Goal: Information Seeking & Learning: Compare options

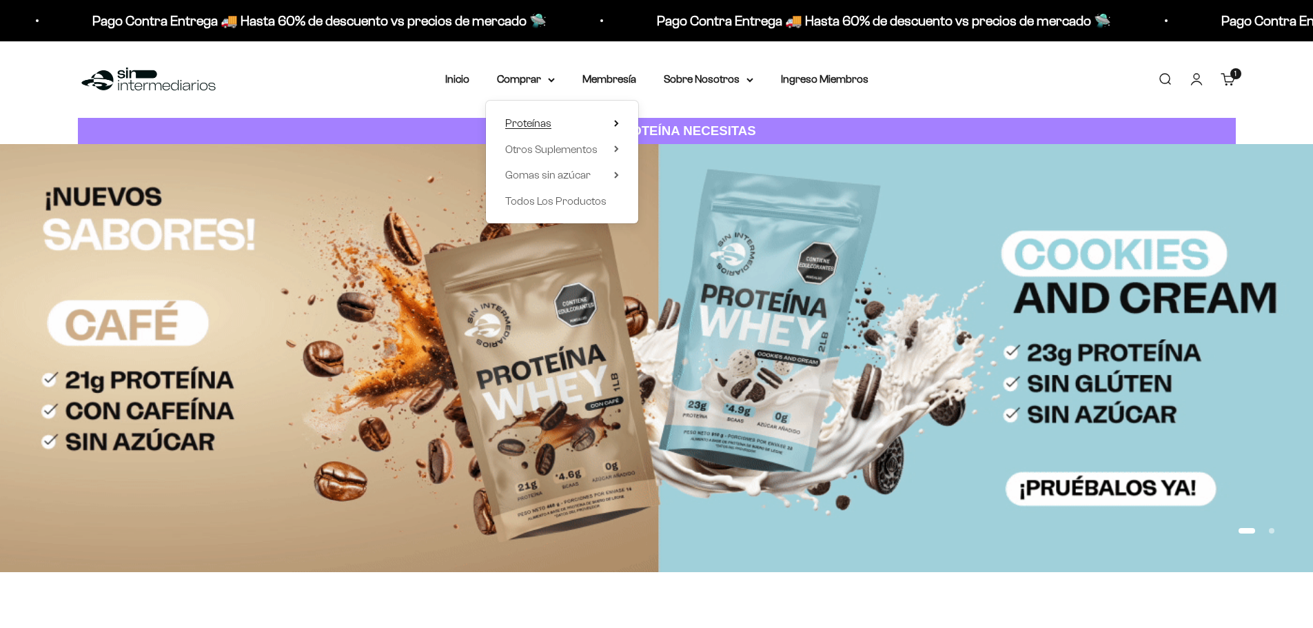
click at [560, 129] on summary "Proteínas" at bounding box center [562, 123] width 114 height 18
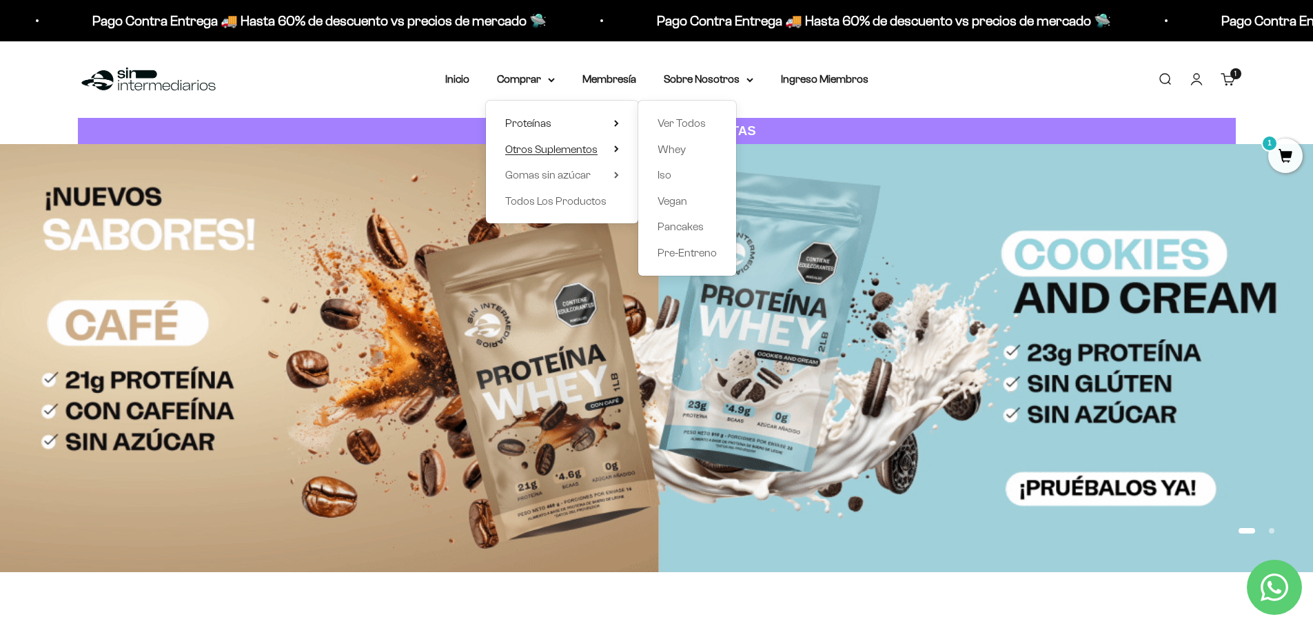
click at [596, 150] on span "Otros Suplementos" at bounding box center [551, 149] width 92 height 12
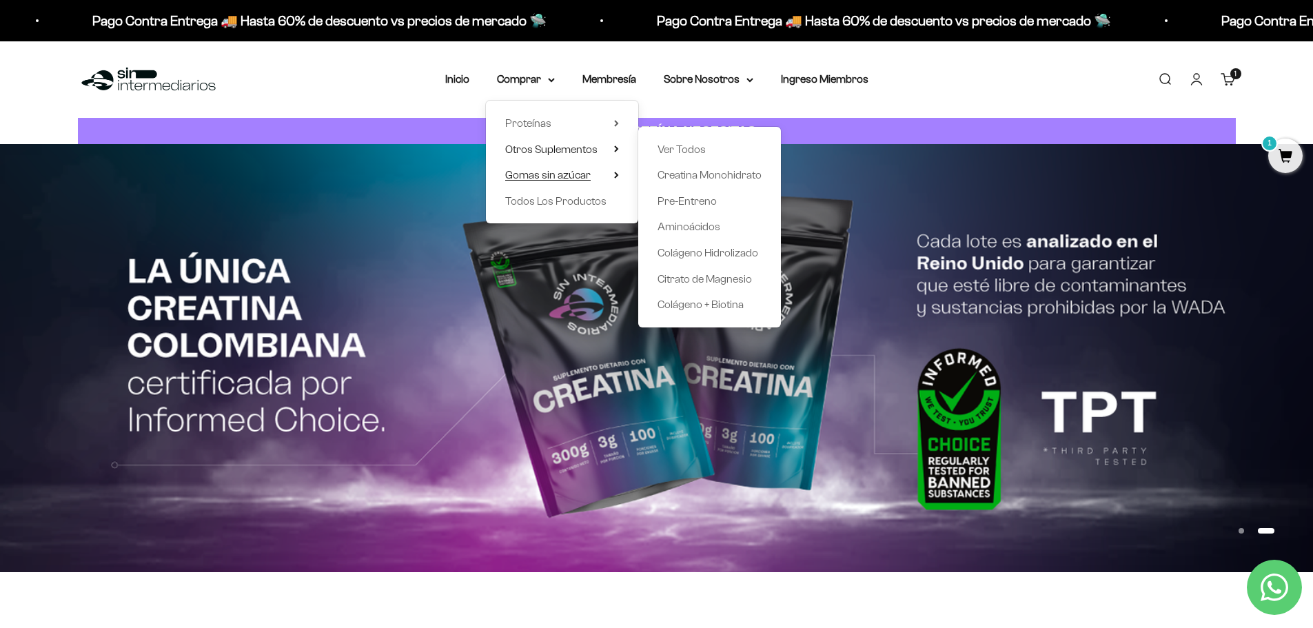
click at [598, 174] on summary "Gomas sin azúcar" at bounding box center [562, 175] width 114 height 18
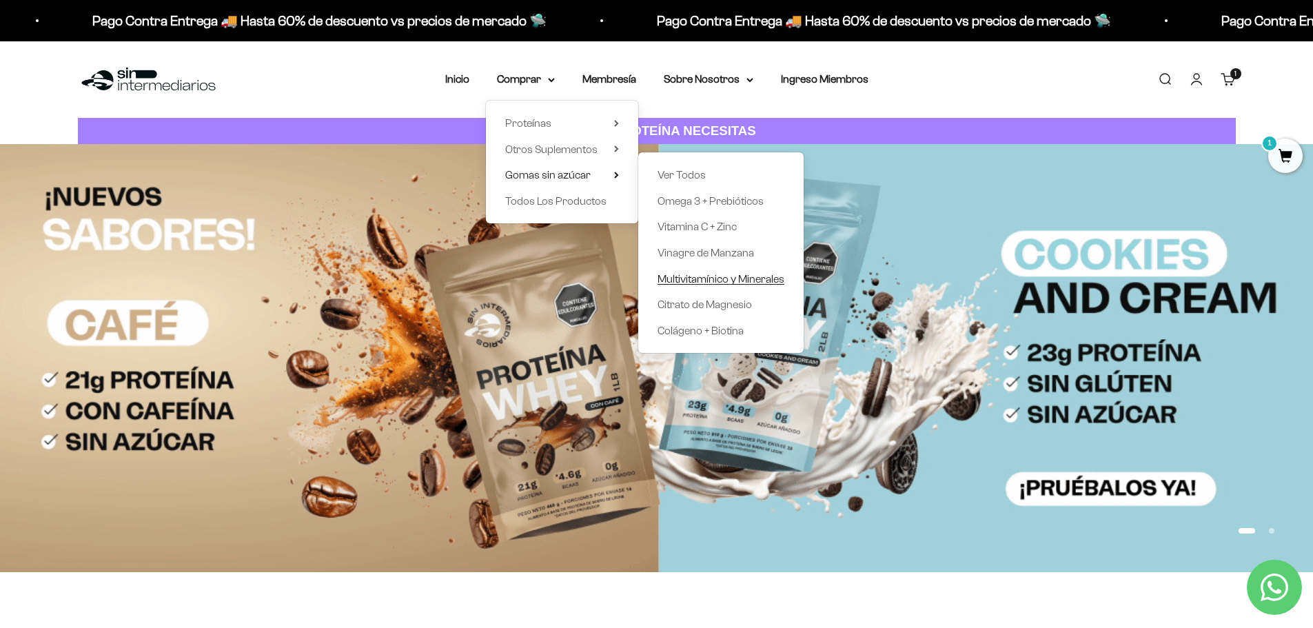
click at [749, 281] on span "Multivitamínico y Minerales" at bounding box center [721, 279] width 127 height 12
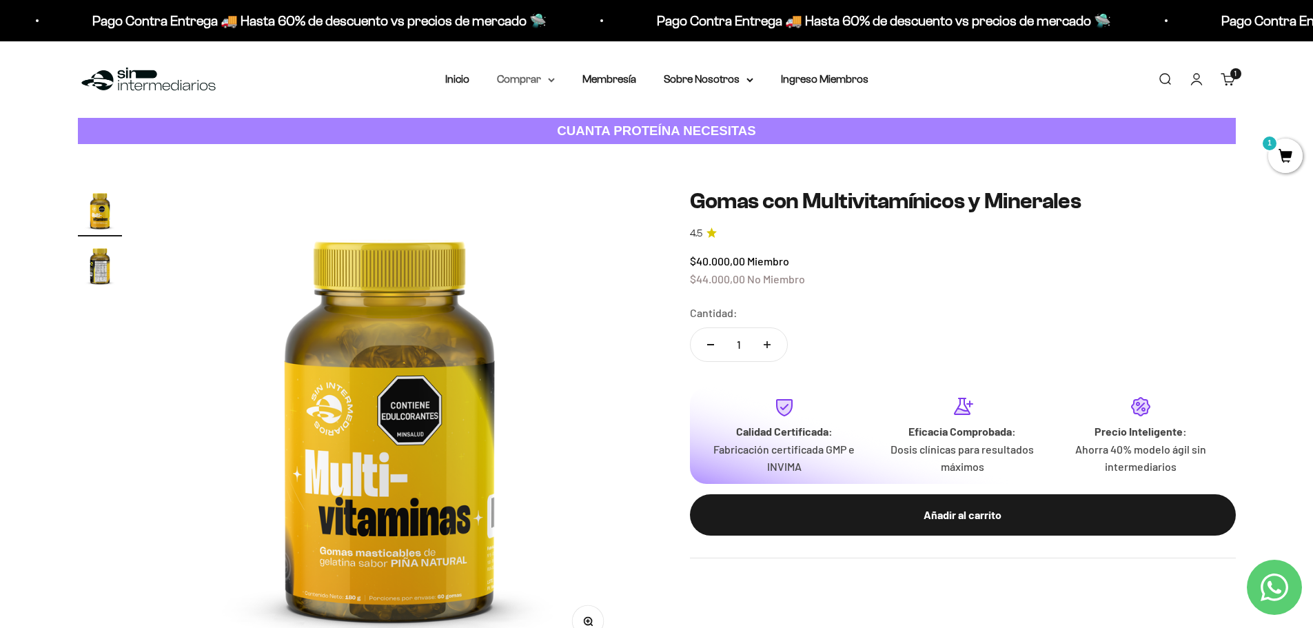
click at [541, 78] on summary "Comprar" at bounding box center [526, 79] width 58 height 18
click at [607, 126] on summary "Proteínas" at bounding box center [562, 123] width 114 height 18
click at [597, 181] on summary "Gomas sin azúcar" at bounding box center [562, 175] width 114 height 18
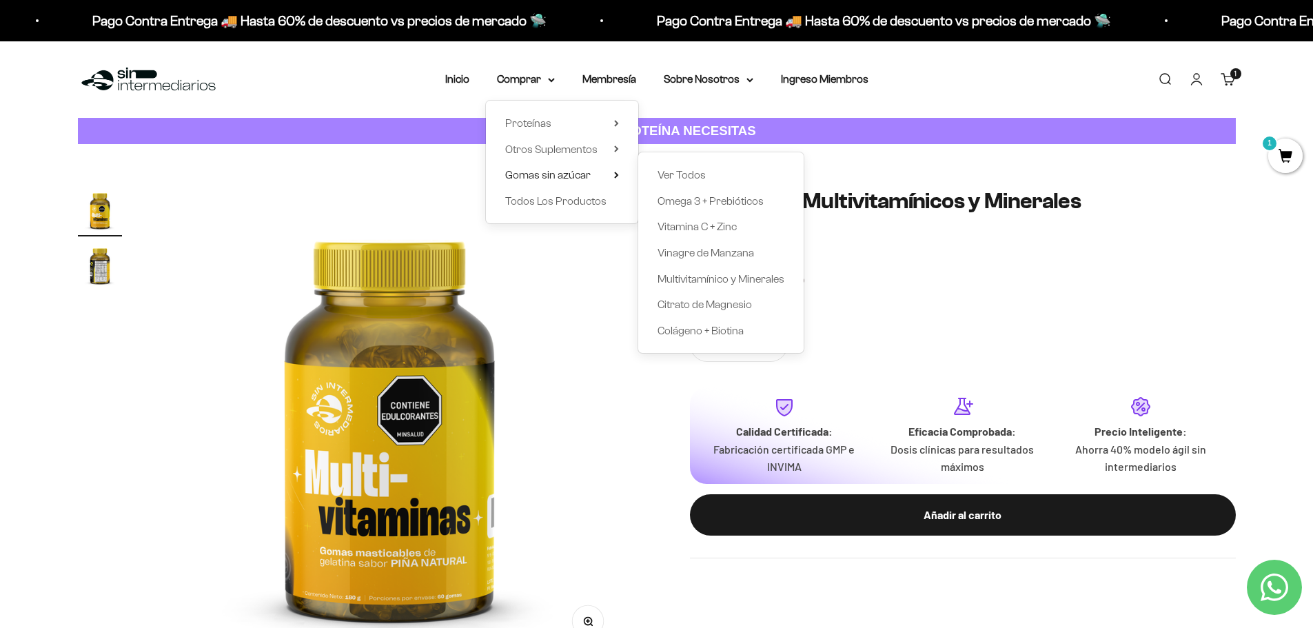
click at [592, 259] on img at bounding box center [389, 422] width 469 height 469
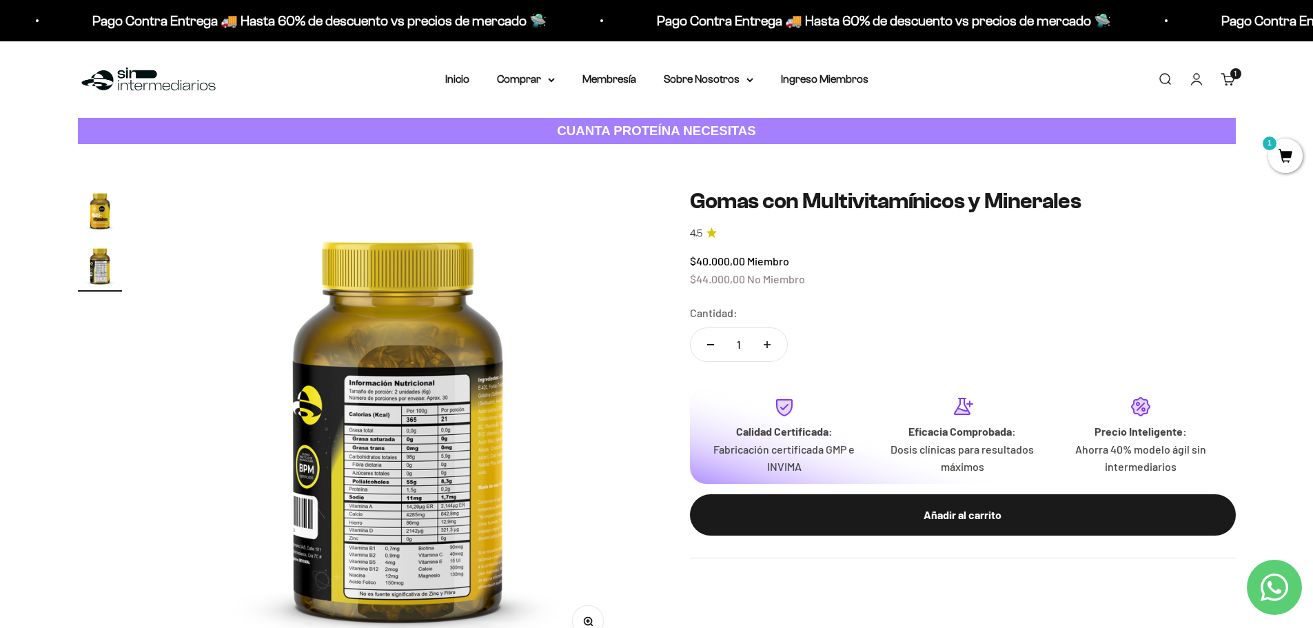
scroll to position [0, 485]
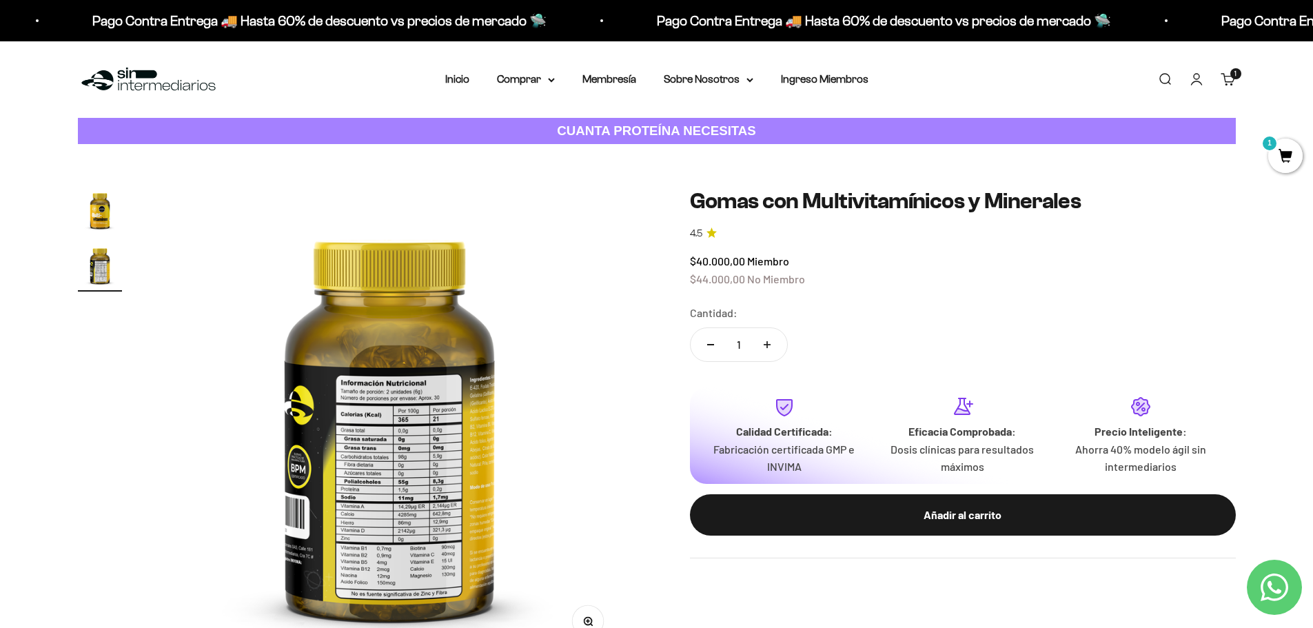
click at [399, 501] on img at bounding box center [389, 422] width 469 height 469
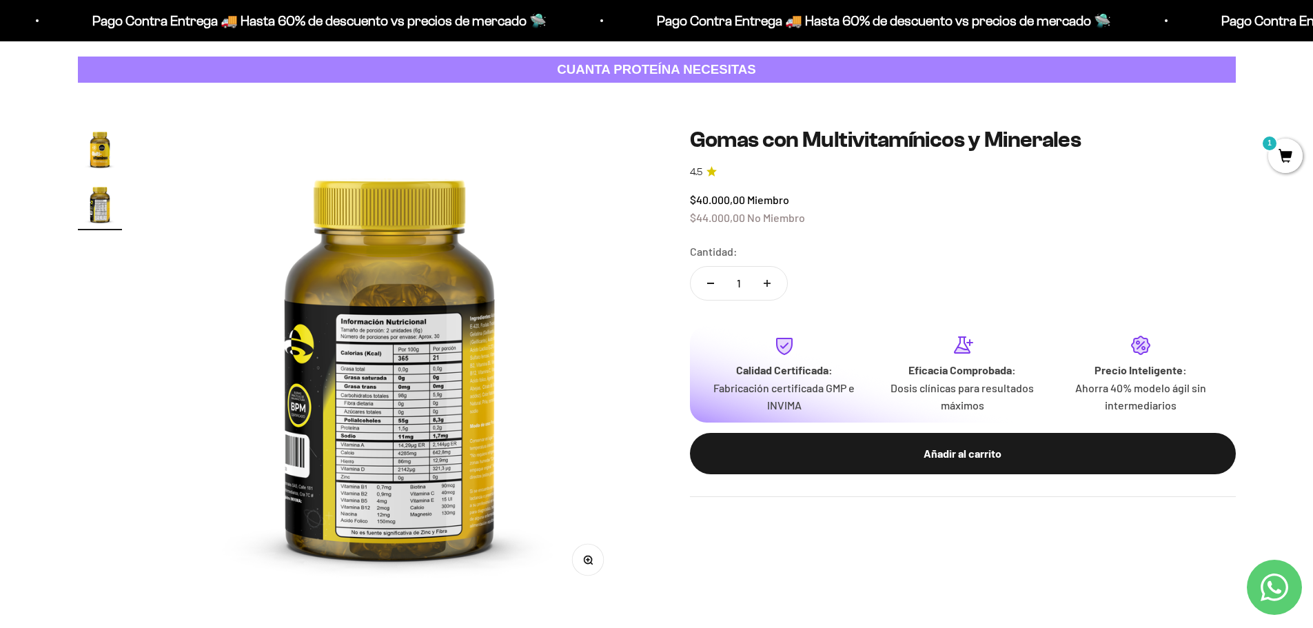
scroll to position [138, 0]
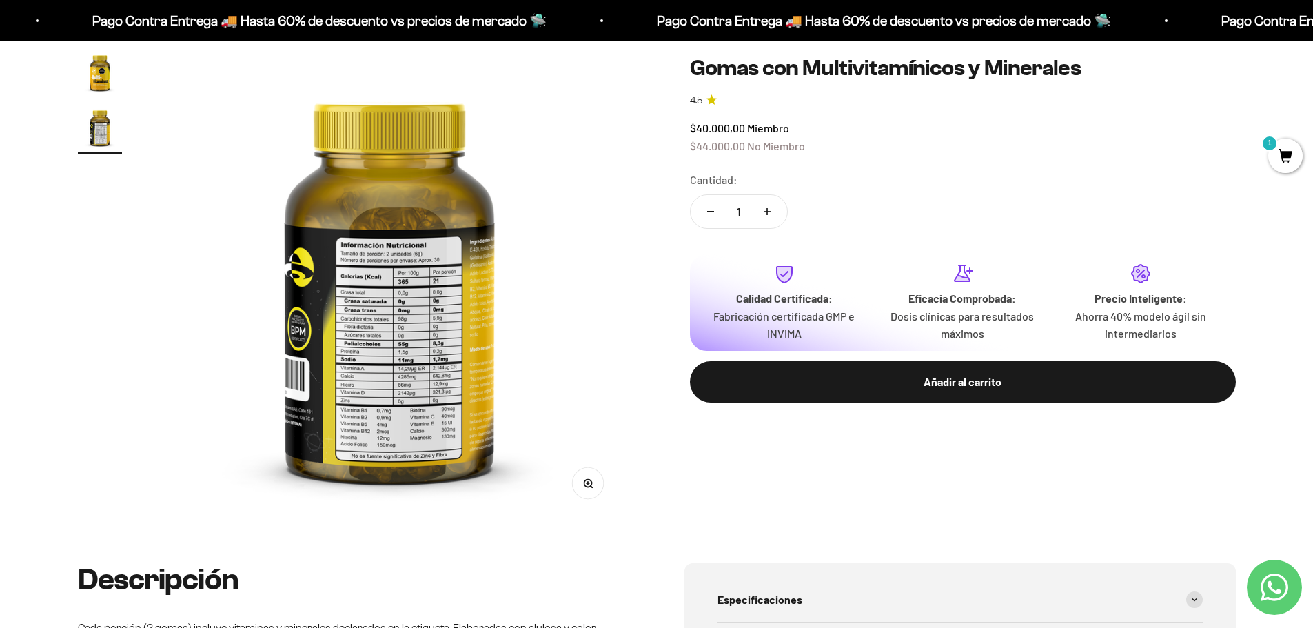
click at [591, 478] on button "Zoom" at bounding box center [587, 483] width 31 height 31
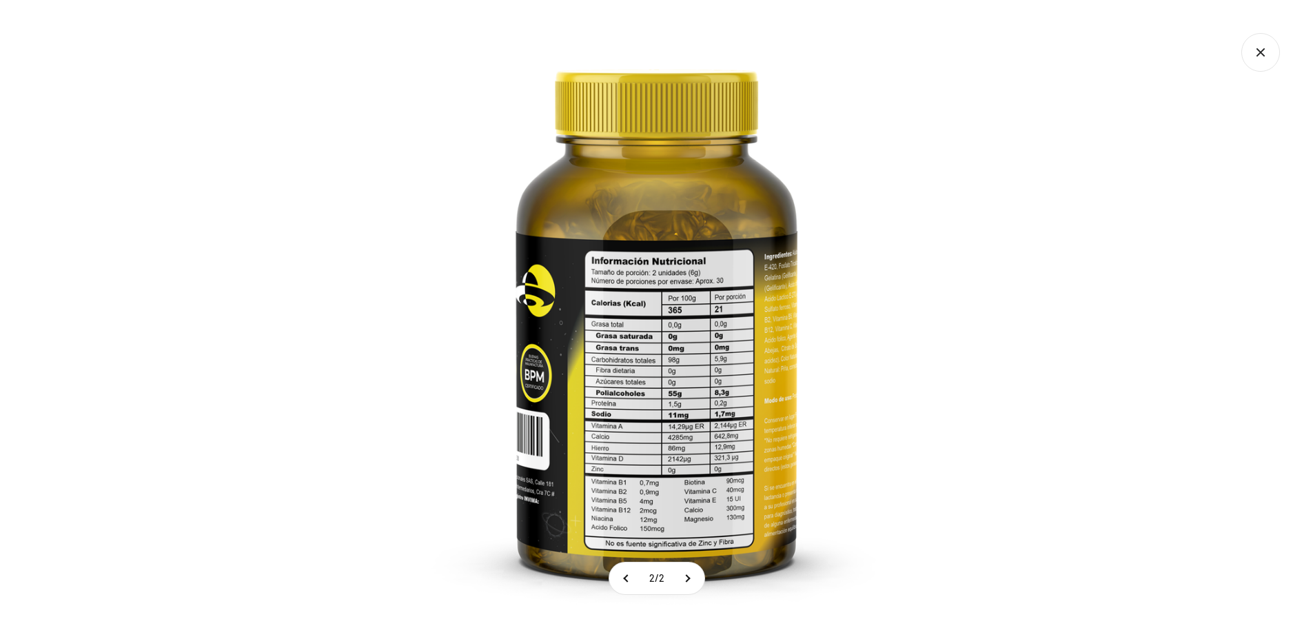
click at [610, 432] on img at bounding box center [657, 314] width 628 height 628
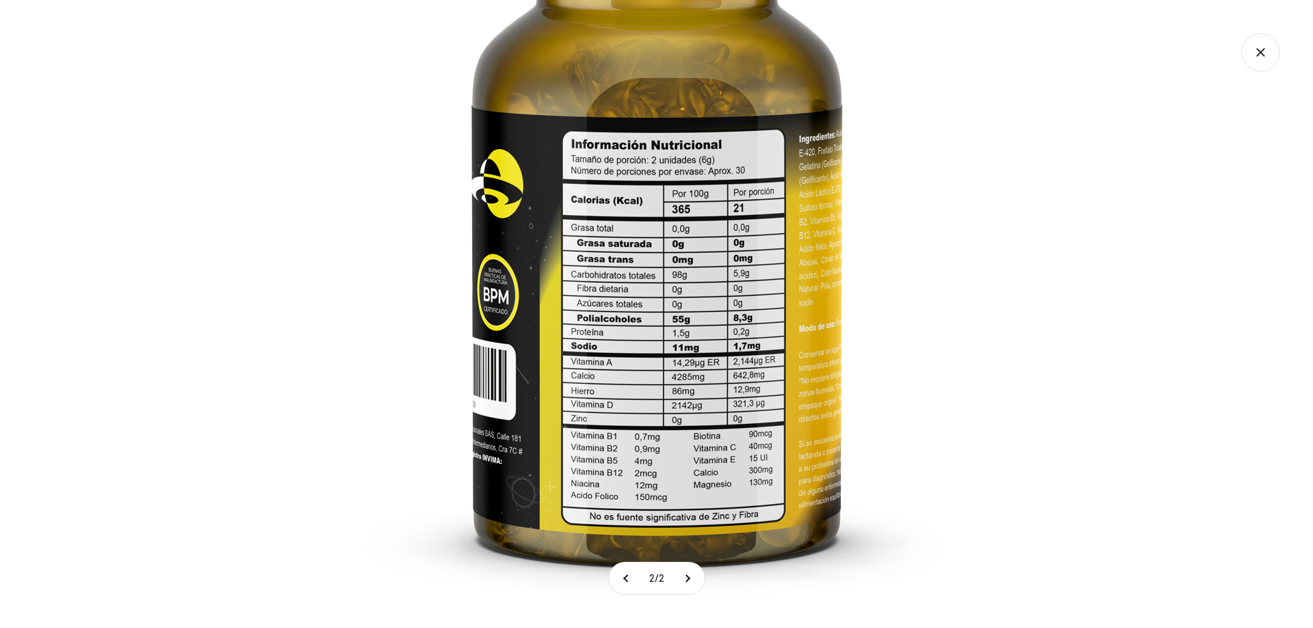
click at [672, 409] on img at bounding box center [656, 214] width 827 height 827
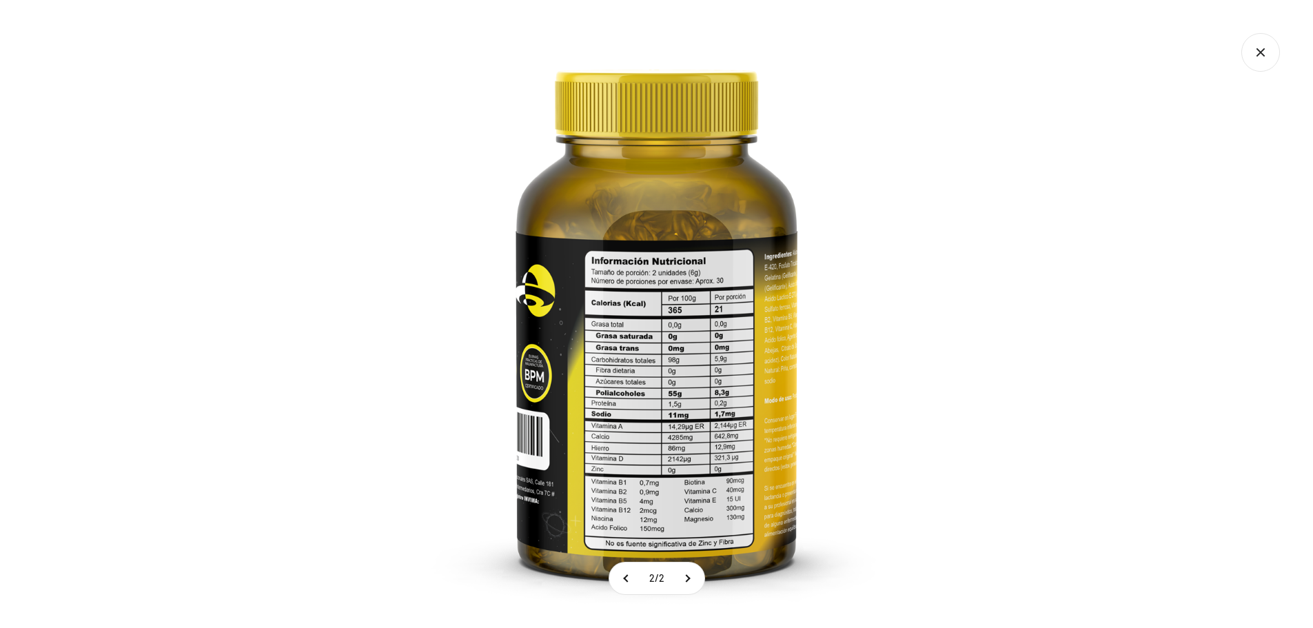
click at [680, 423] on img at bounding box center [657, 314] width 628 height 628
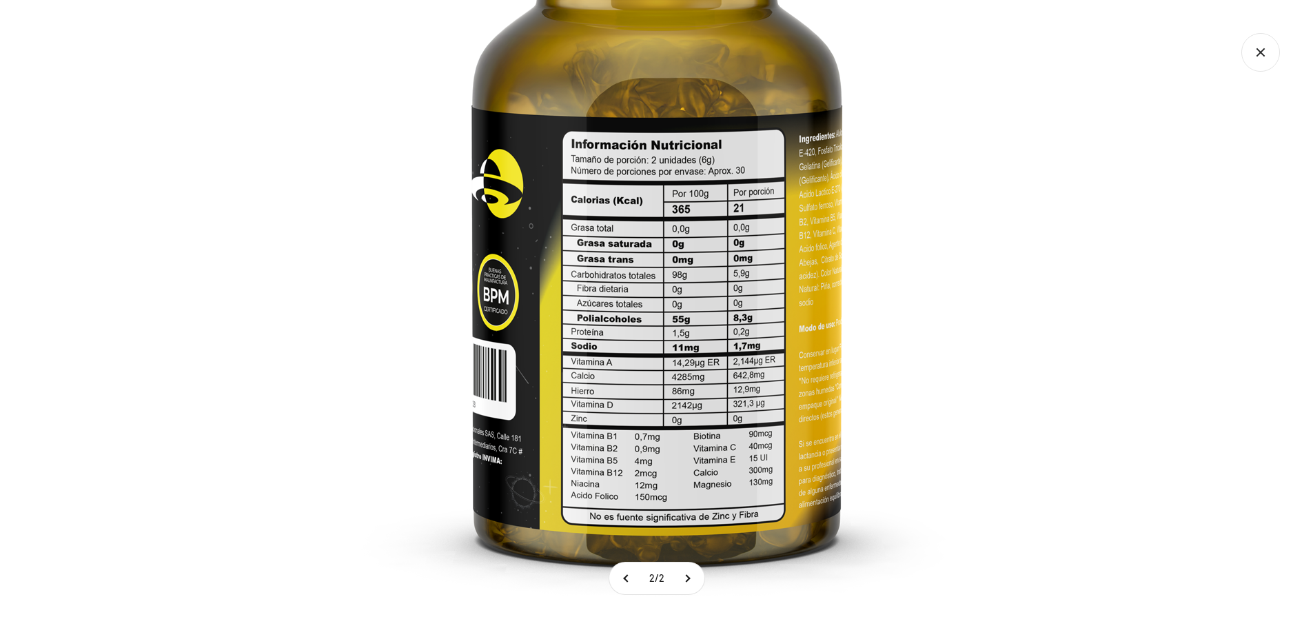
click at [643, 470] on img at bounding box center [656, 214] width 827 height 827
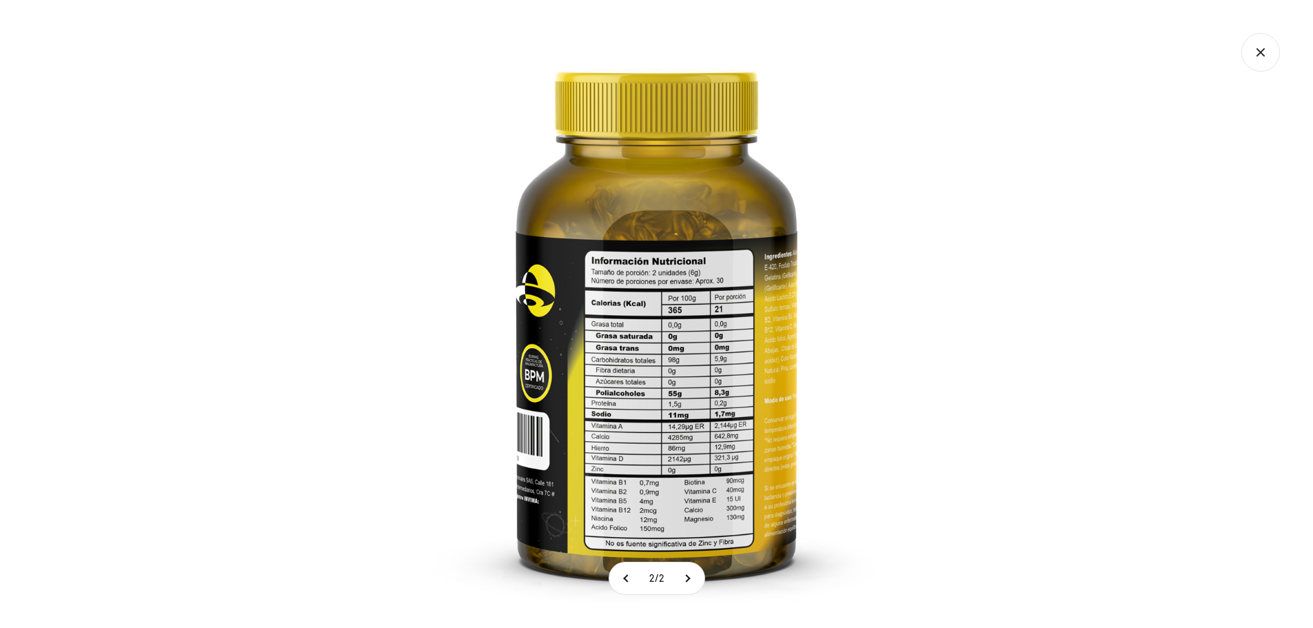
click at [658, 465] on img at bounding box center [657, 314] width 628 height 628
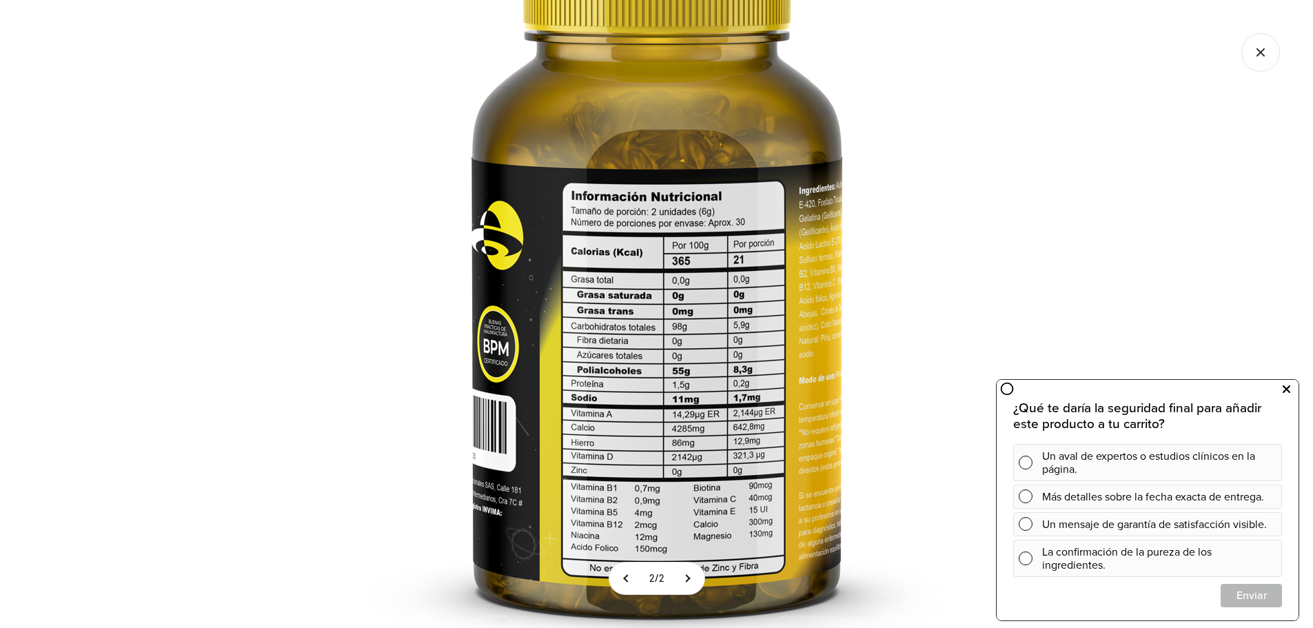
drag, startPoint x: 1296, startPoint y: 394, endPoint x: 2069, endPoint y: 741, distance: 847.2
click at [1296, 394] on button at bounding box center [1286, 390] width 25 height 22
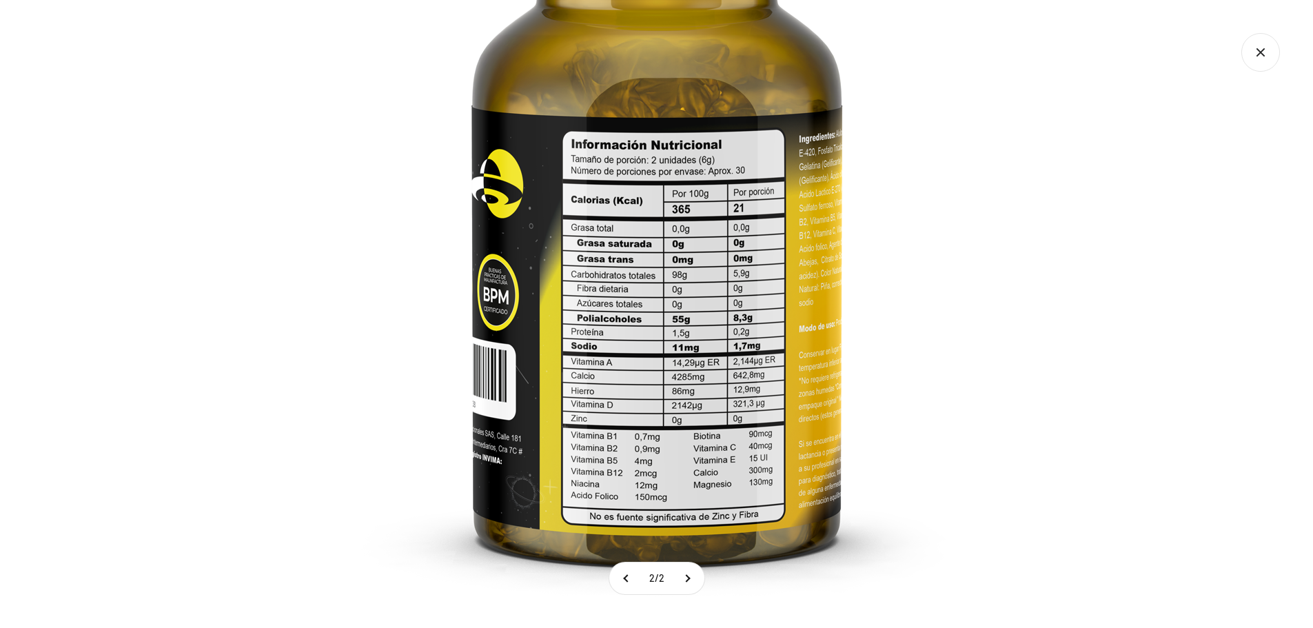
click at [985, 300] on img at bounding box center [656, 214] width 827 height 827
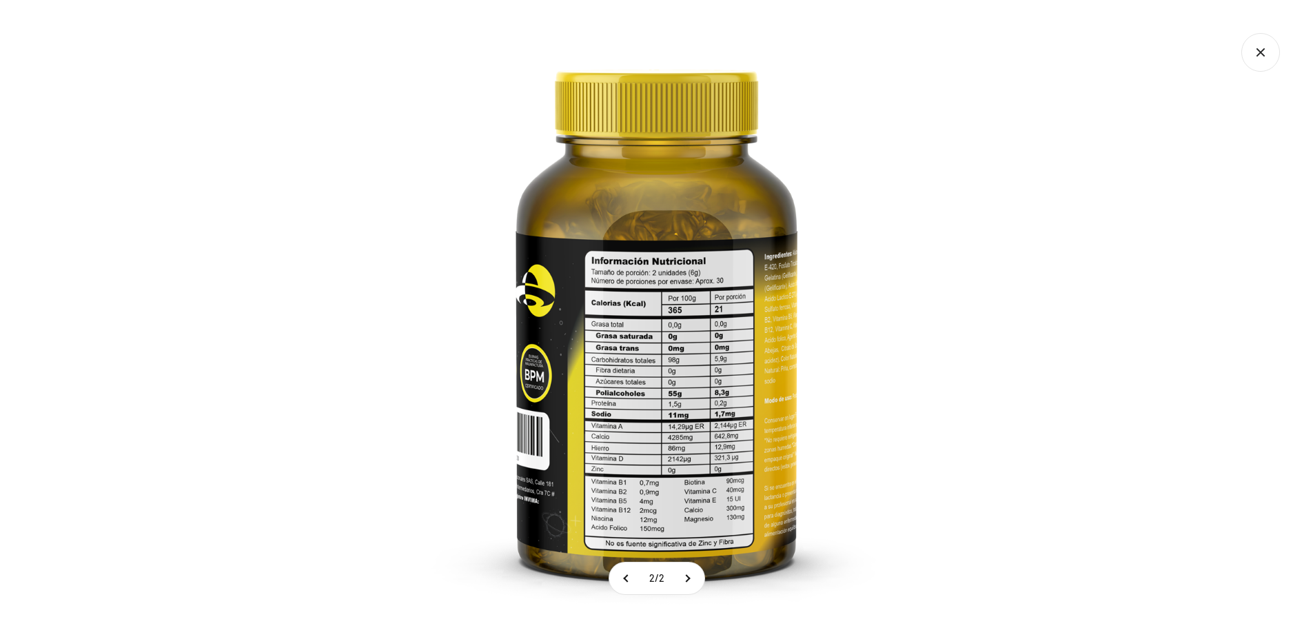
click at [1030, 245] on div at bounding box center [656, 314] width 1313 height 628
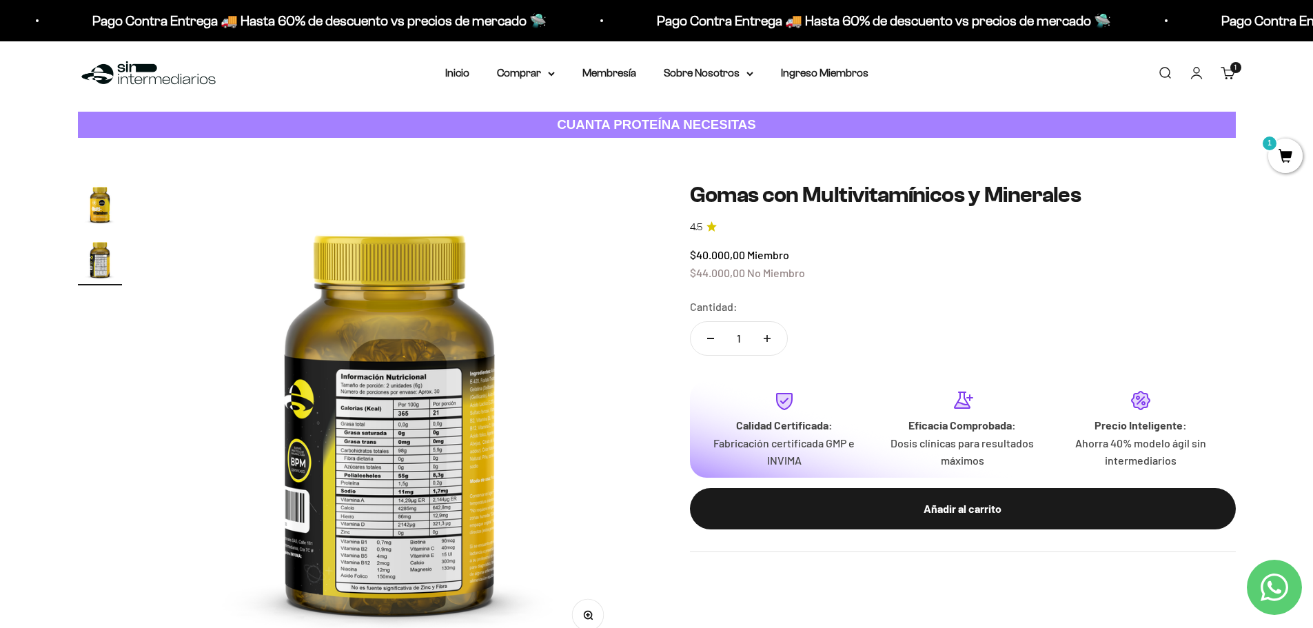
scroll to position [0, 0]
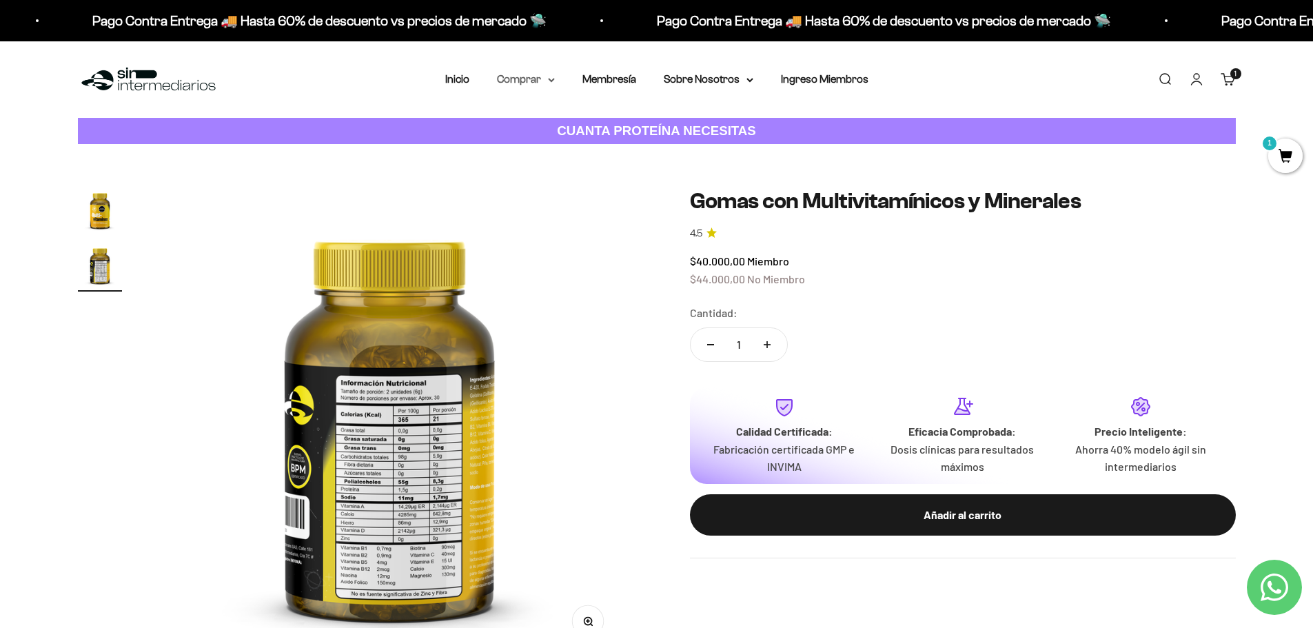
click at [530, 80] on summary "Comprar" at bounding box center [526, 79] width 58 height 18
click at [580, 172] on span "Gomas sin azúcar" at bounding box center [547, 175] width 85 height 12
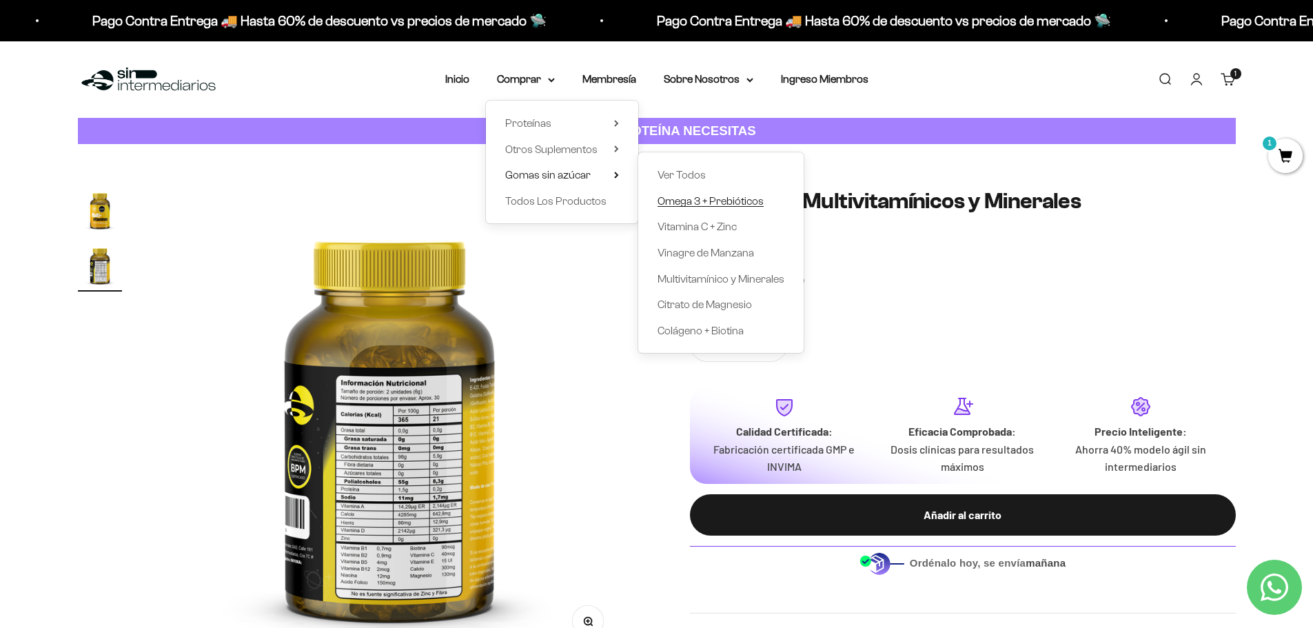
click at [717, 198] on span "Omega 3 + Prebióticos" at bounding box center [711, 201] width 106 height 12
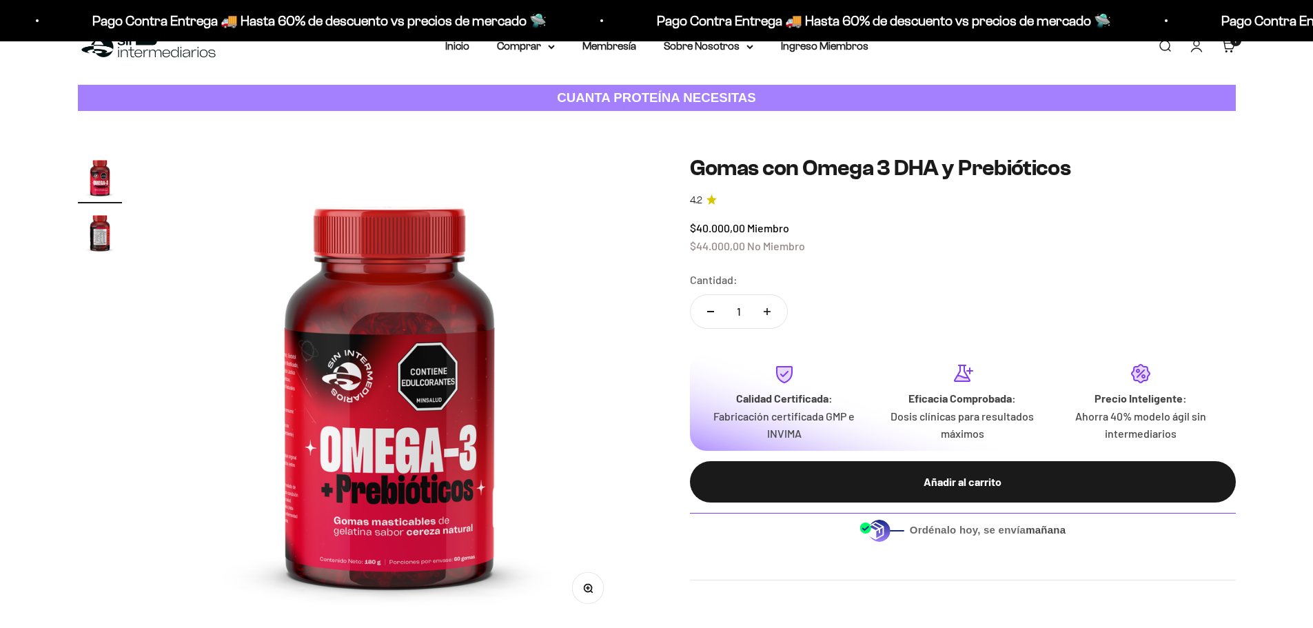
scroll to position [207, 0]
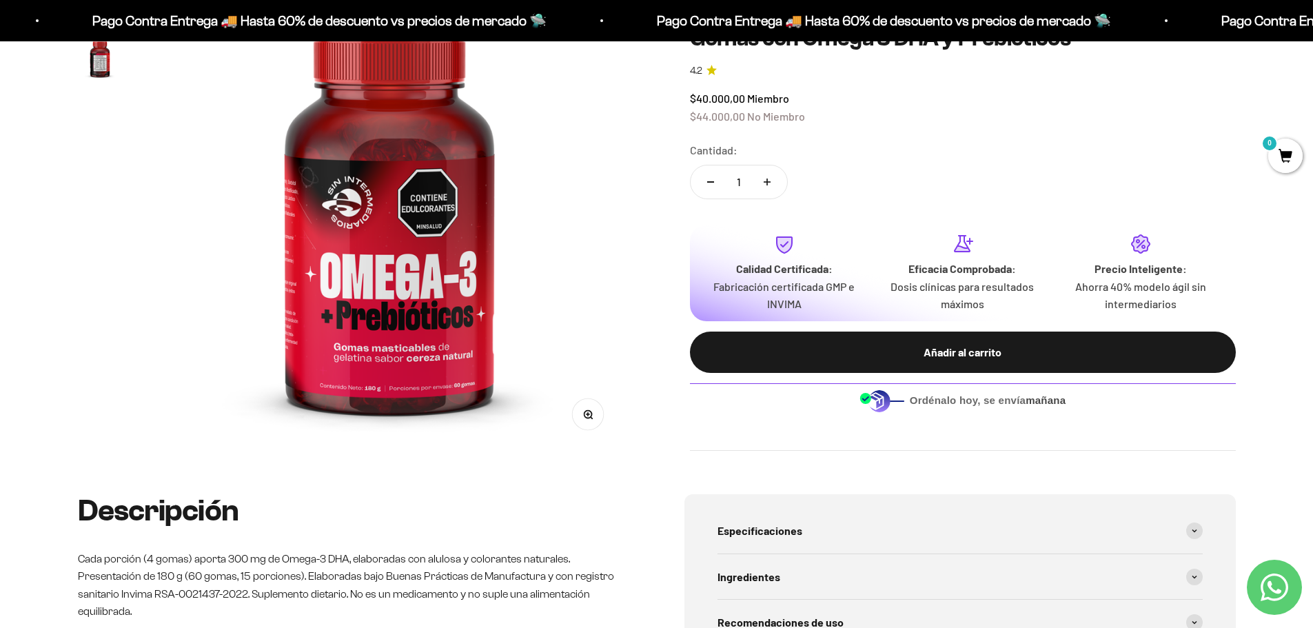
click at [386, 311] on img at bounding box center [389, 215] width 469 height 469
click at [757, 183] on button "Aumentar cantidad" at bounding box center [767, 181] width 40 height 33
click at [707, 191] on button "Reducir cantidad" at bounding box center [711, 181] width 40 height 33
type input "1"
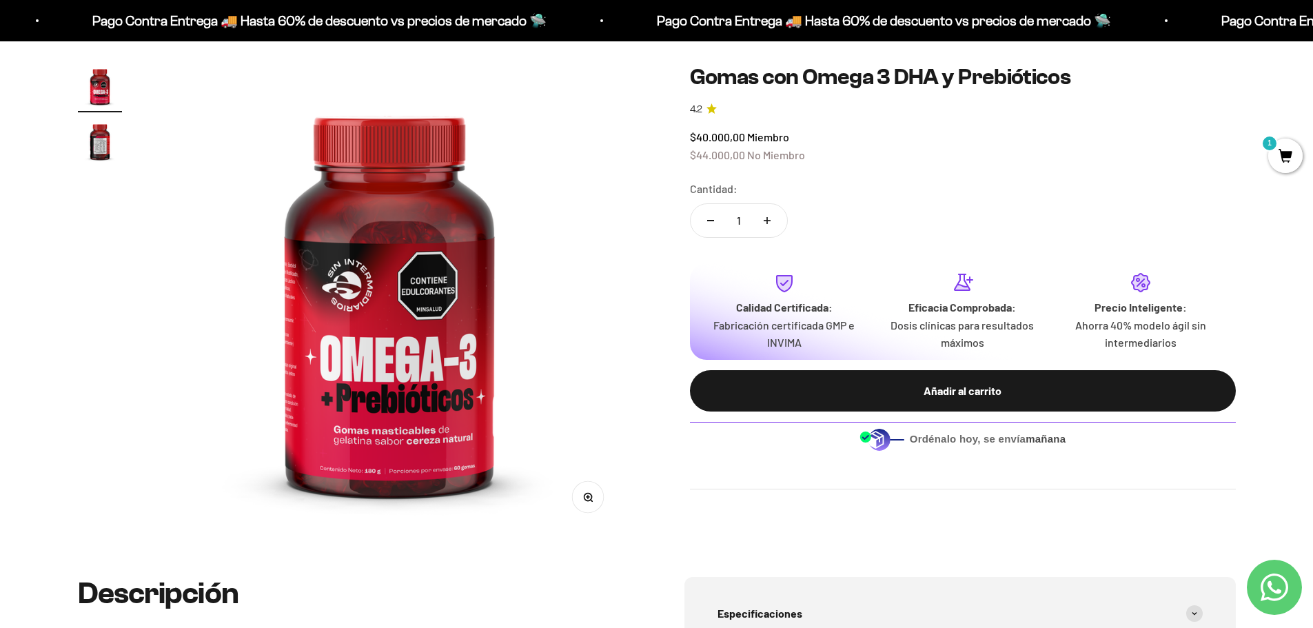
scroll to position [0, 0]
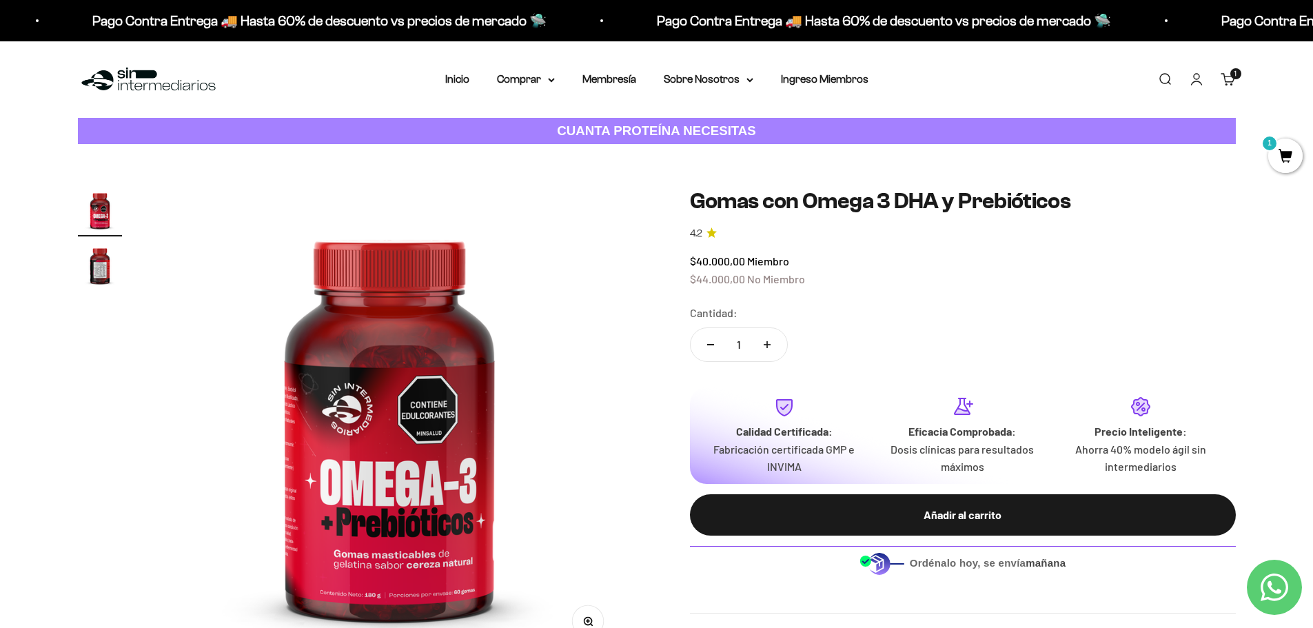
click at [370, 411] on img at bounding box center [389, 422] width 469 height 469
click at [100, 262] on img "Ir al artículo 2" at bounding box center [100, 265] width 44 height 44
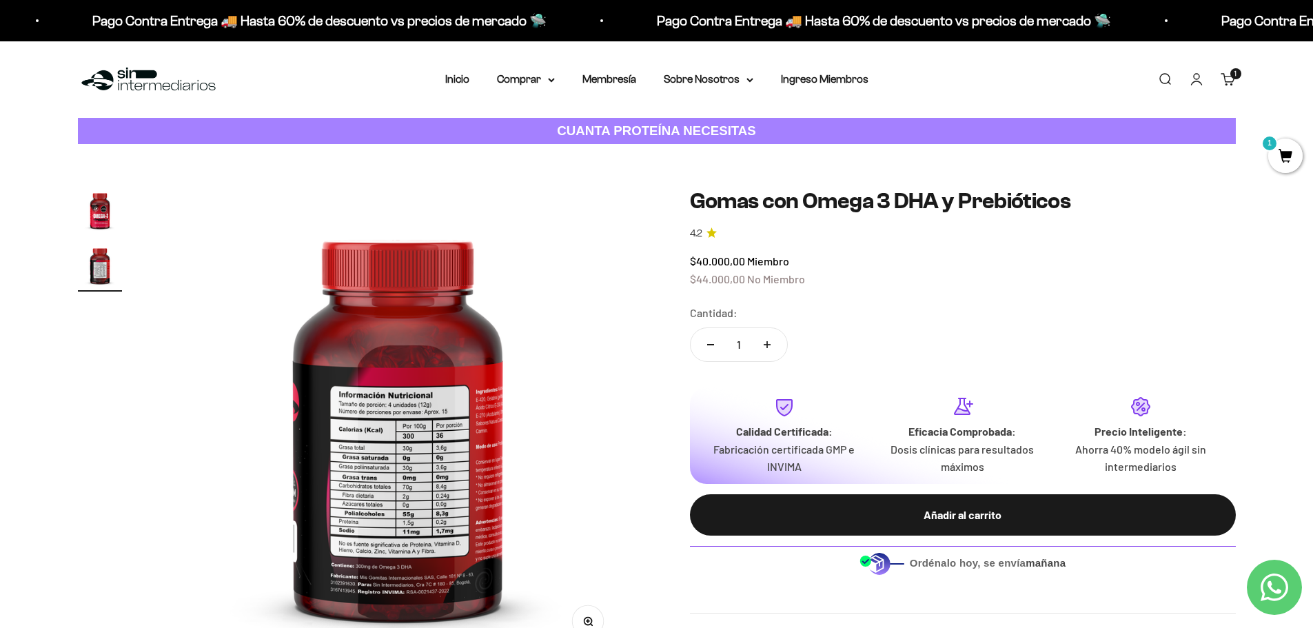
scroll to position [0, 485]
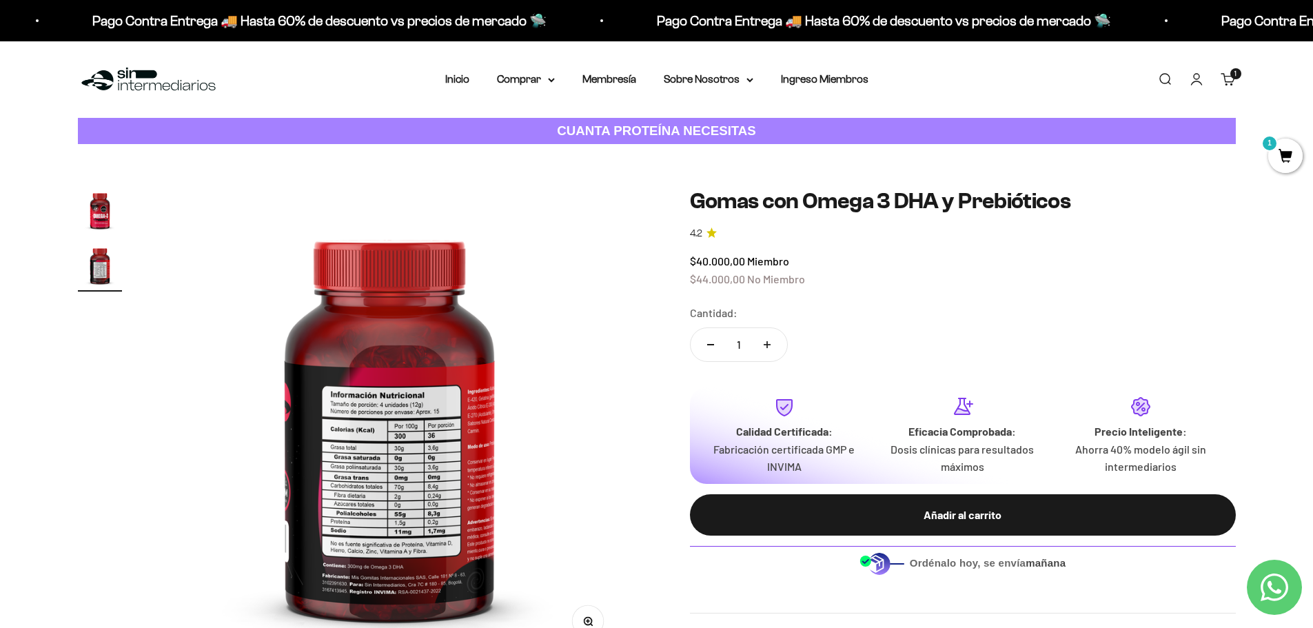
click at [403, 453] on img at bounding box center [389, 422] width 469 height 469
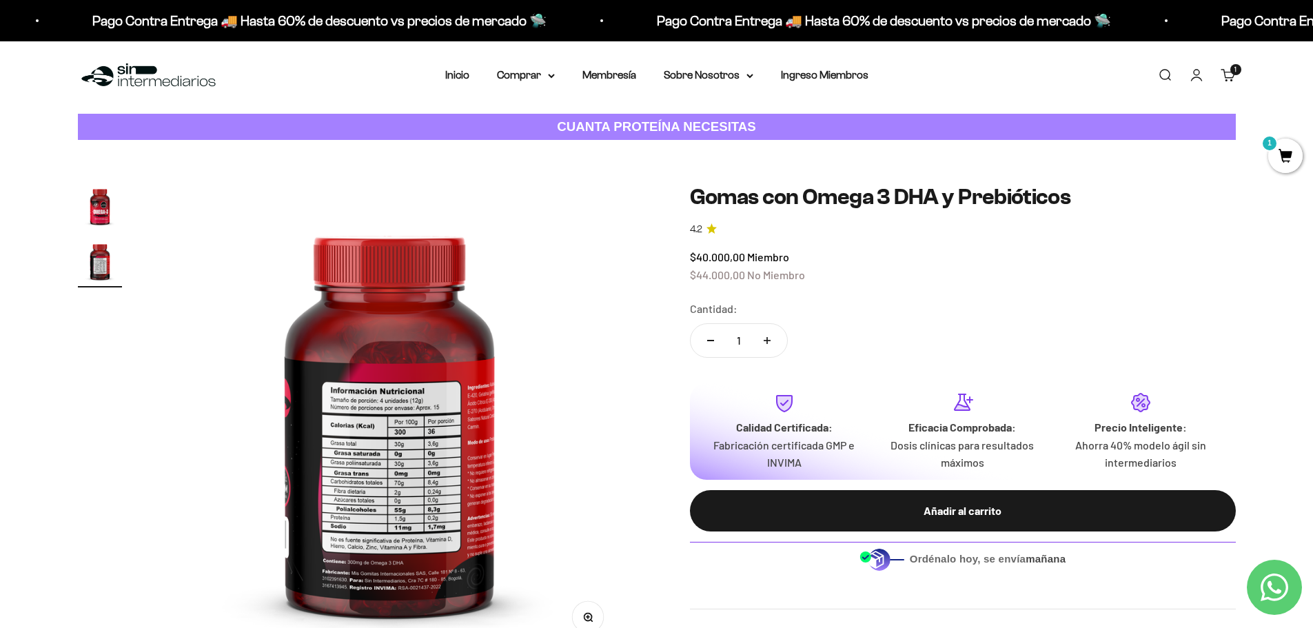
scroll to position [207, 0]
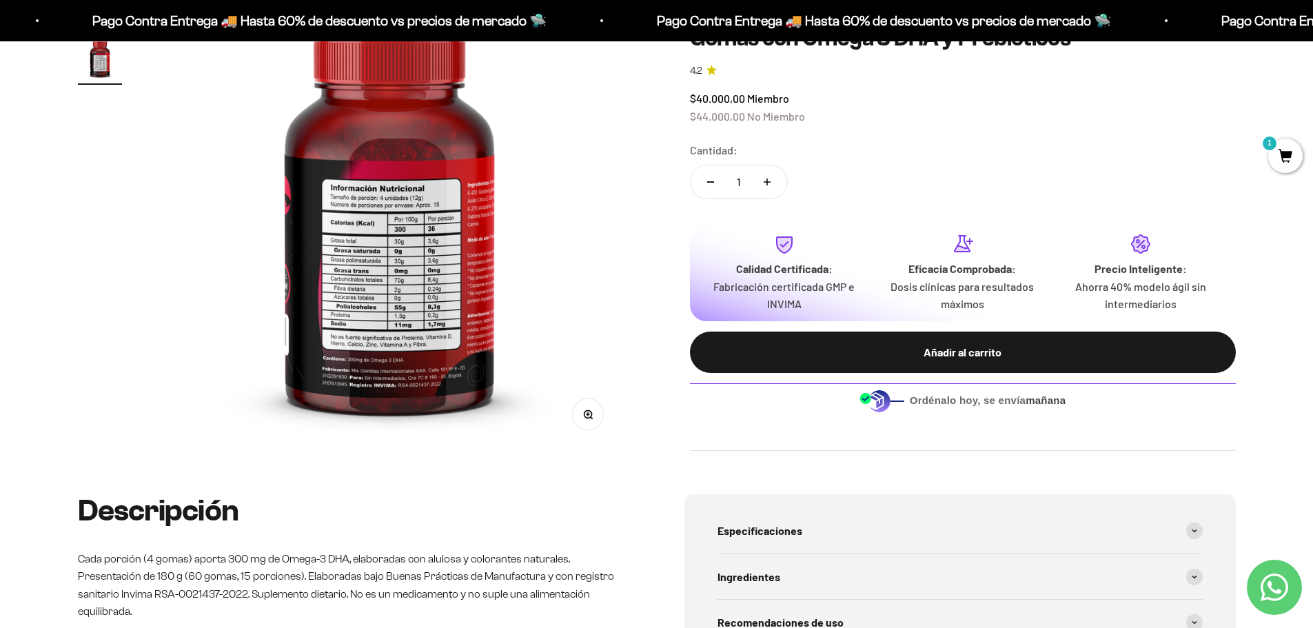
click at [586, 415] on icon "button" at bounding box center [588, 415] width 10 height 10
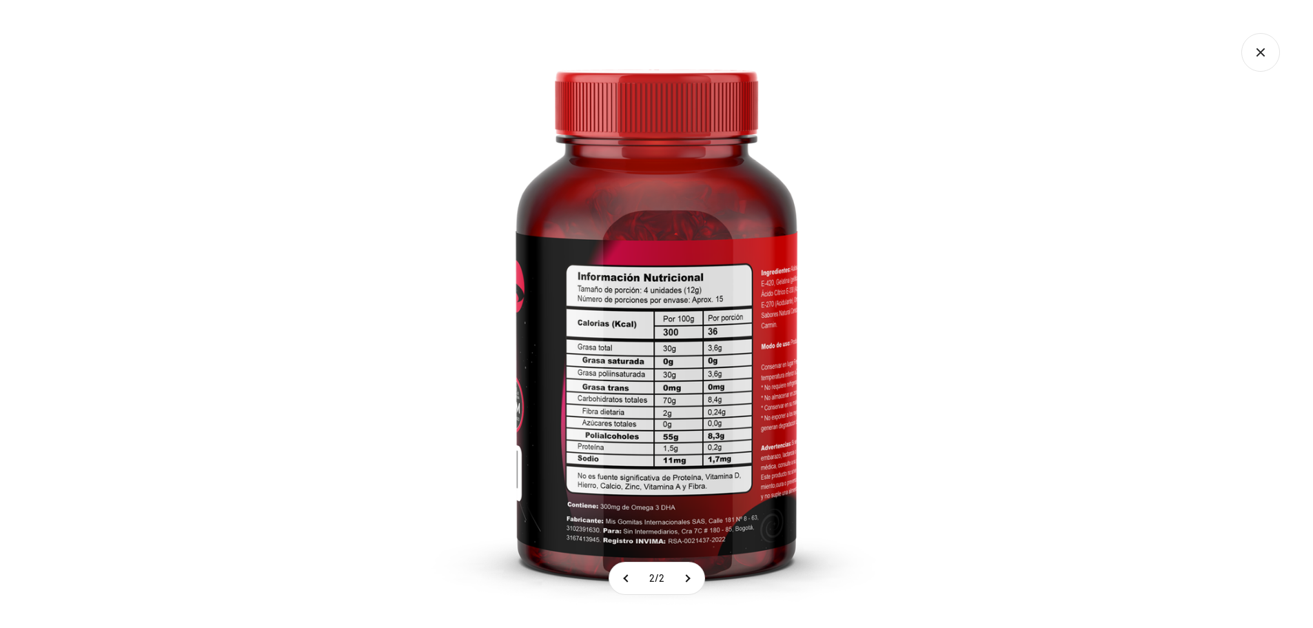
click at [721, 430] on img at bounding box center [657, 314] width 628 height 628
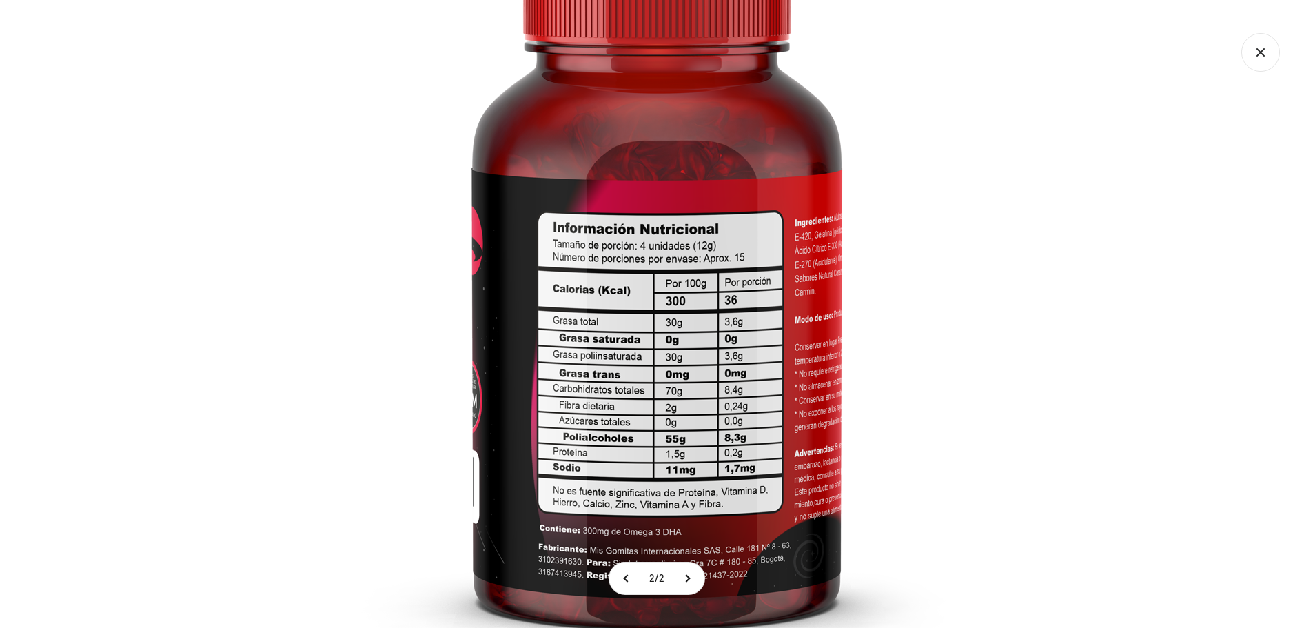
click at [987, 194] on img at bounding box center [656, 276] width 827 height 827
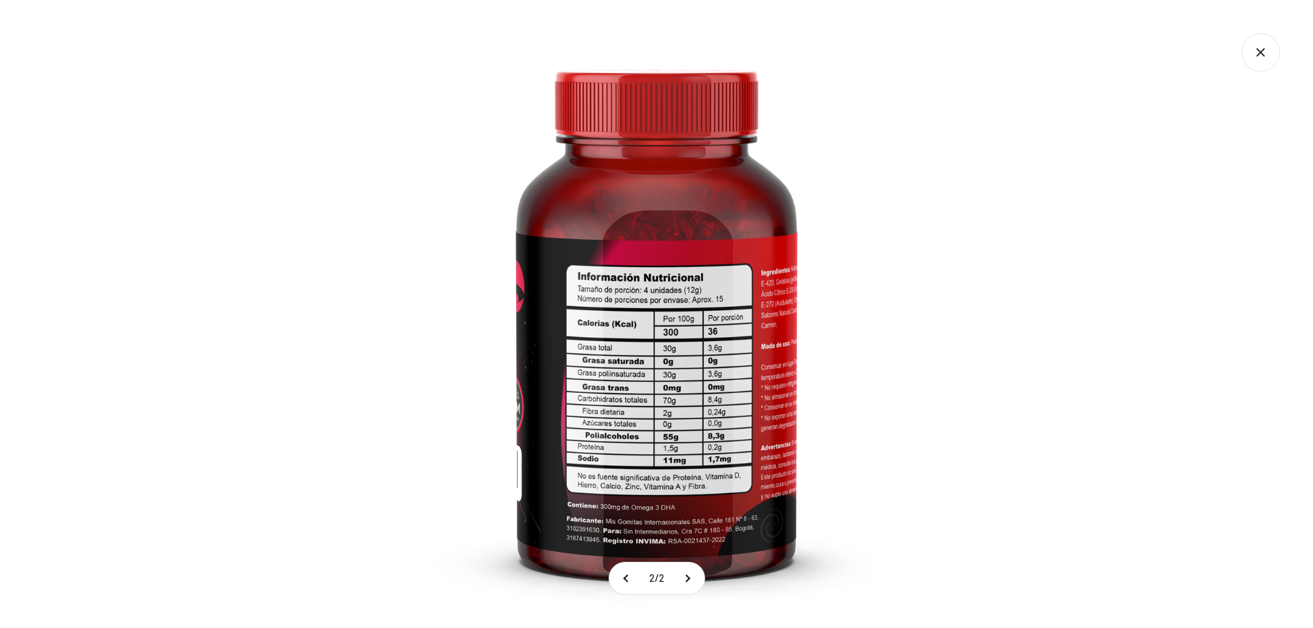
click at [1254, 57] on icon "Cerrar galería" at bounding box center [1261, 52] width 39 height 39
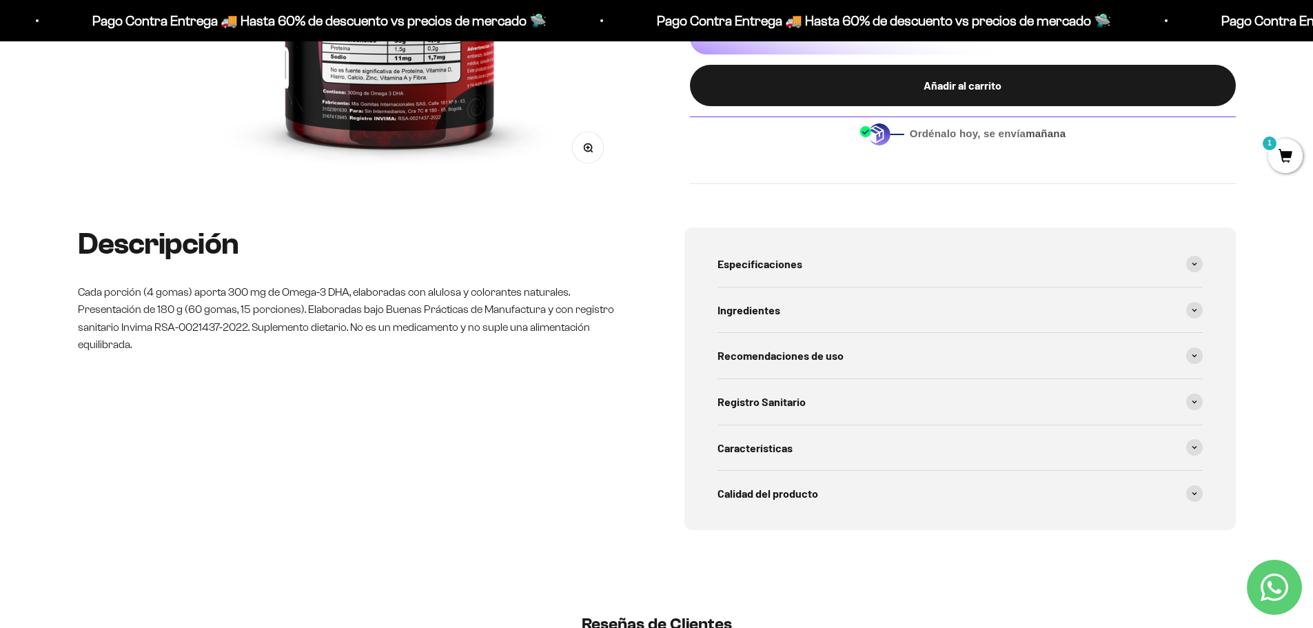
scroll to position [483, 0]
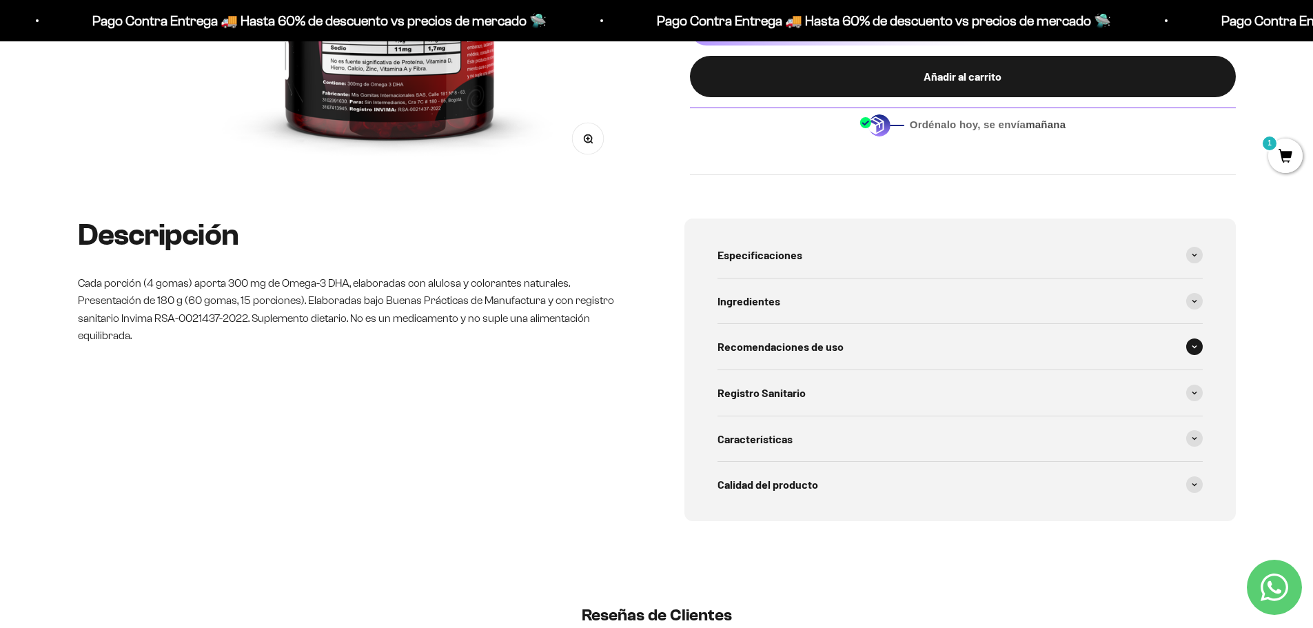
click at [827, 348] on span "Recomendaciones de uso" at bounding box center [781, 347] width 126 height 18
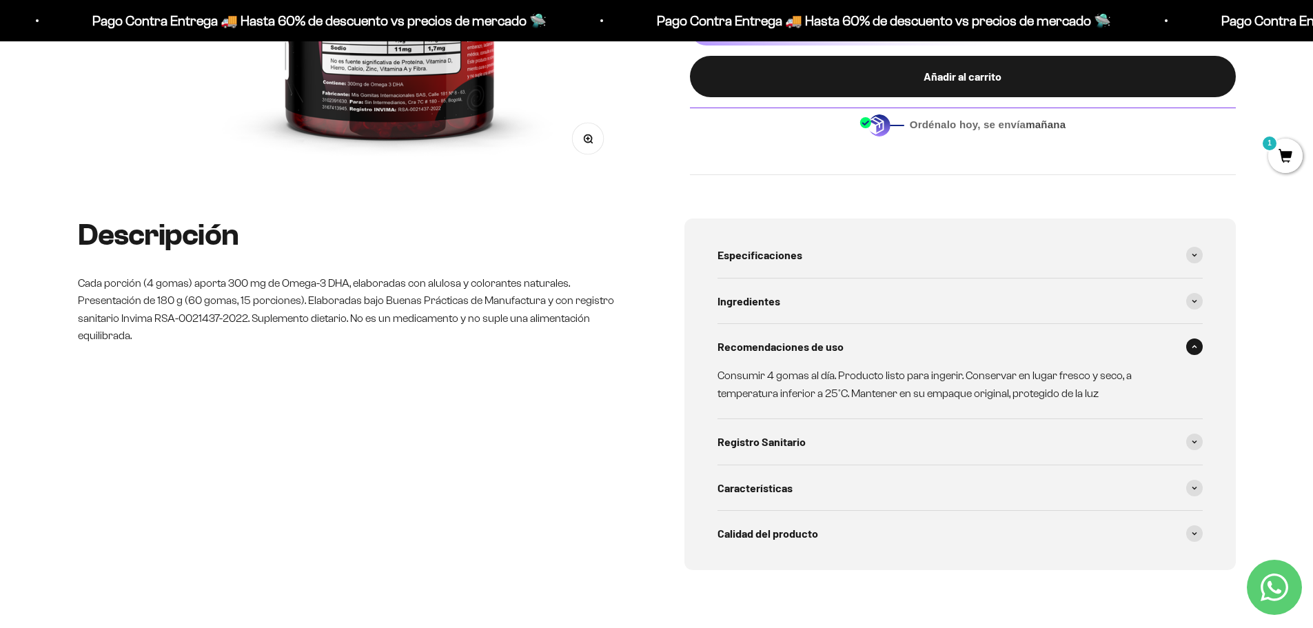
click at [835, 332] on div "Recomendaciones de uso" at bounding box center [960, 347] width 485 height 46
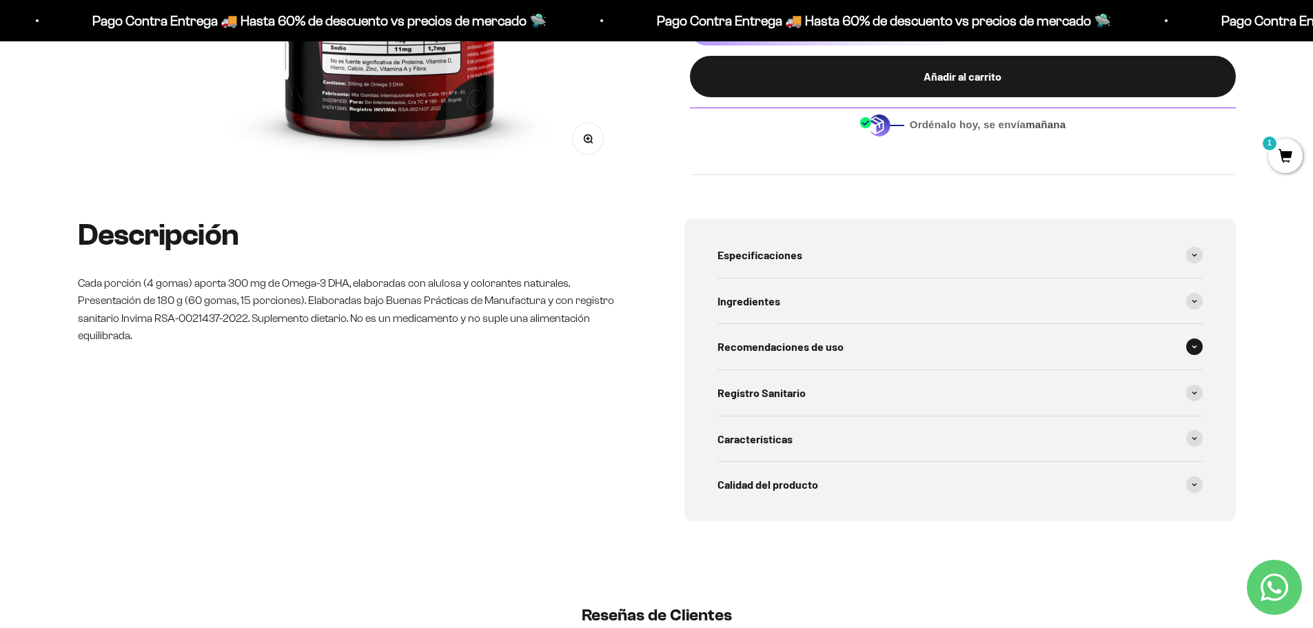
click at [835, 332] on div "Recomendaciones de uso" at bounding box center [960, 347] width 485 height 46
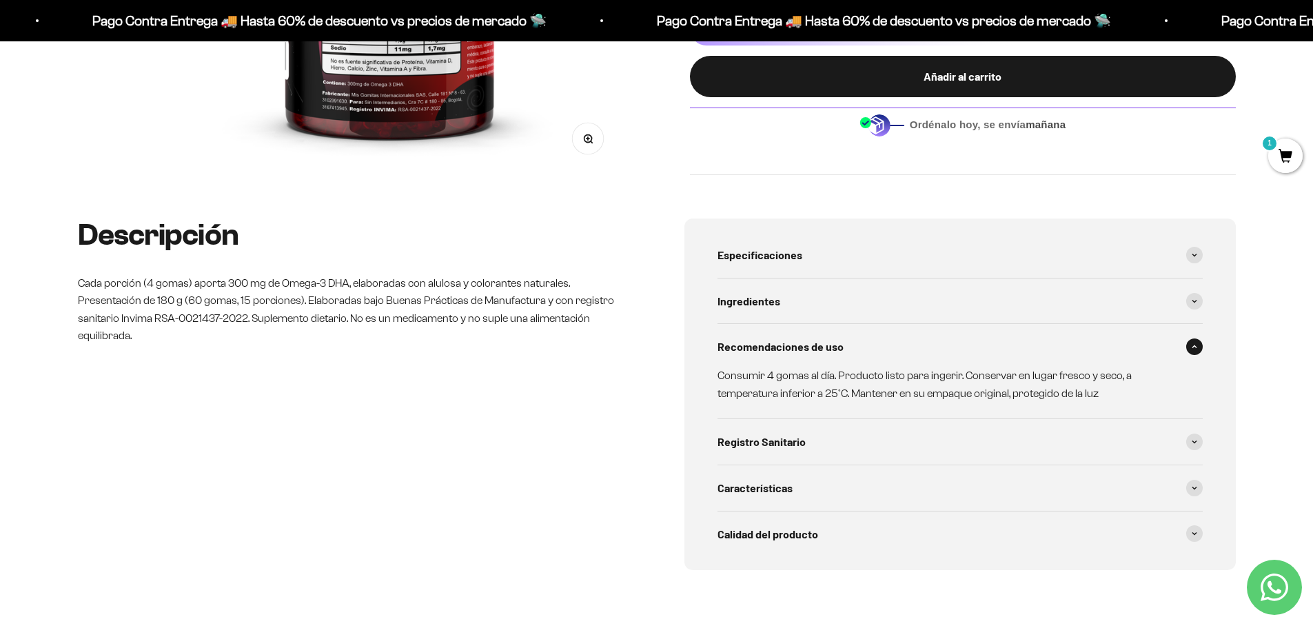
click at [835, 332] on div "Recomendaciones de uso" at bounding box center [960, 347] width 485 height 46
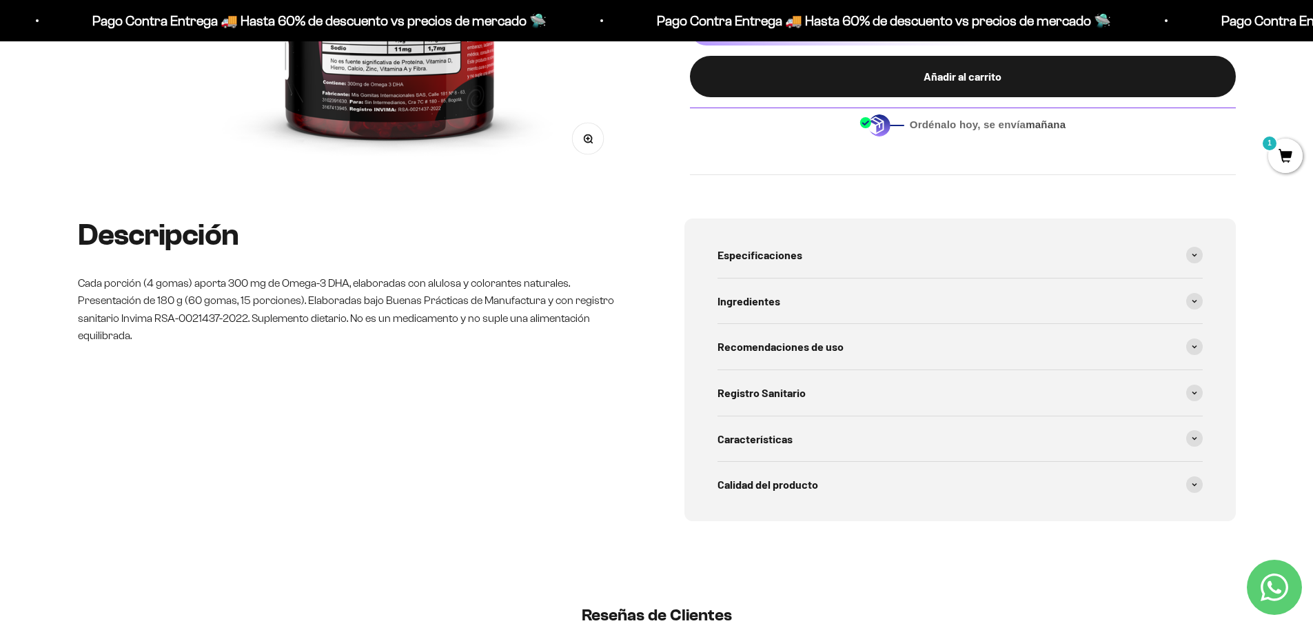
scroll to position [207, 0]
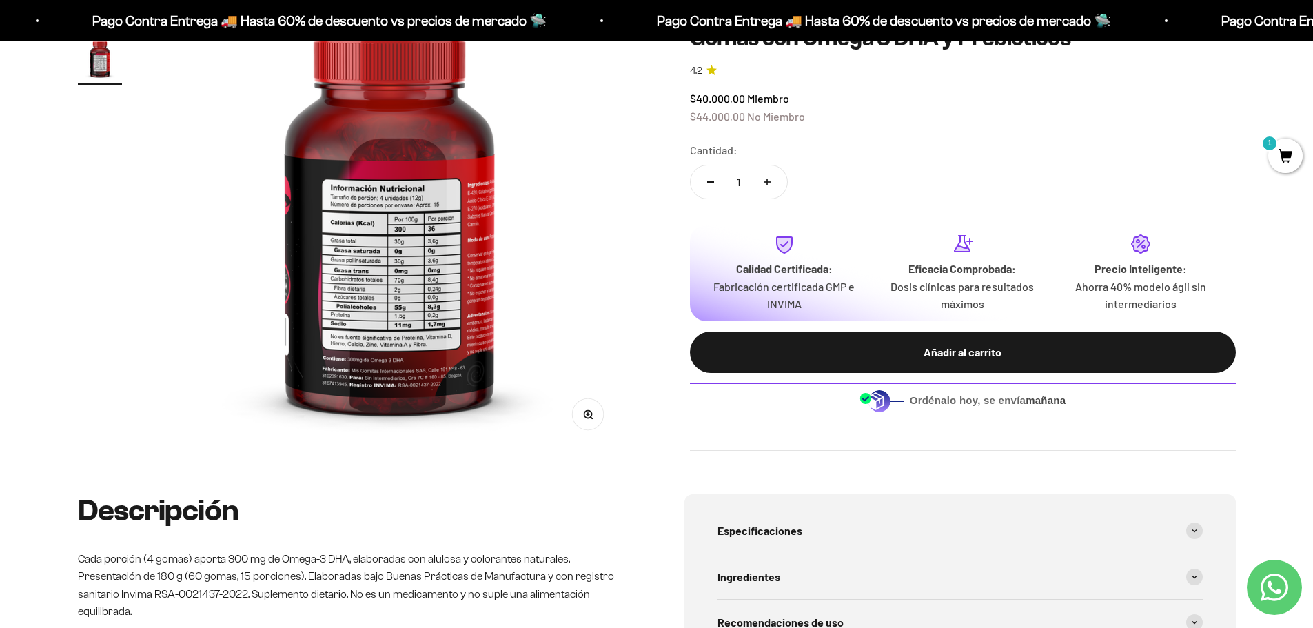
click at [303, 243] on img at bounding box center [389, 215] width 469 height 469
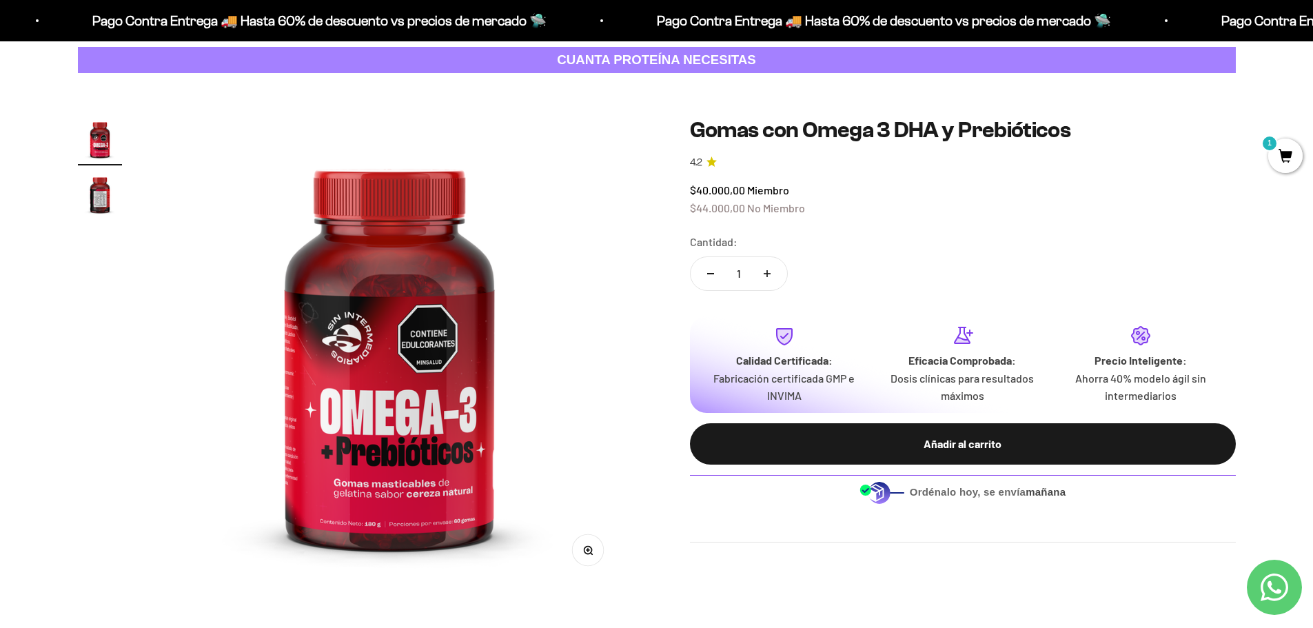
scroll to position [138, 0]
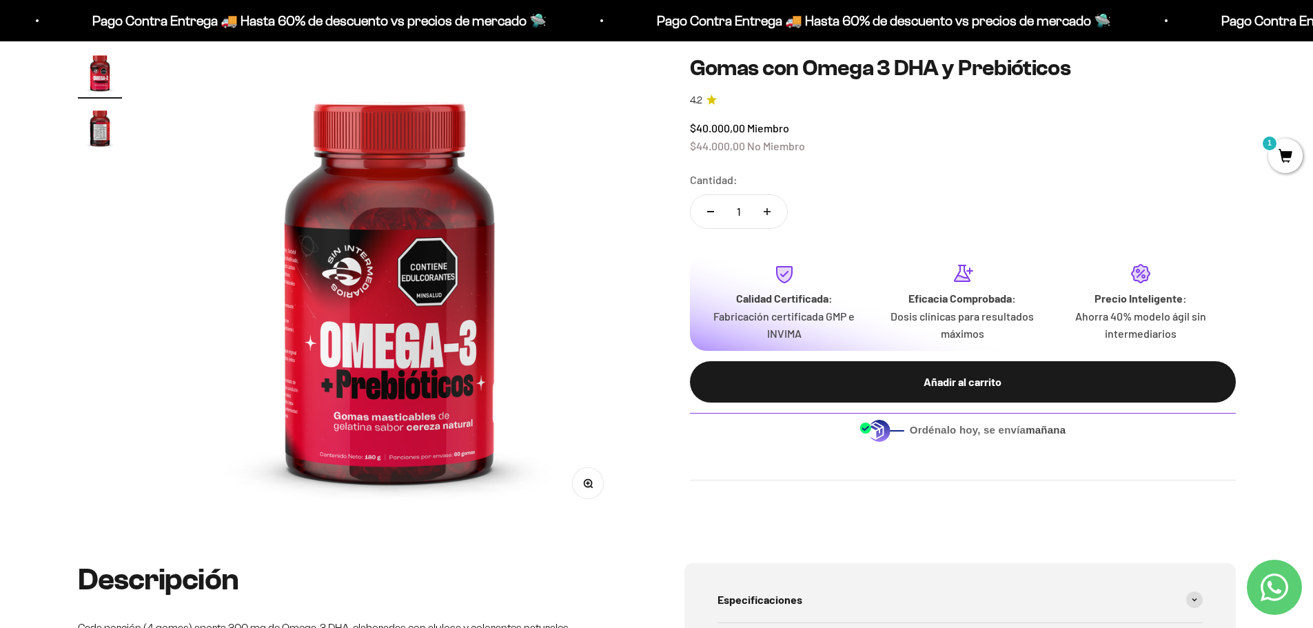
click at [424, 354] on img at bounding box center [389, 284] width 469 height 469
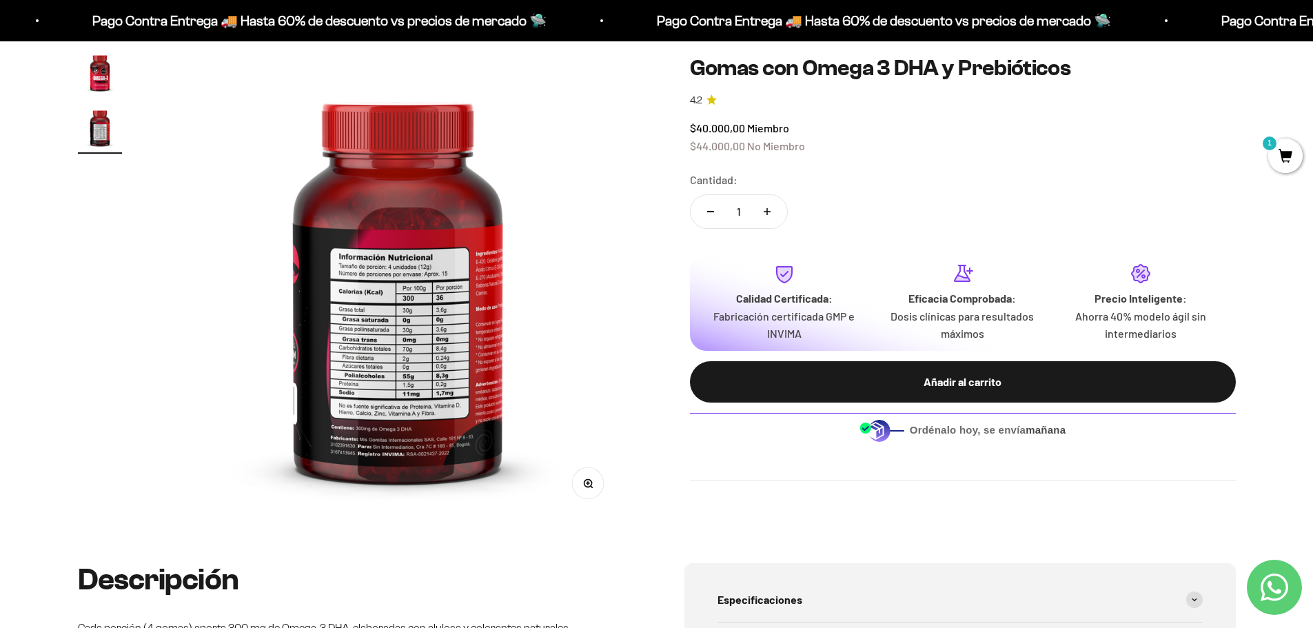
scroll to position [0, 485]
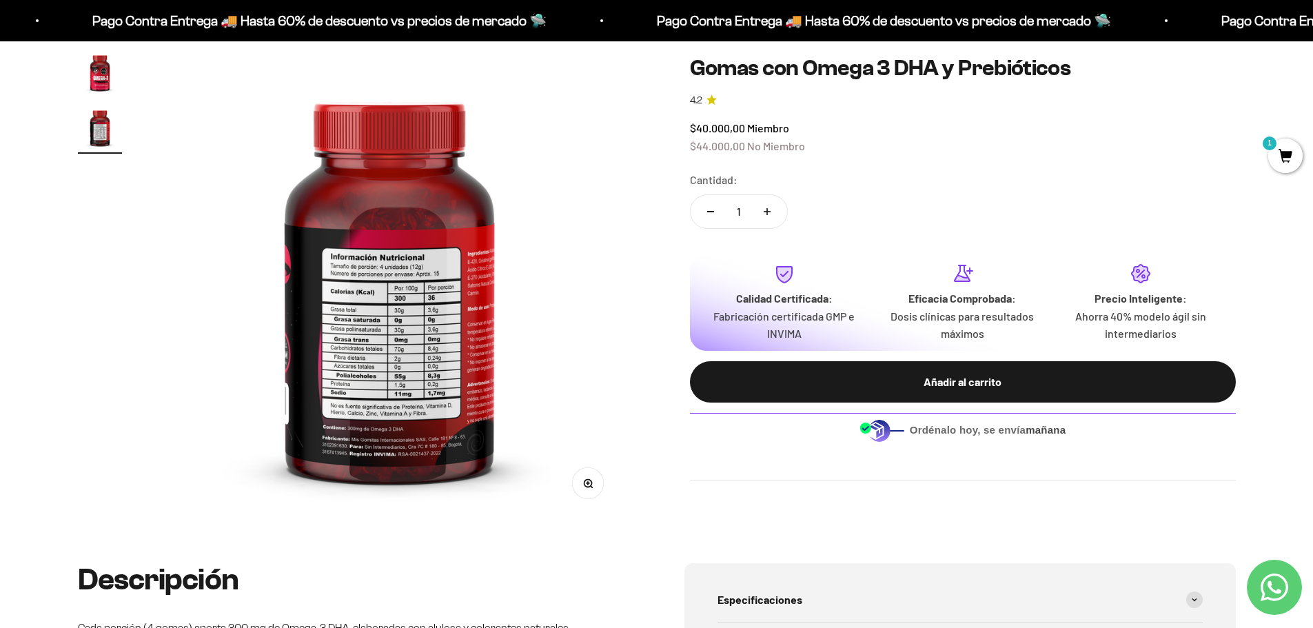
click at [439, 409] on img at bounding box center [389, 284] width 469 height 469
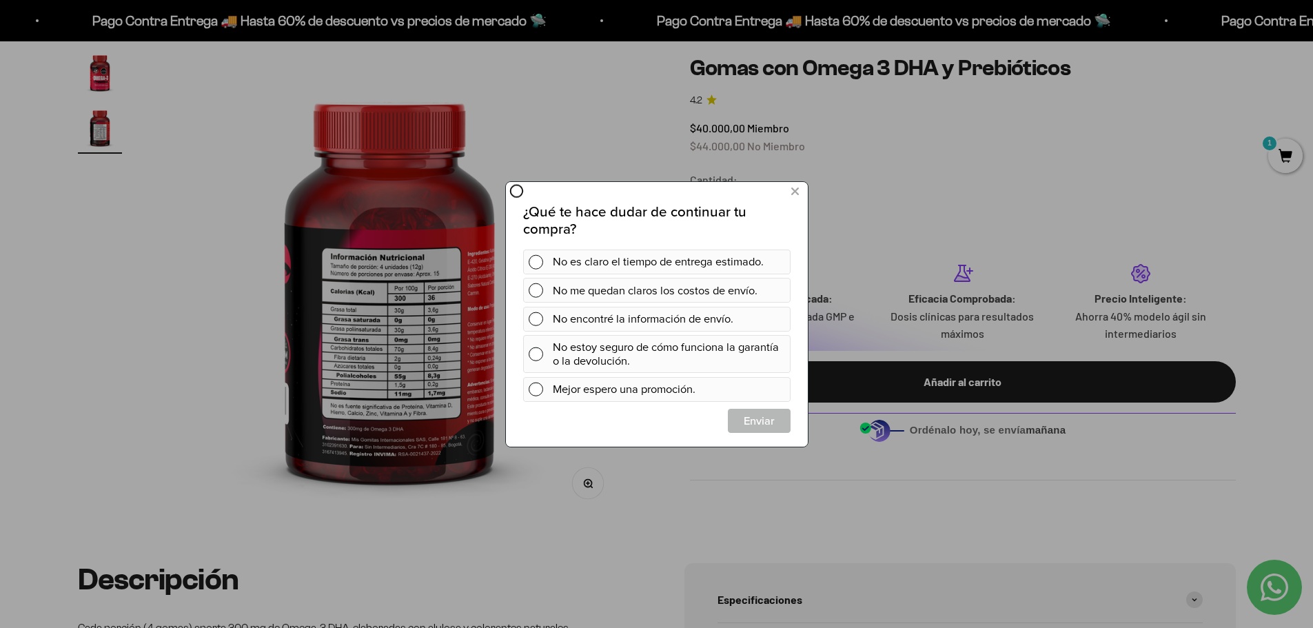
scroll to position [0, 0]
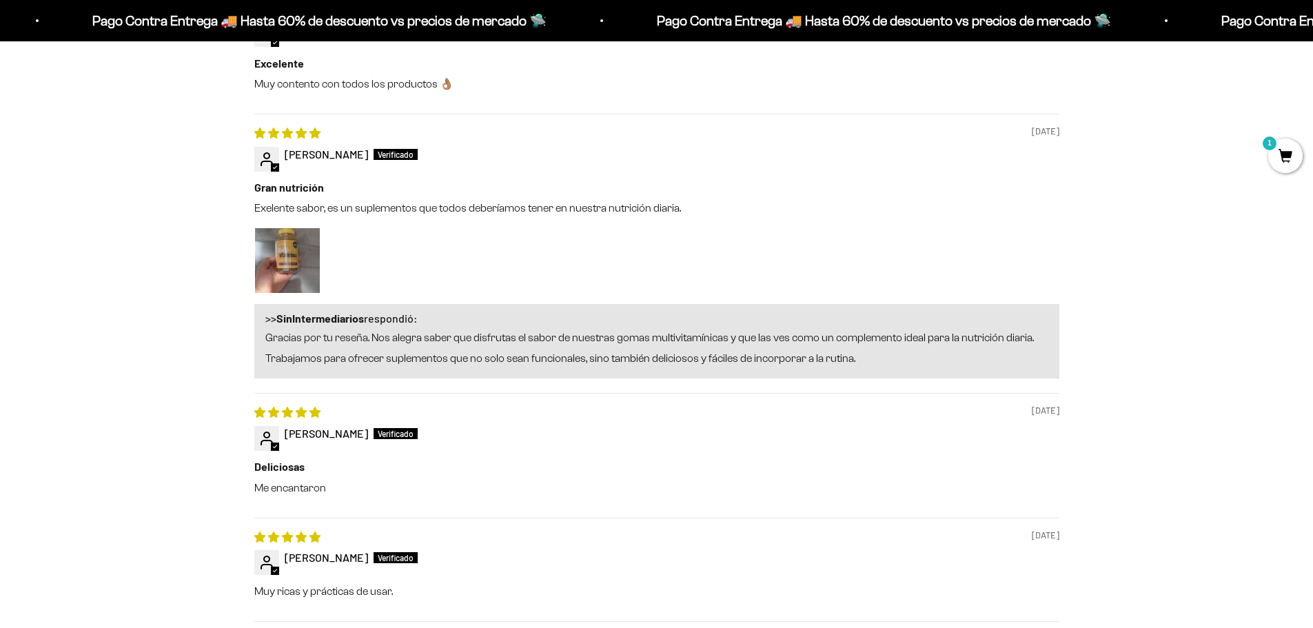
scroll to position [1241, 0]
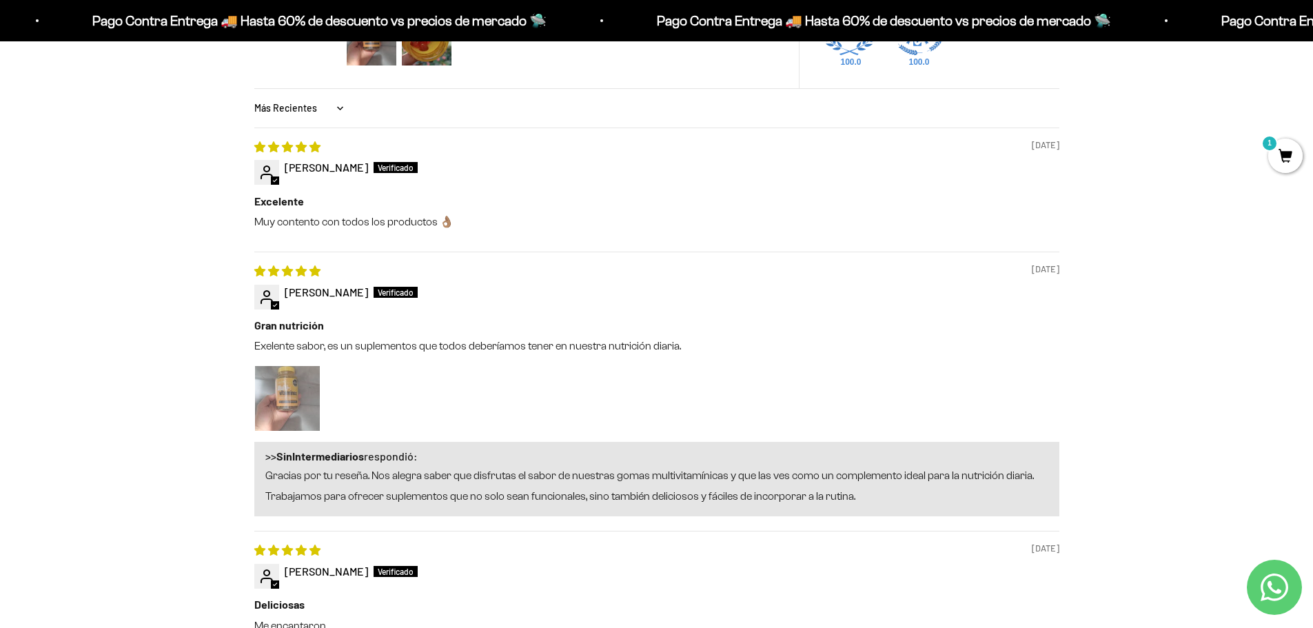
click at [290, 401] on img "Link to user picture 1" at bounding box center [287, 398] width 65 height 65
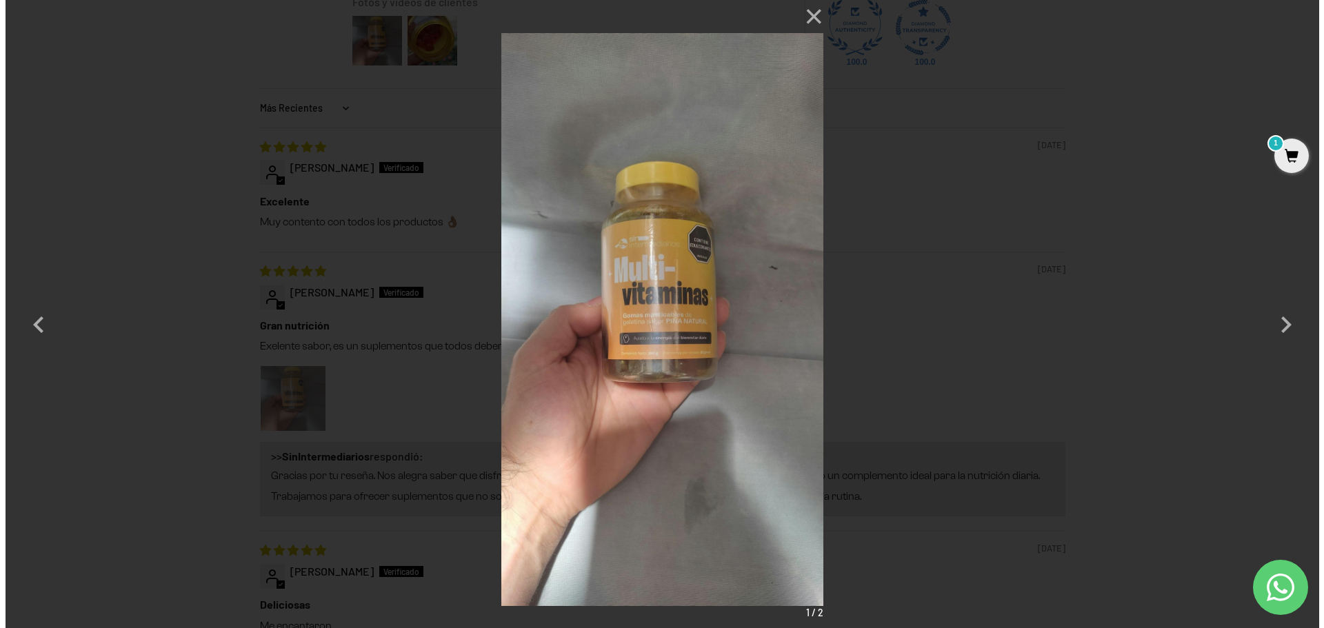
scroll to position [0, 0]
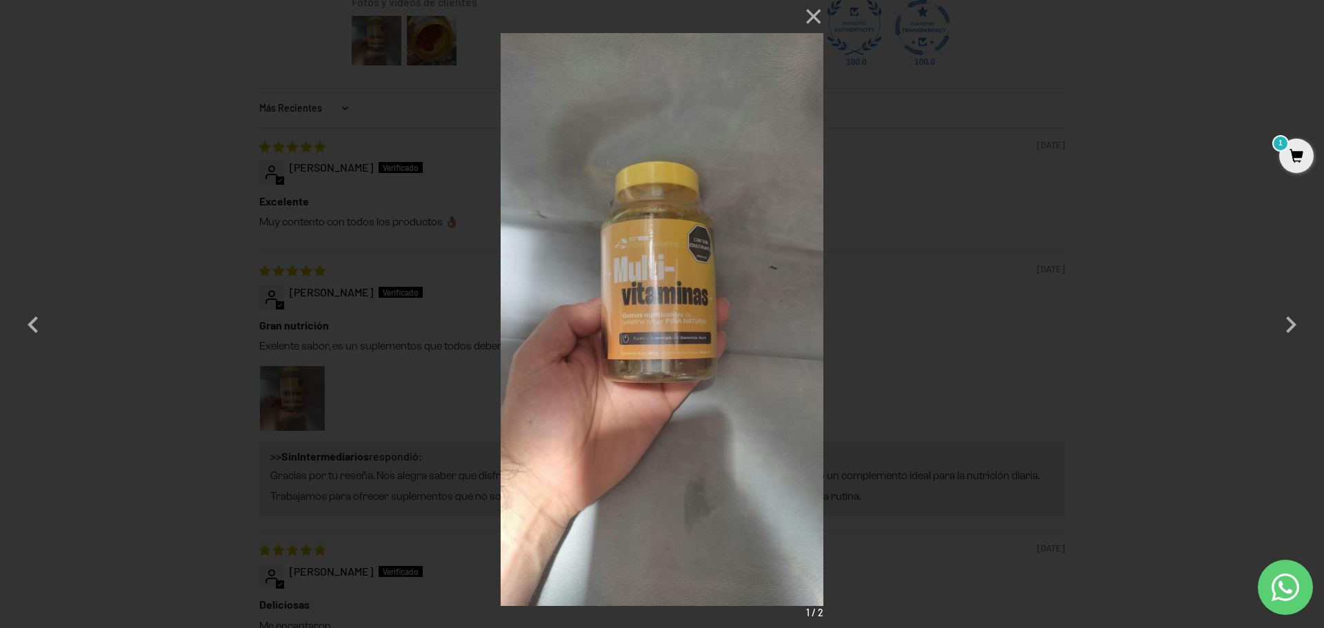
click at [304, 236] on div "× 1 / 2 Loading..." at bounding box center [662, 314] width 1324 height 628
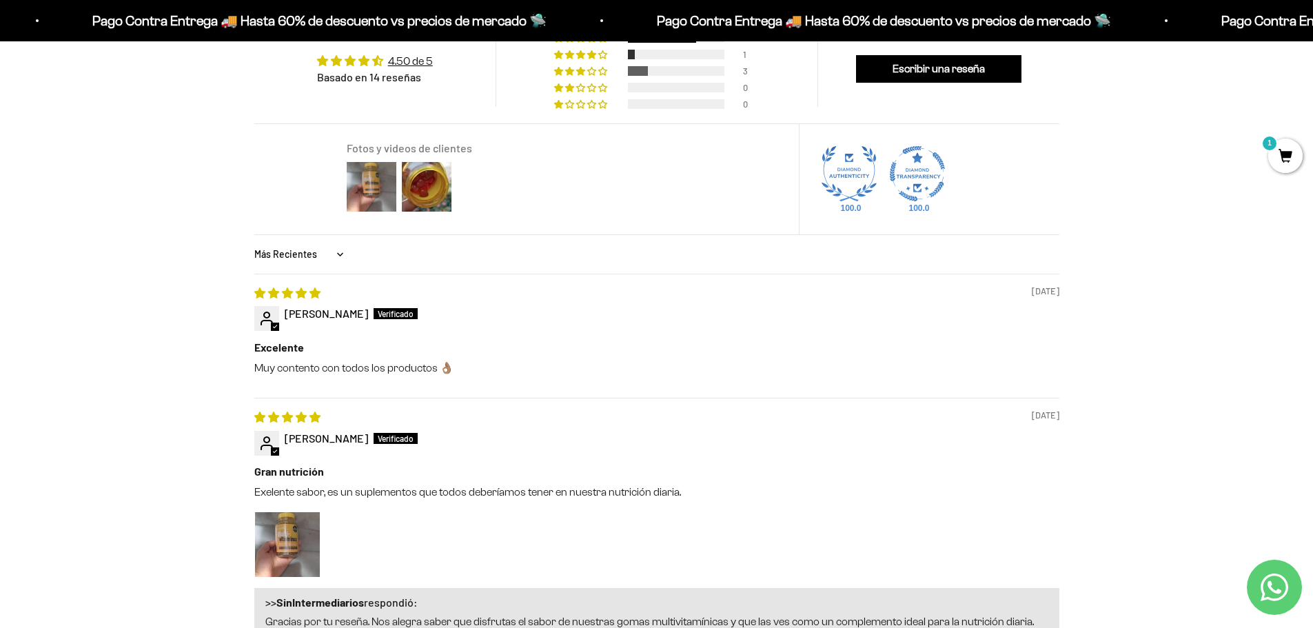
scroll to position [896, 0]
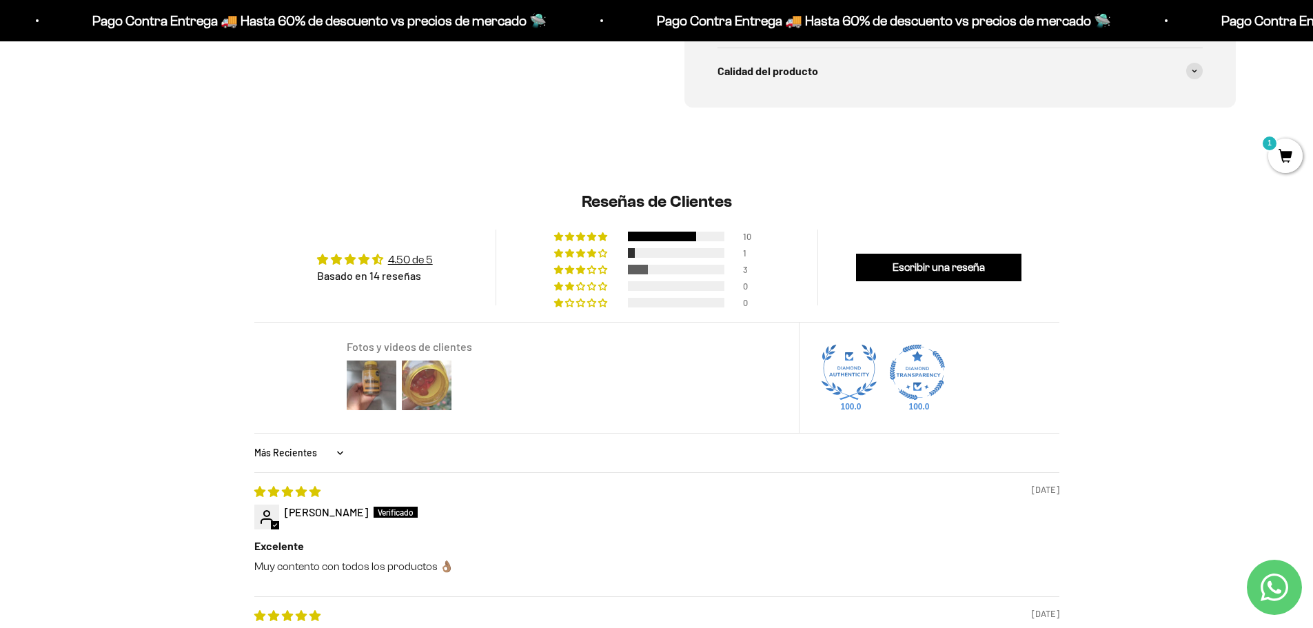
click at [433, 399] on img at bounding box center [426, 385] width 55 height 55
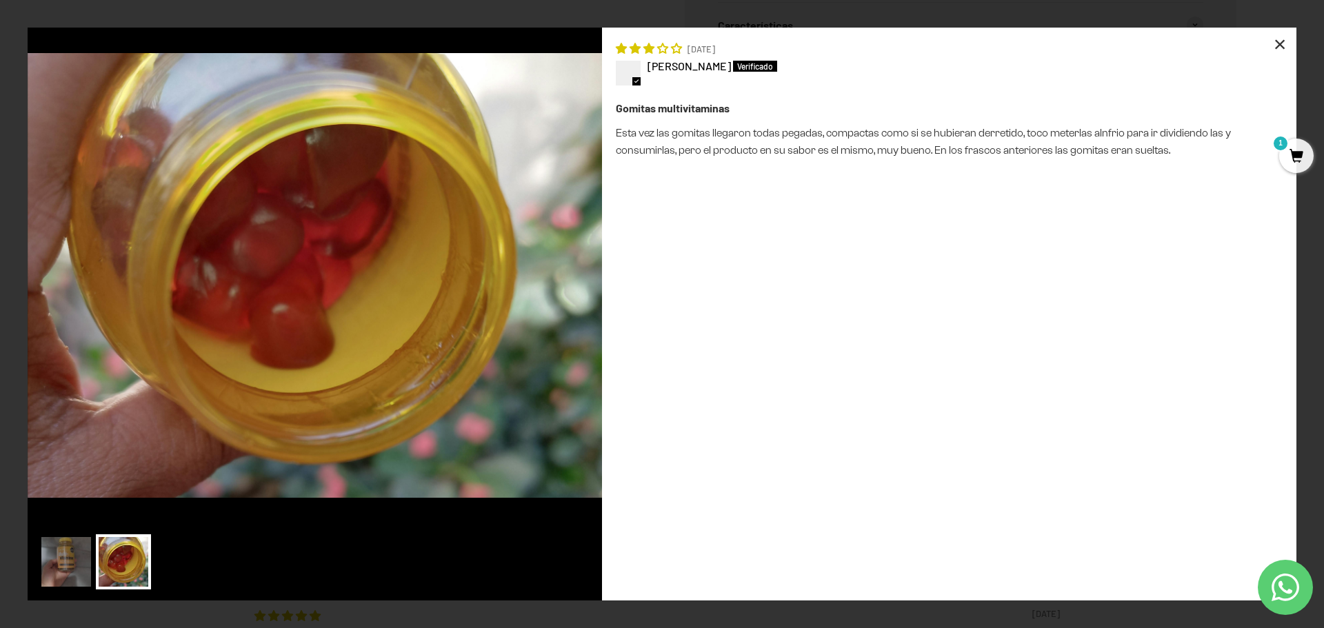
click at [1280, 42] on div "×" at bounding box center [1279, 44] width 33 height 33
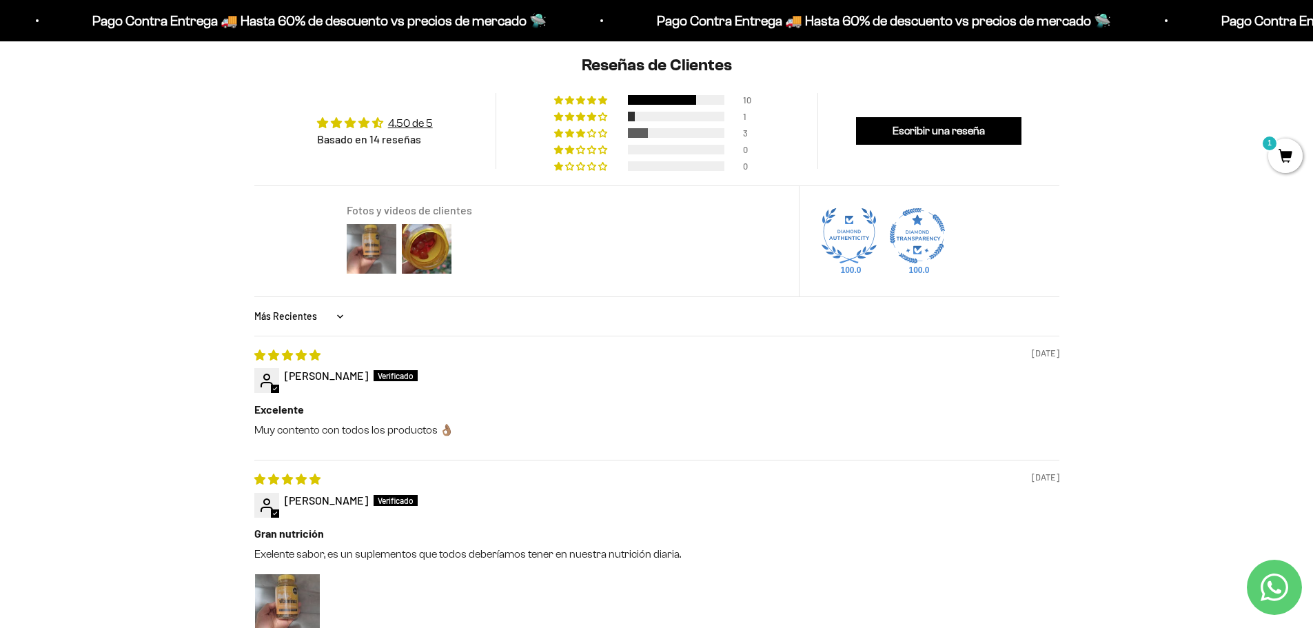
scroll to position [1034, 0]
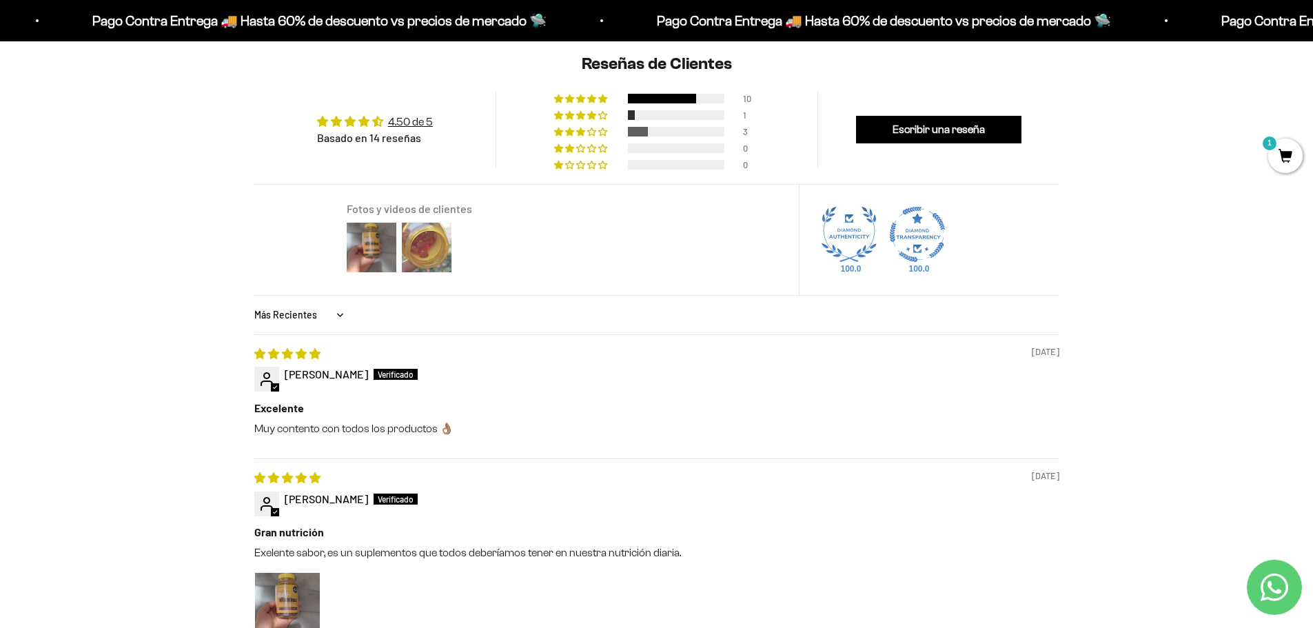
click at [427, 258] on img at bounding box center [426, 247] width 55 height 55
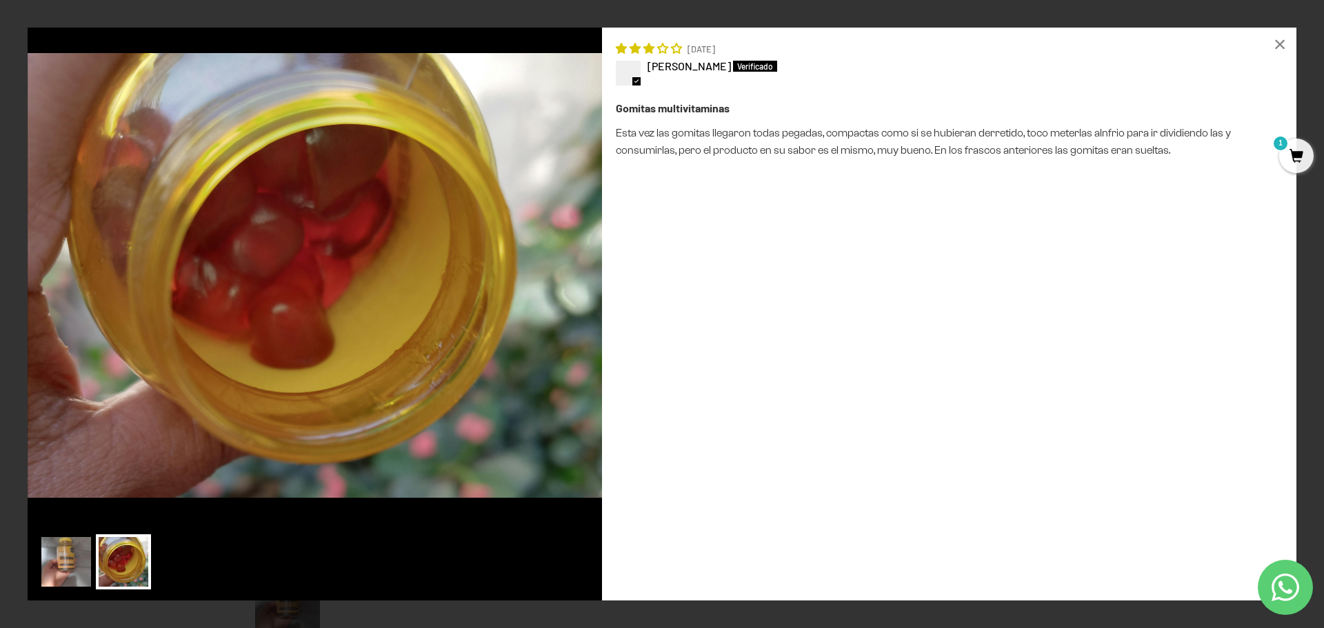
click at [70, 538] on img at bounding box center [66, 561] width 55 height 55
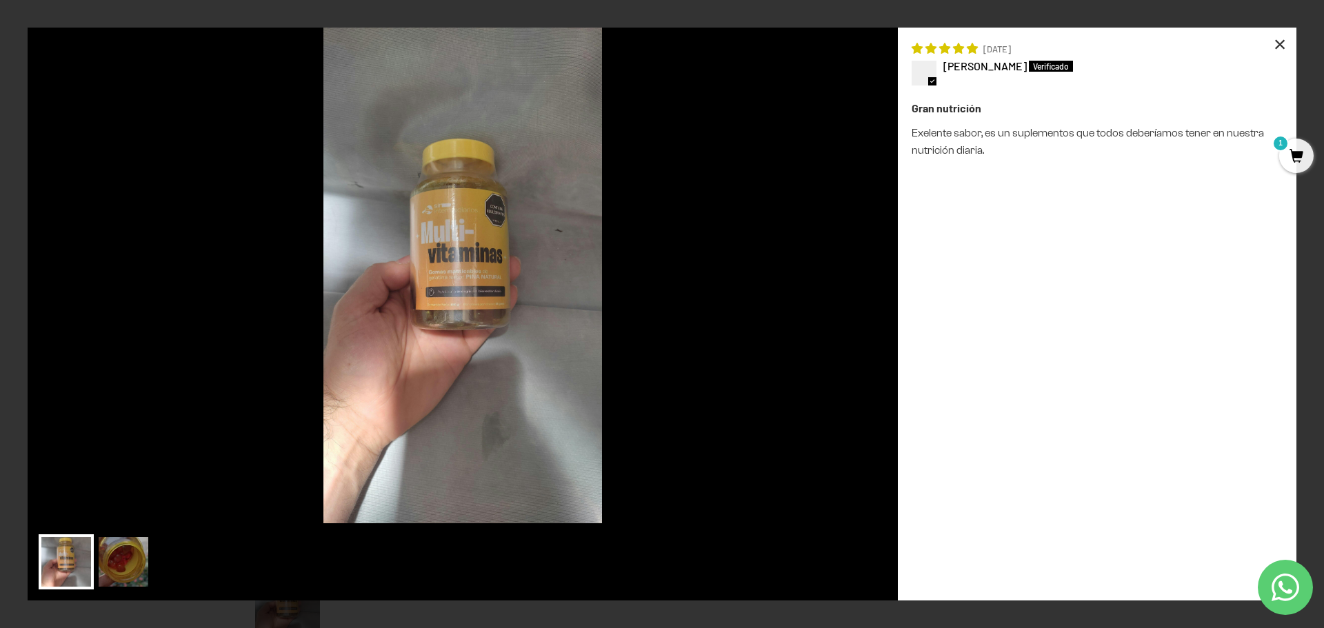
click at [1276, 39] on div "×" at bounding box center [1279, 44] width 33 height 33
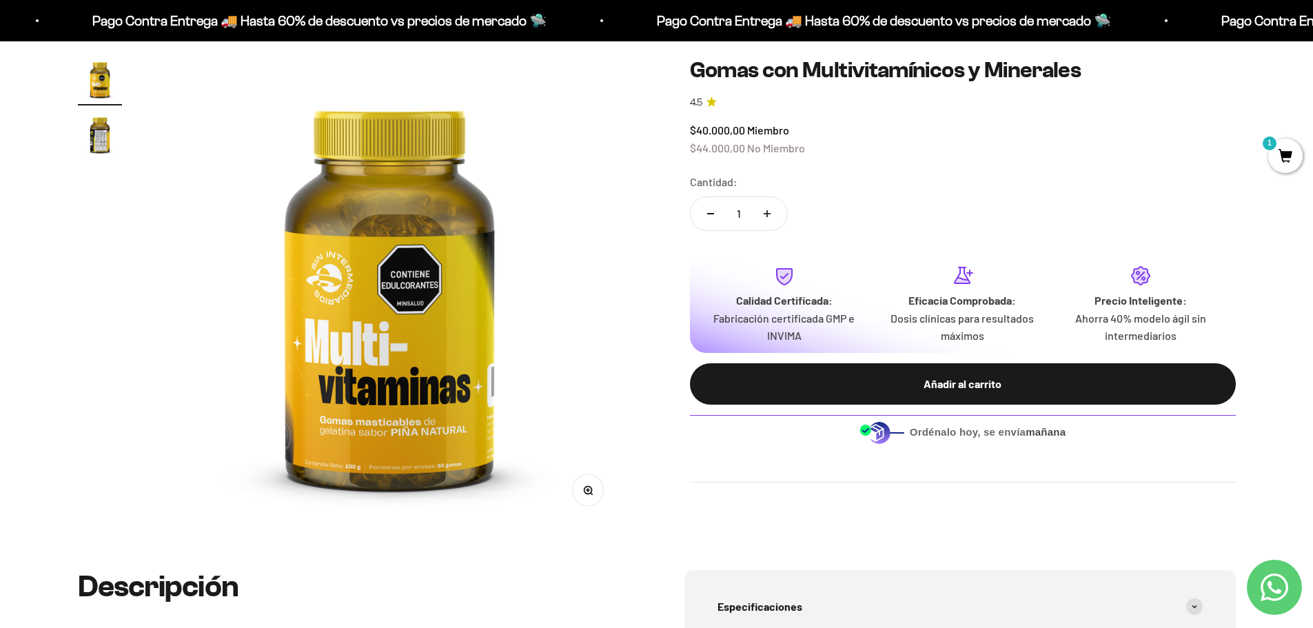
scroll to position [0, 0]
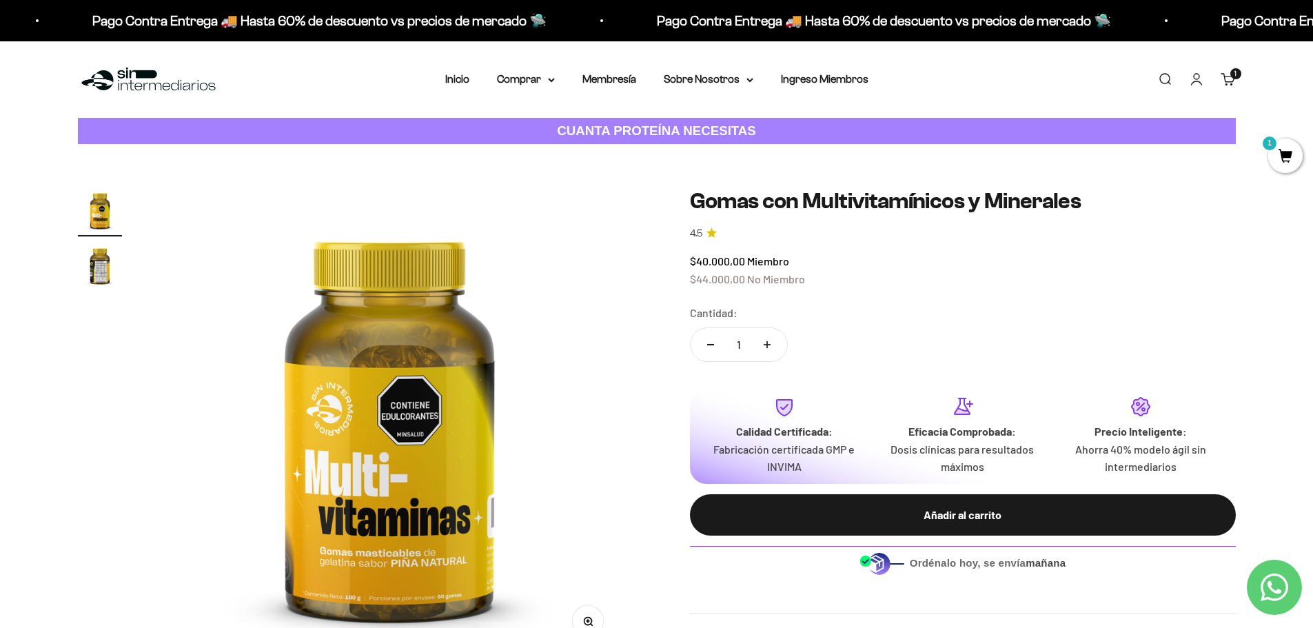
click at [116, 266] on img "Ir al artículo 2" at bounding box center [100, 265] width 44 height 44
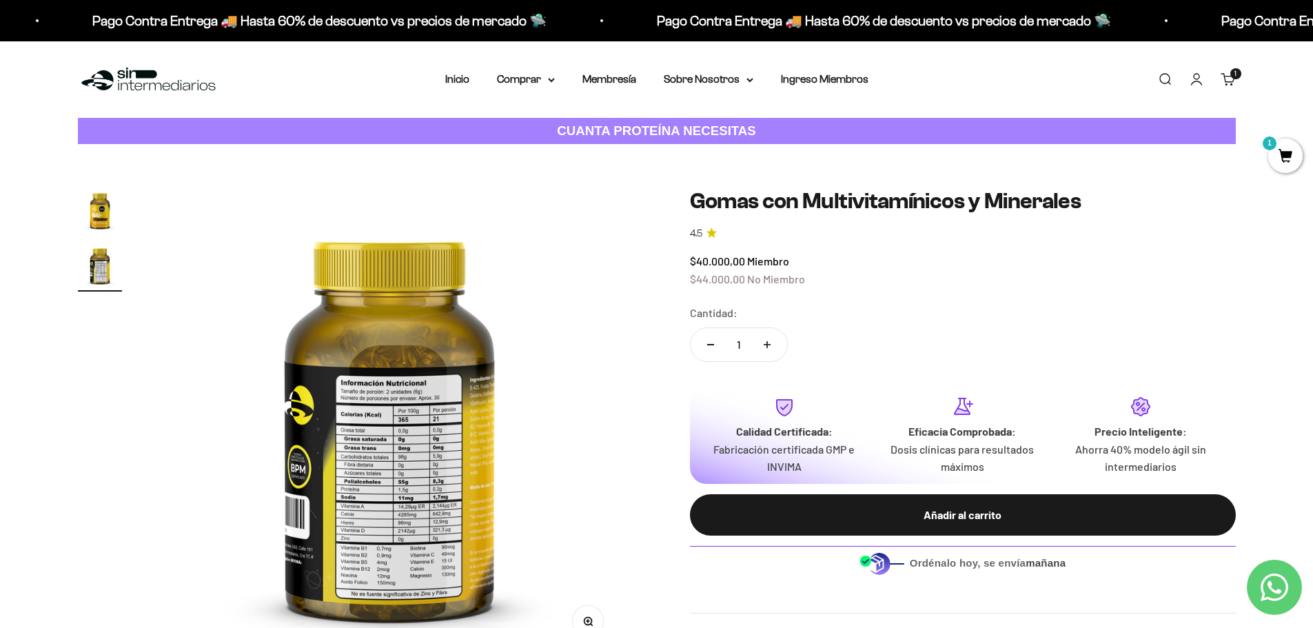
scroll to position [207, 0]
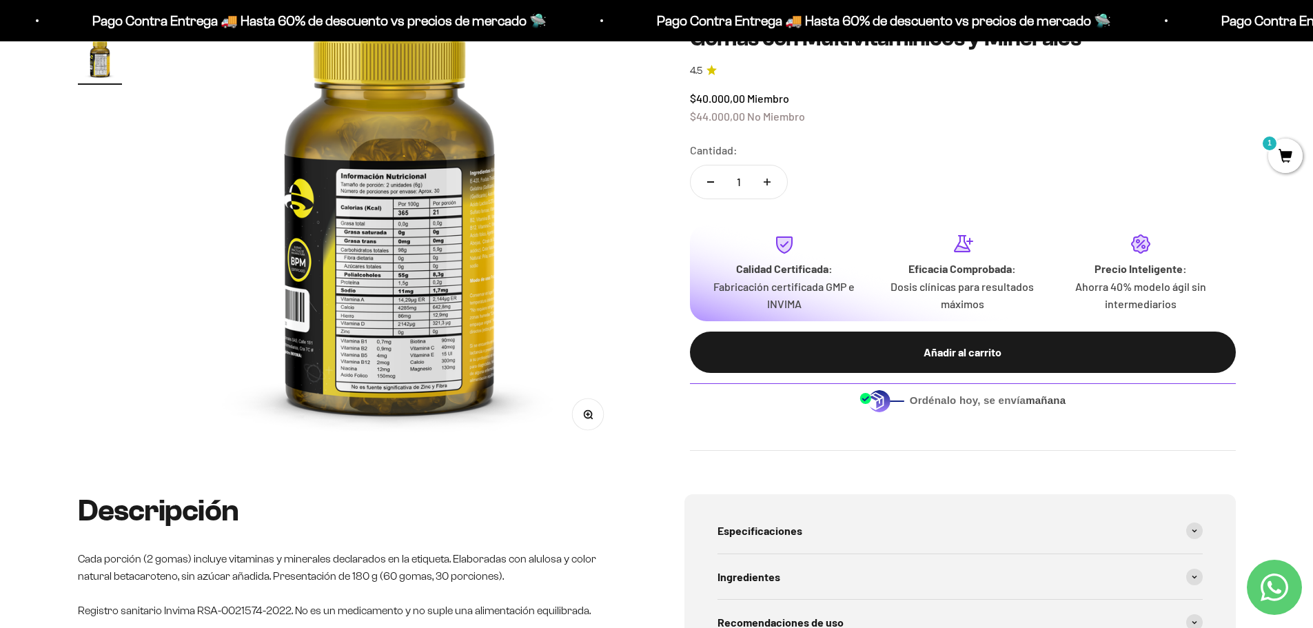
click at [600, 410] on button "Zoom" at bounding box center [587, 414] width 31 height 31
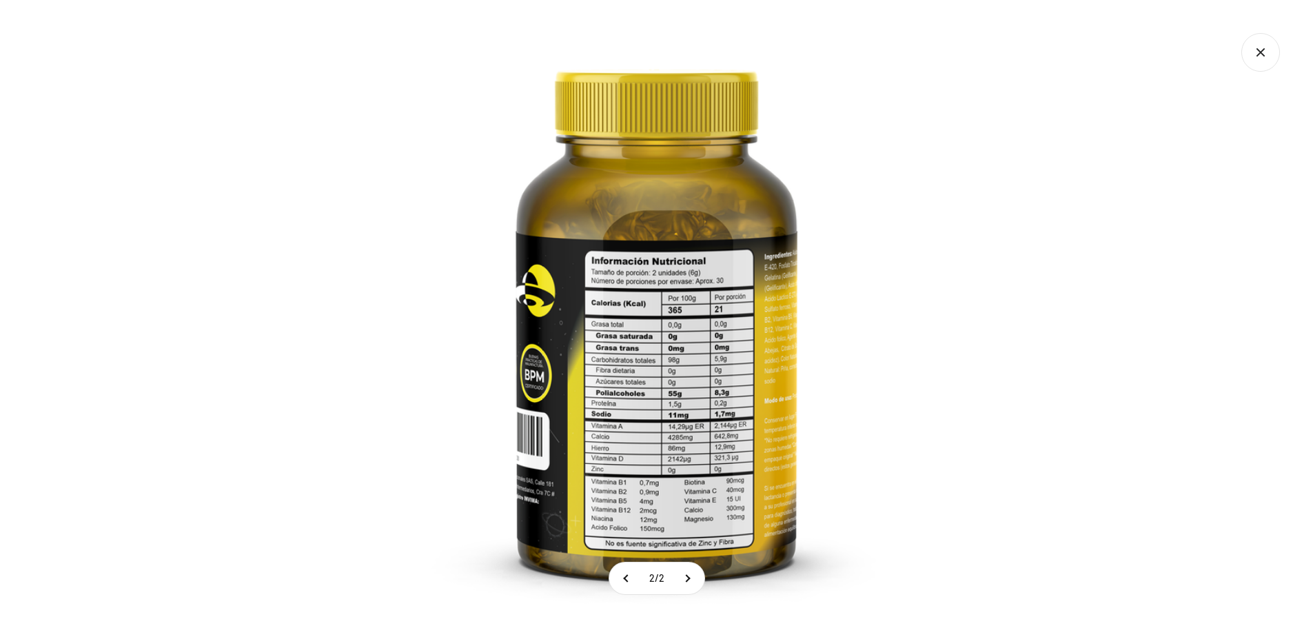
click at [412, 249] on img at bounding box center [657, 314] width 628 height 628
click at [614, 308] on img at bounding box center [657, 314] width 628 height 628
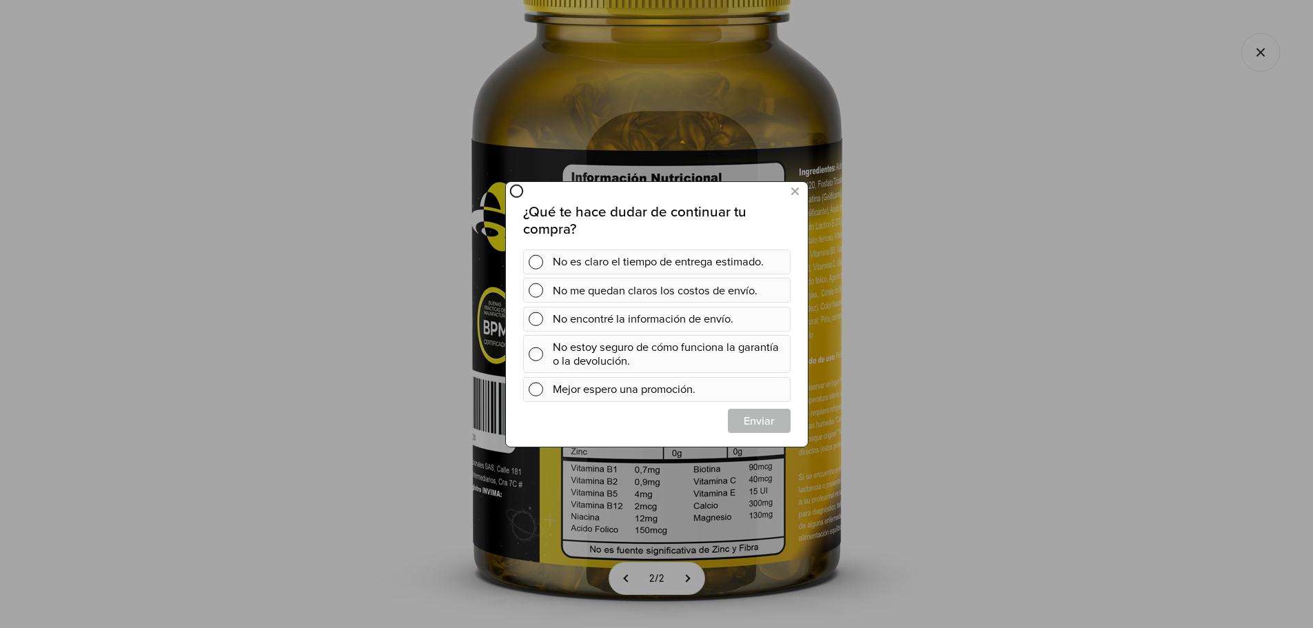
scroll to position [0, 0]
click at [793, 188] on icon at bounding box center [795, 191] width 8 height 19
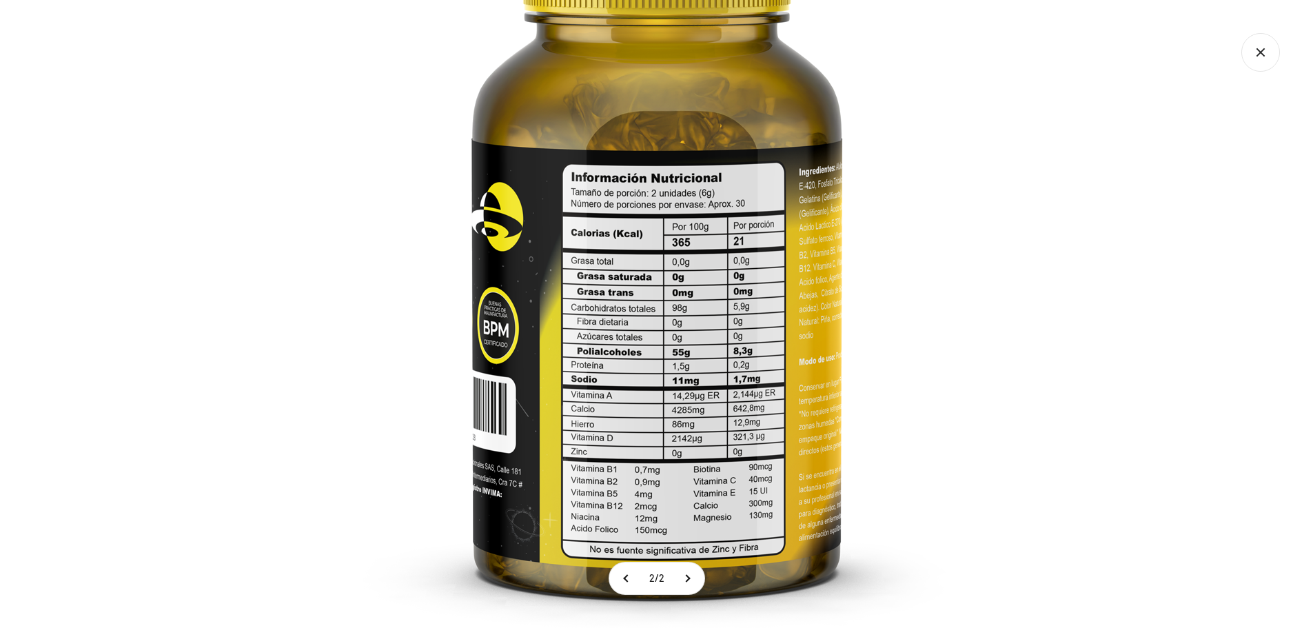
click at [955, 179] on img at bounding box center [656, 247] width 827 height 827
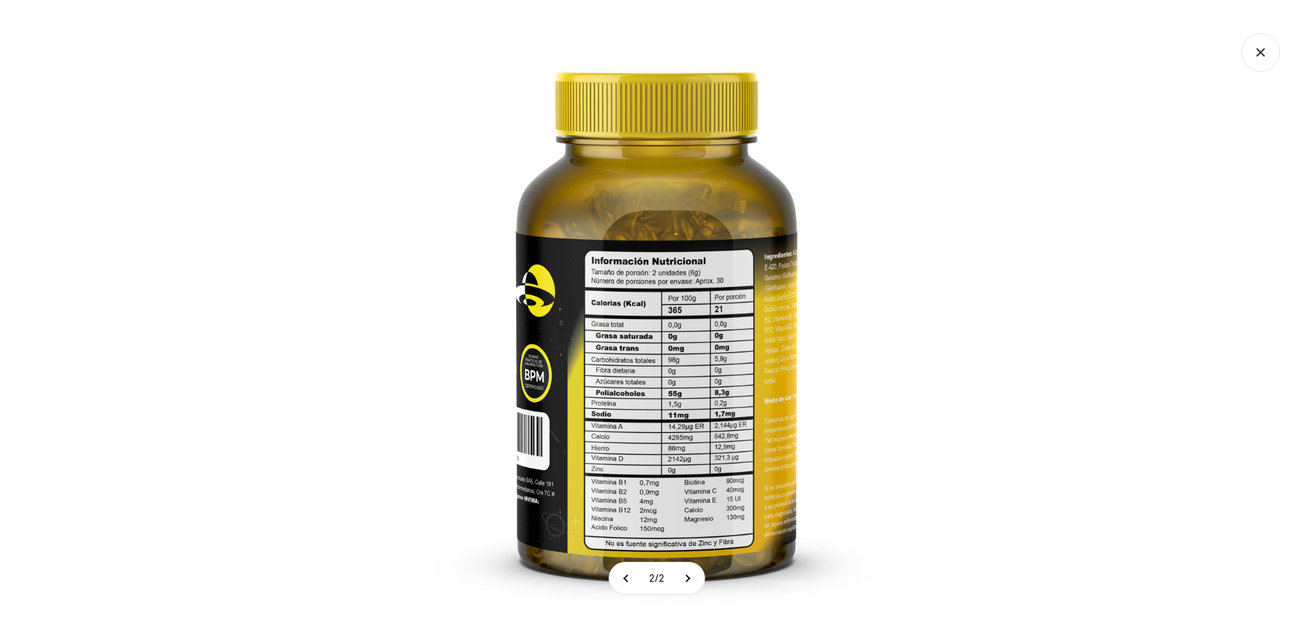
click at [802, 187] on img at bounding box center [657, 314] width 628 height 628
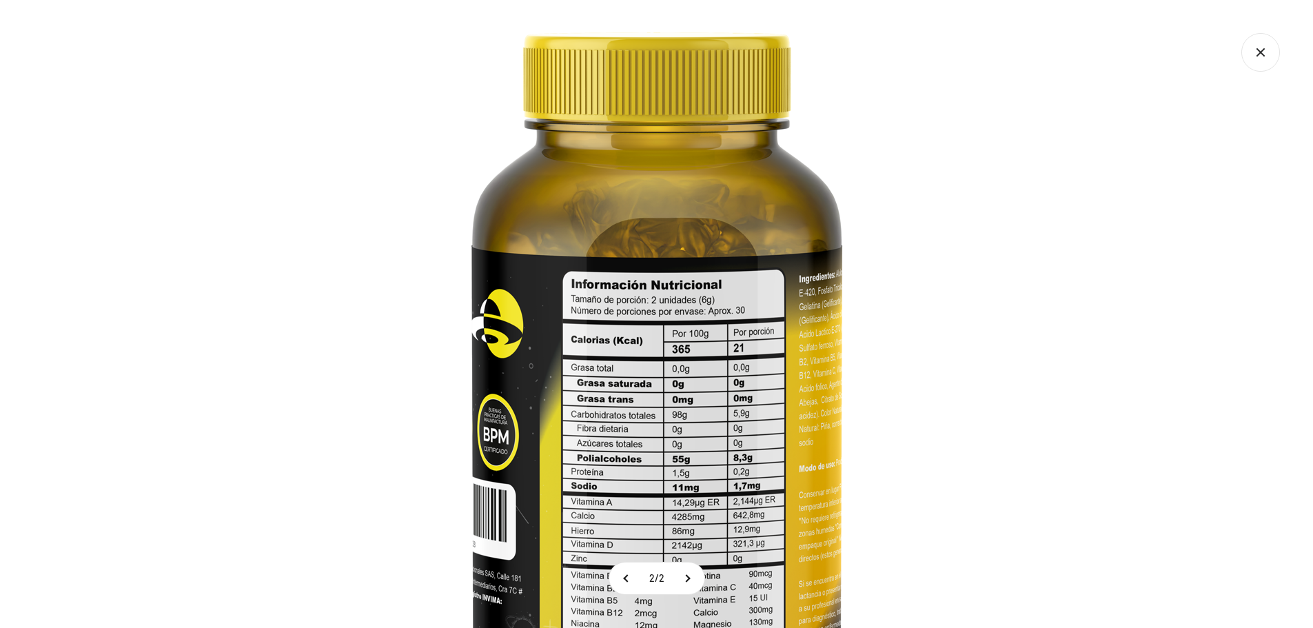
click at [738, 287] on img at bounding box center [656, 354] width 827 height 827
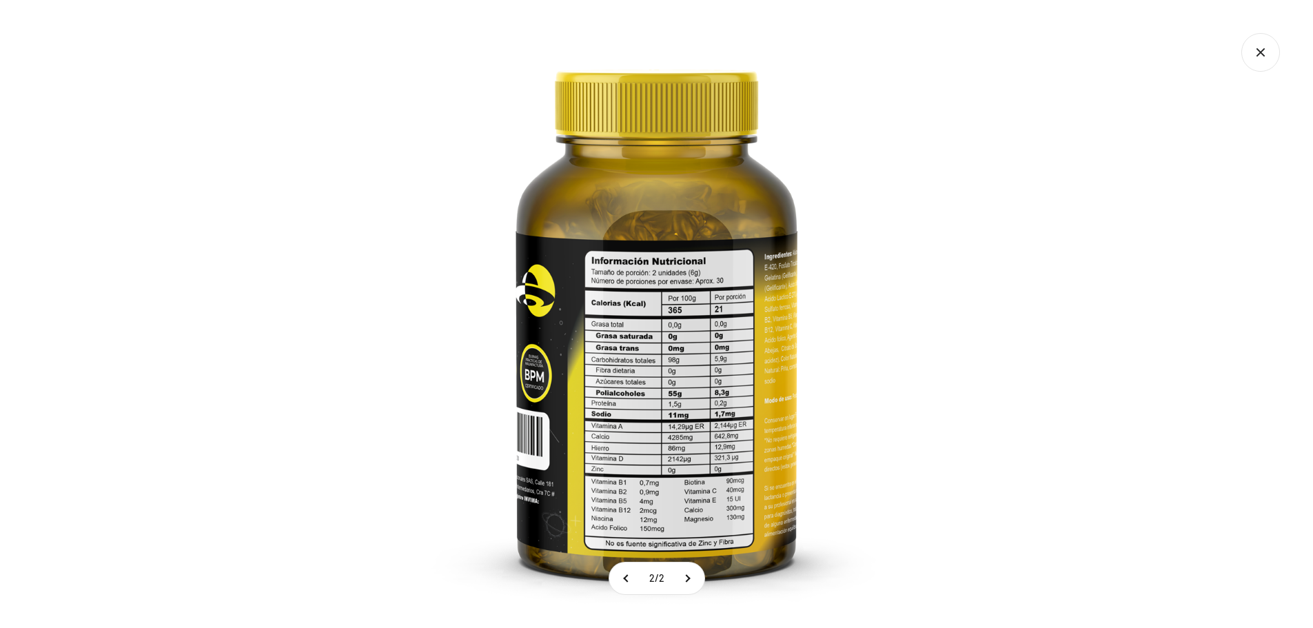
click at [654, 503] on img at bounding box center [657, 314] width 628 height 628
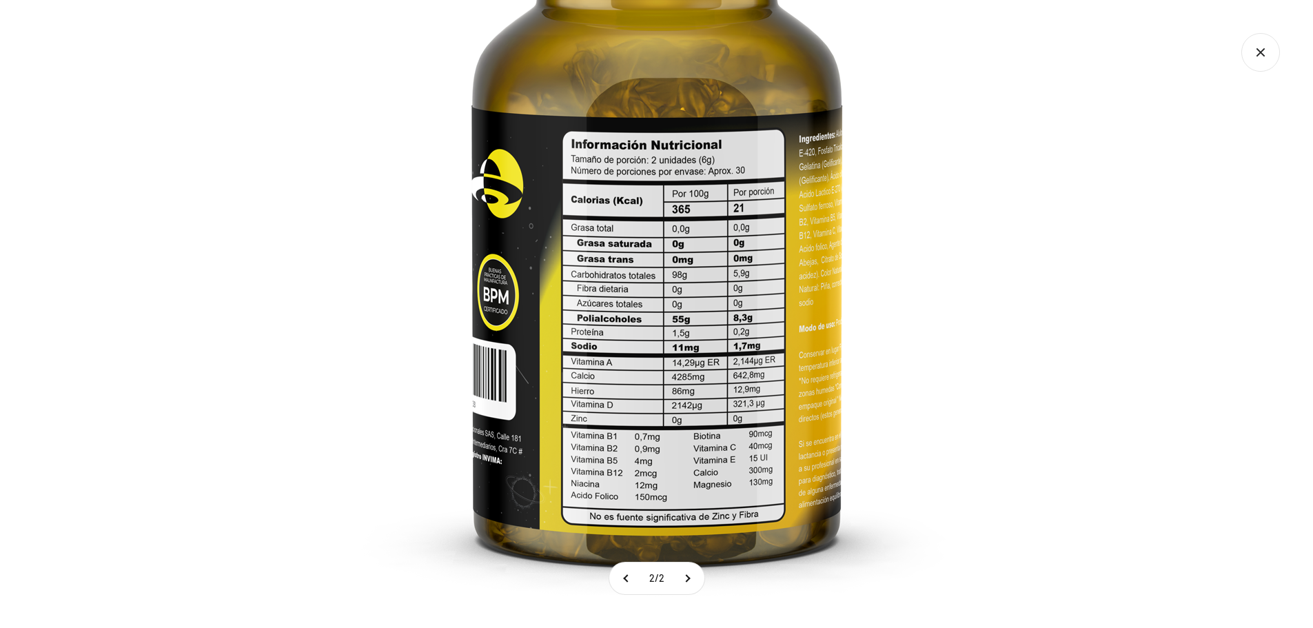
click at [678, 490] on img at bounding box center [656, 214] width 827 height 827
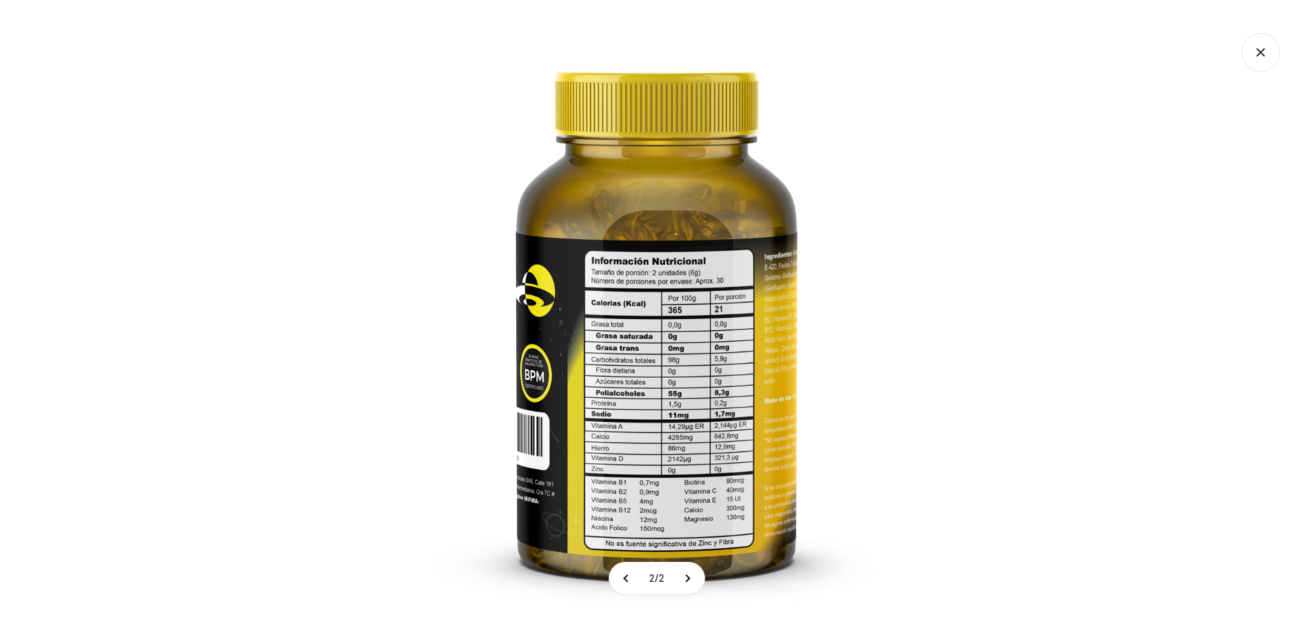
click at [672, 505] on img at bounding box center [657, 314] width 628 height 628
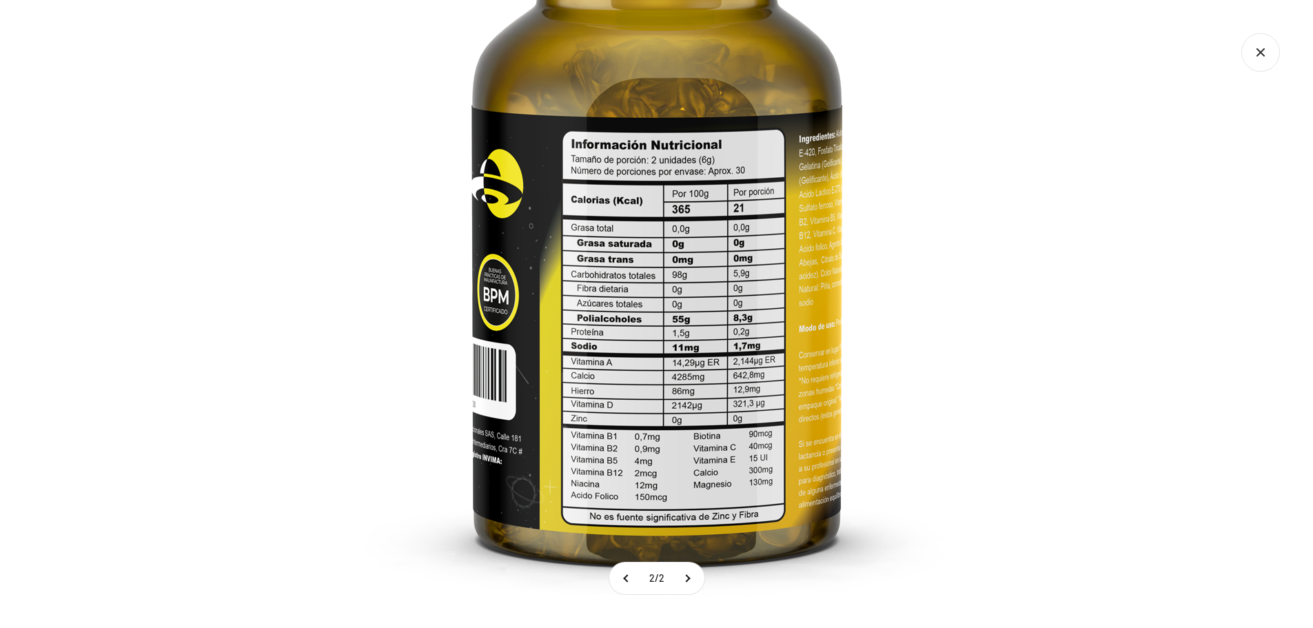
click at [671, 506] on img at bounding box center [656, 214] width 827 height 827
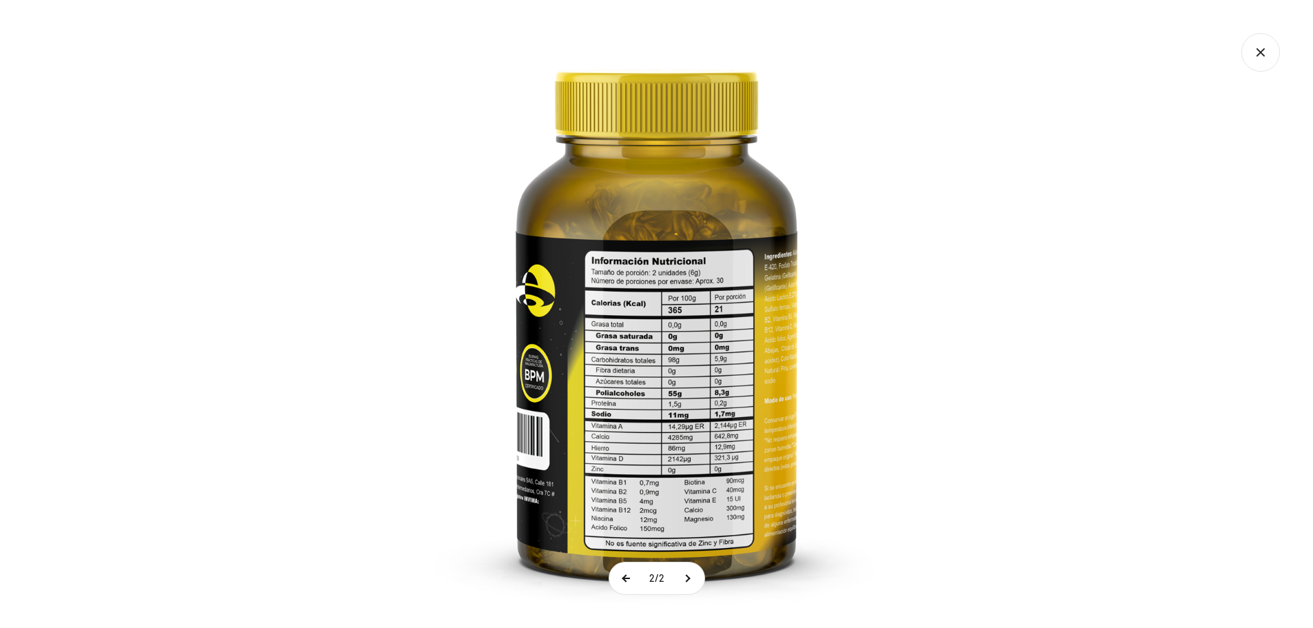
click at [634, 576] on button at bounding box center [627, 579] width 34 height 32
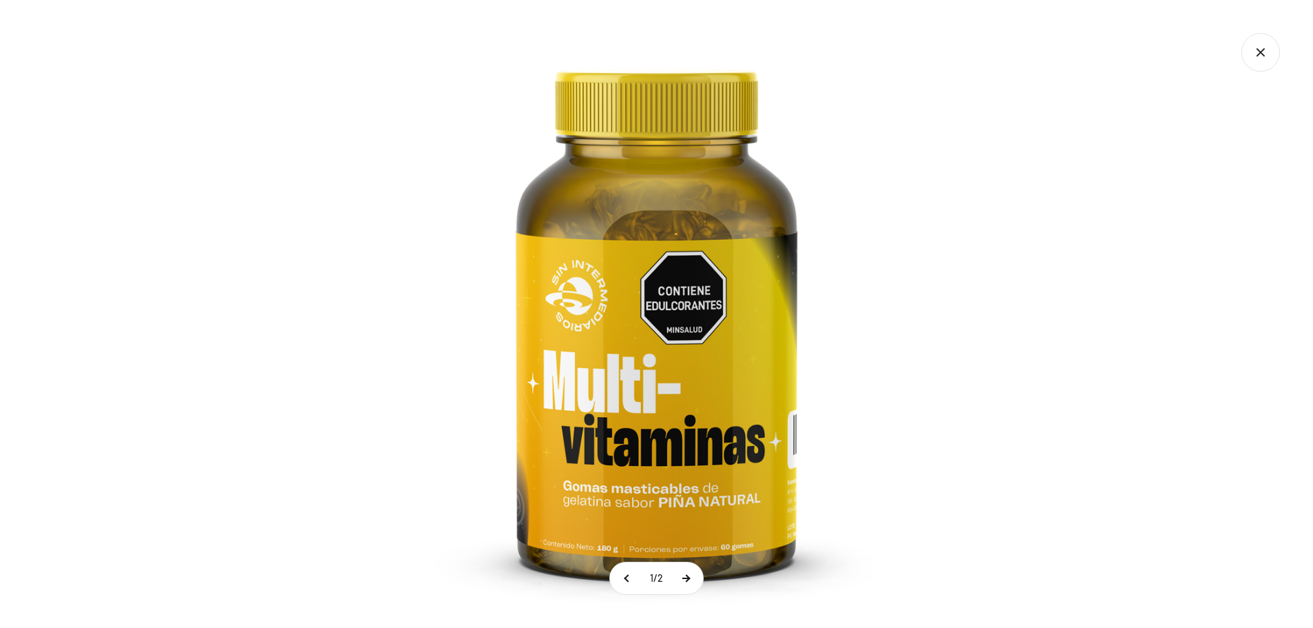
click at [696, 585] on button at bounding box center [686, 579] width 34 height 32
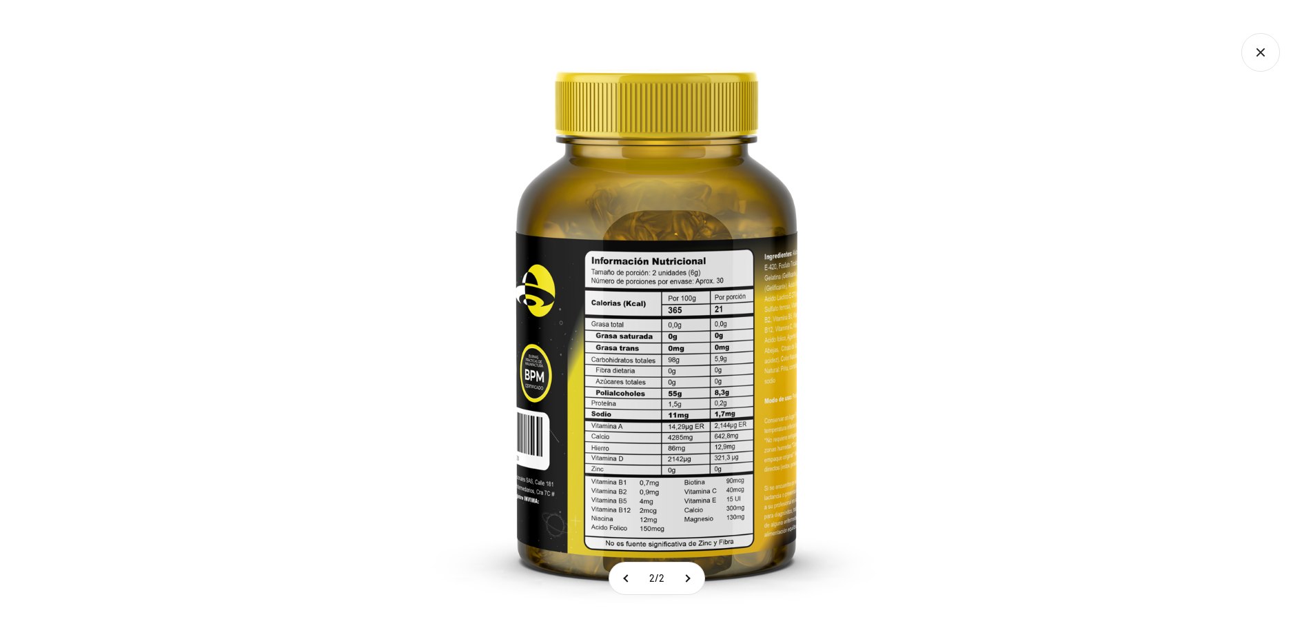
click at [702, 477] on img at bounding box center [657, 314] width 628 height 628
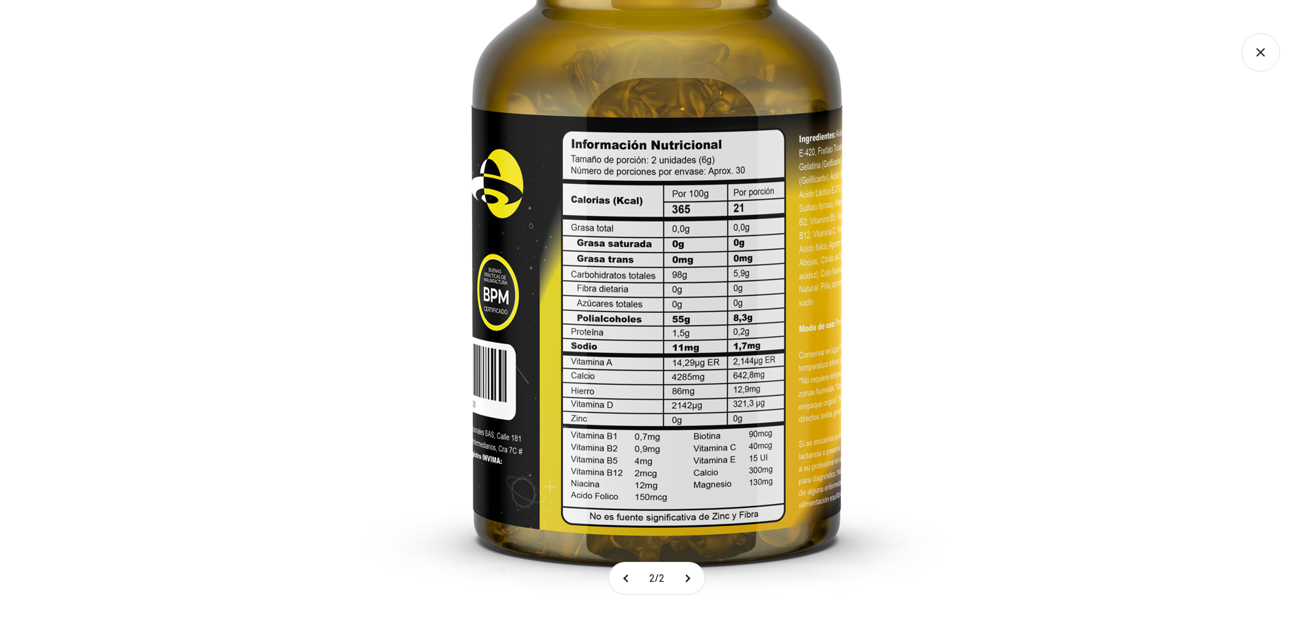
click at [1086, 354] on div at bounding box center [656, 314] width 1313 height 628
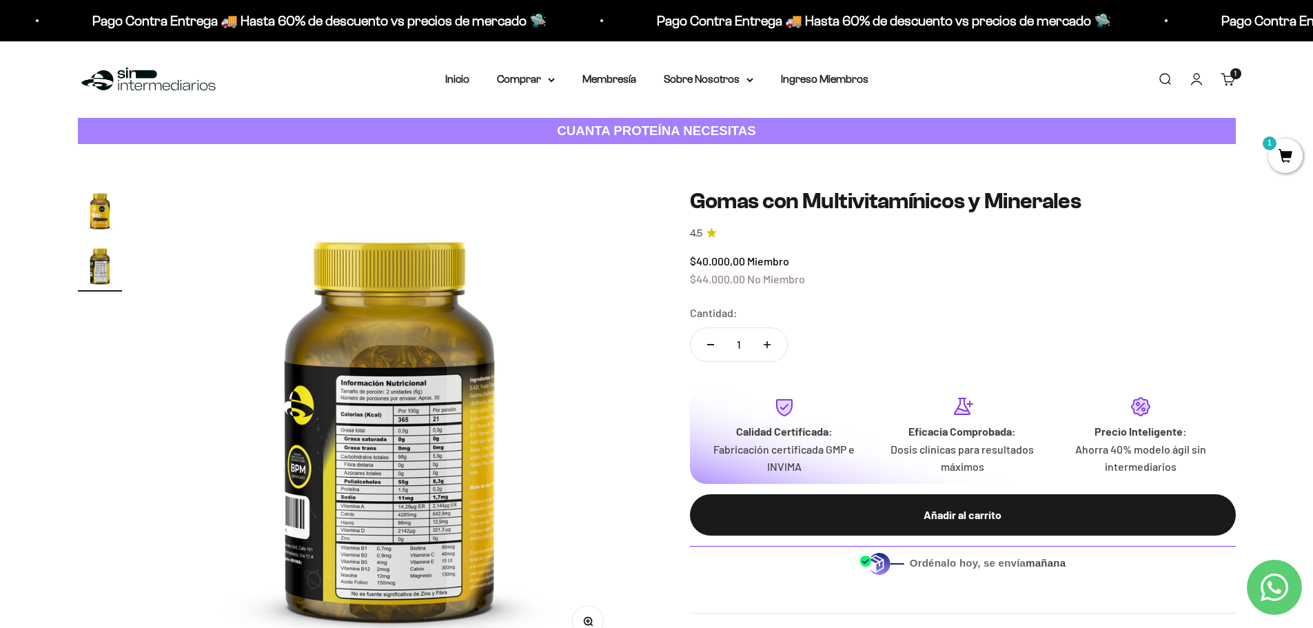
drag, startPoint x: 614, startPoint y: 406, endPoint x: 459, endPoint y: 374, distance: 158.5
click at [459, 374] on img at bounding box center [389, 422] width 469 height 469
click at [442, 476] on img at bounding box center [389, 422] width 469 height 469
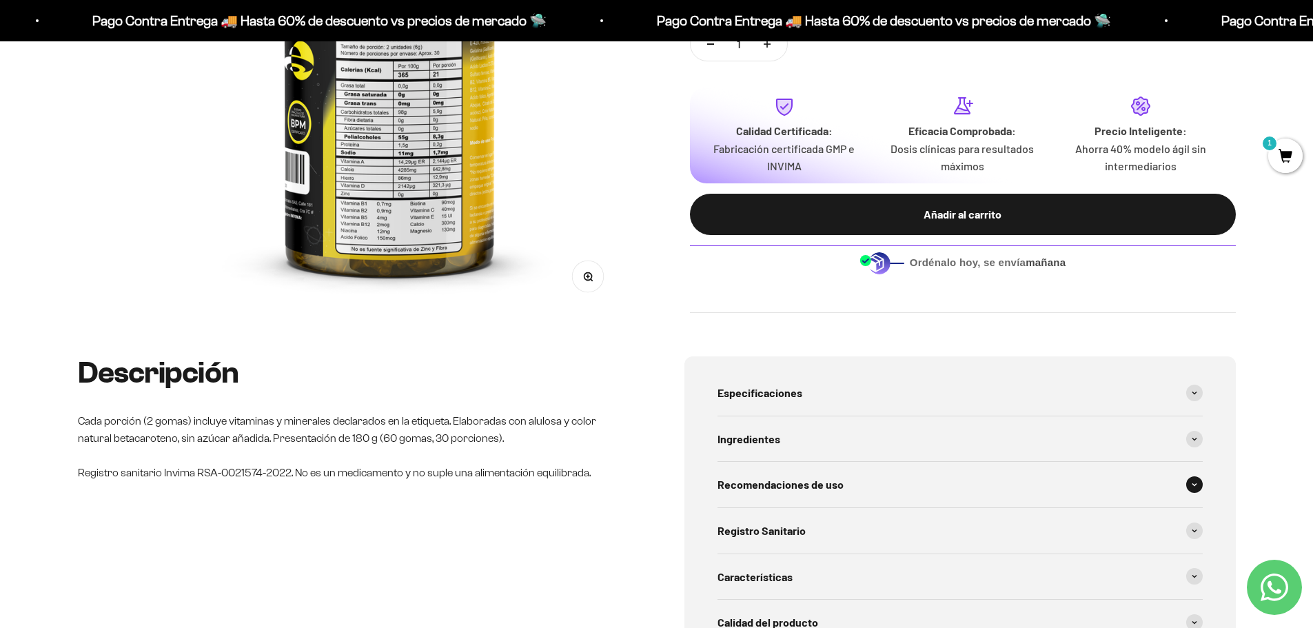
click at [839, 489] on span "Recomendaciones de uso" at bounding box center [781, 485] width 126 height 18
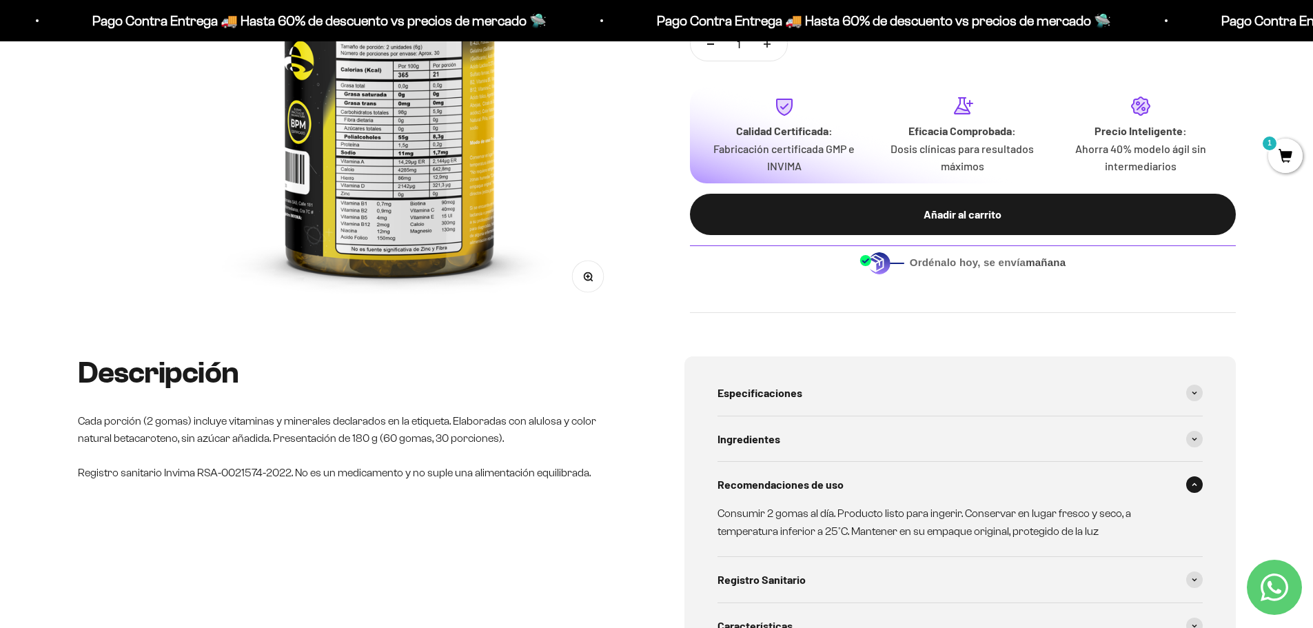
click at [821, 489] on span "Recomendaciones de uso" at bounding box center [781, 485] width 126 height 18
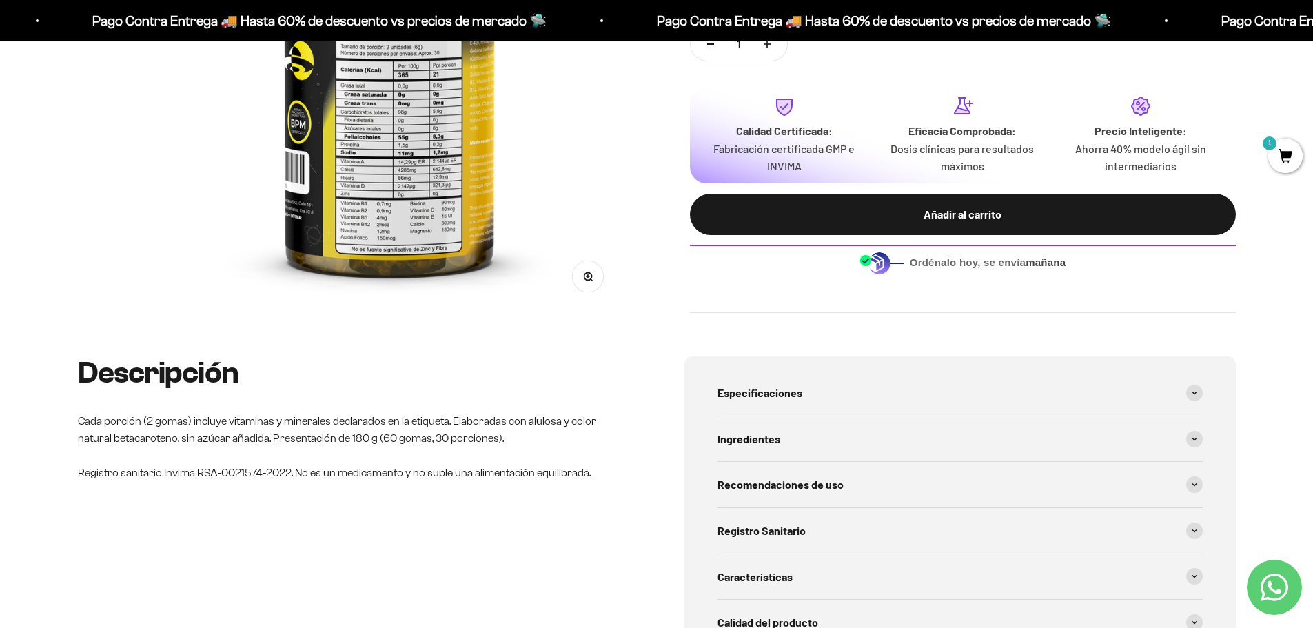
click at [455, 205] on img at bounding box center [389, 77] width 469 height 469
click at [874, 389] on div "Especificaciones" at bounding box center [960, 393] width 485 height 46
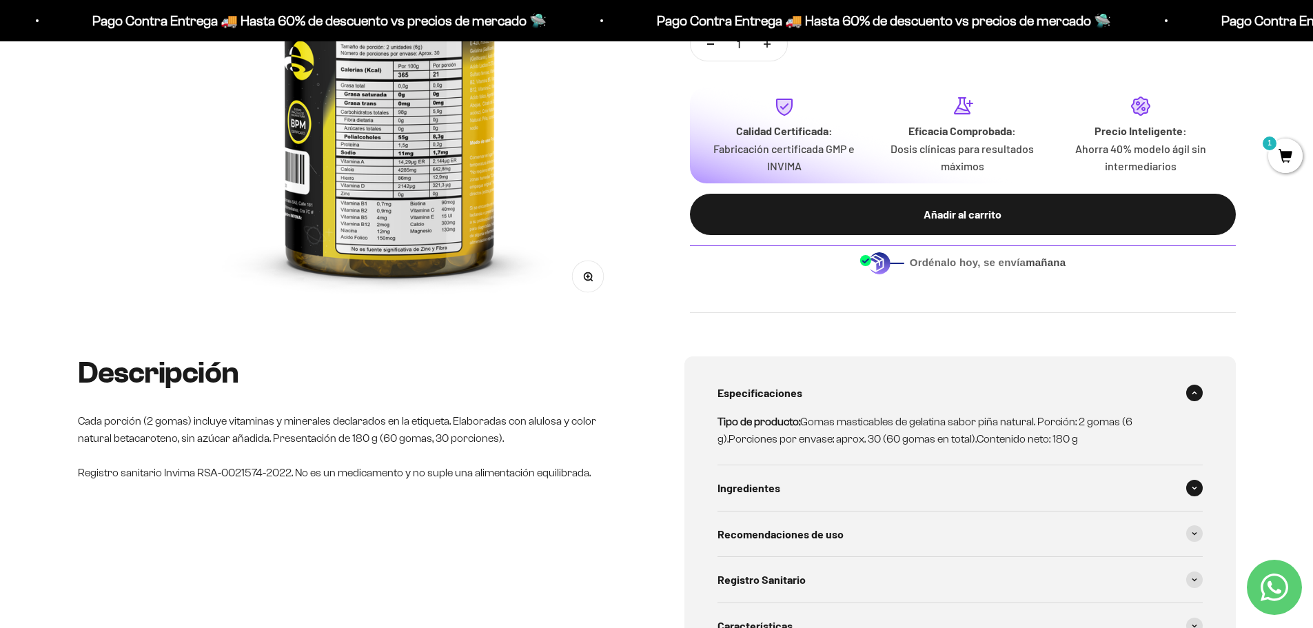
scroll to position [414, 0]
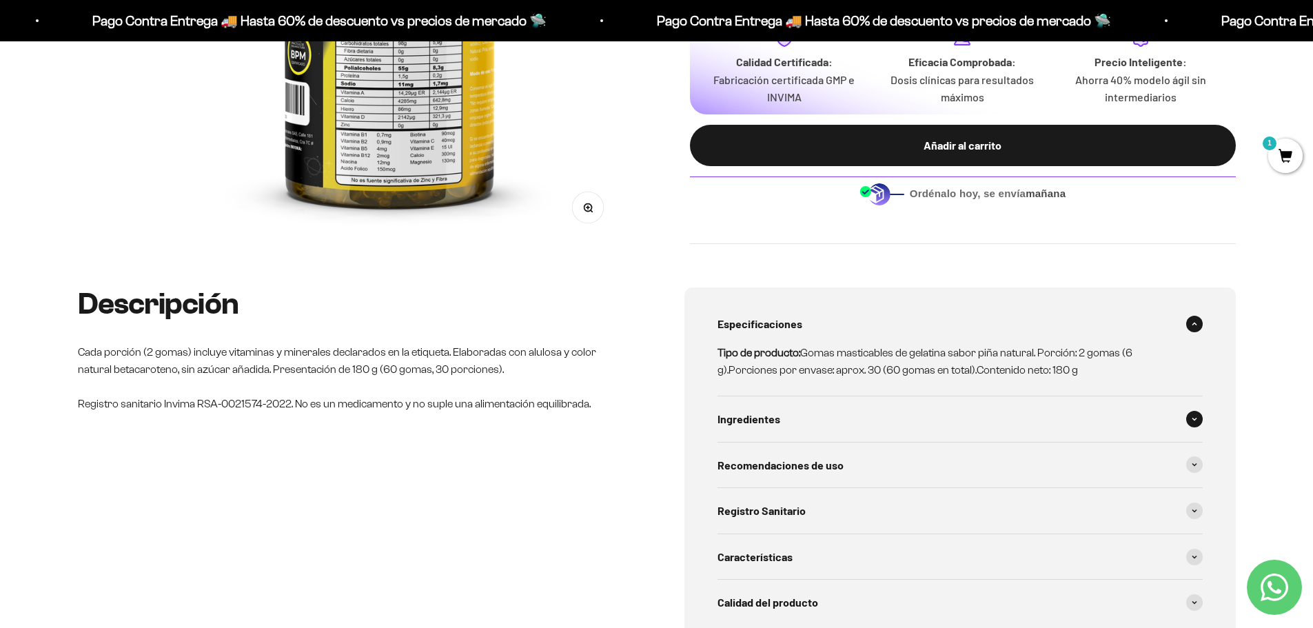
click at [864, 420] on div "Ingredientes" at bounding box center [960, 419] width 485 height 46
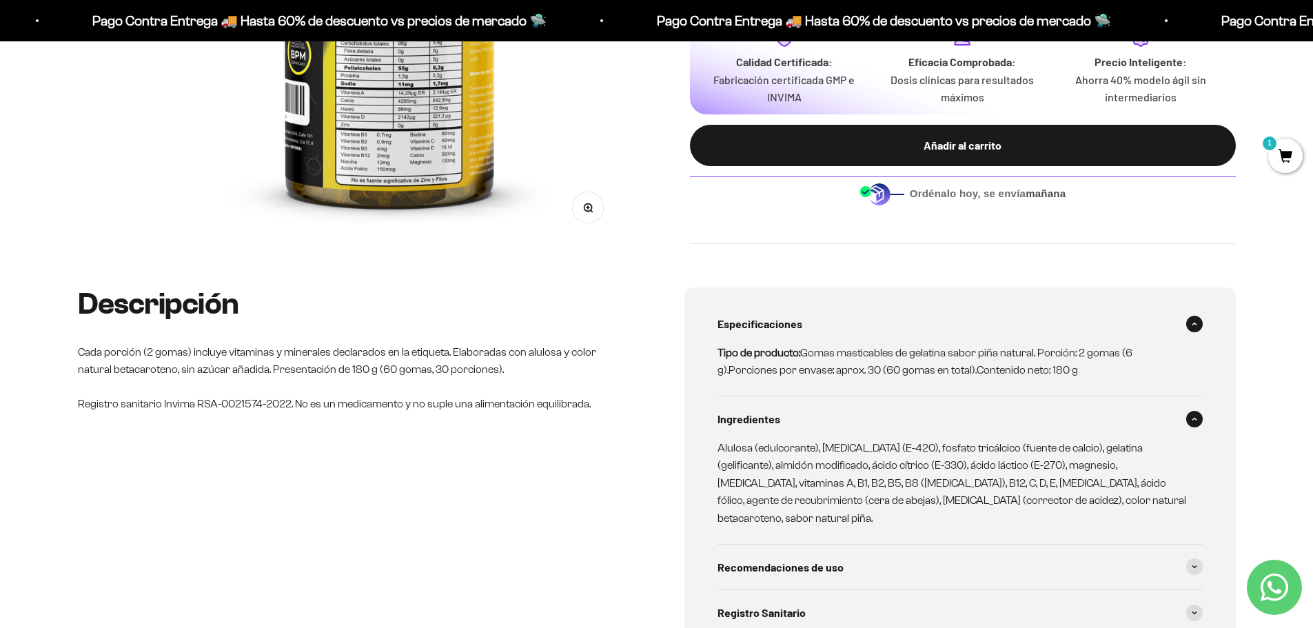
click at [864, 420] on div "Ingredientes" at bounding box center [960, 419] width 485 height 46
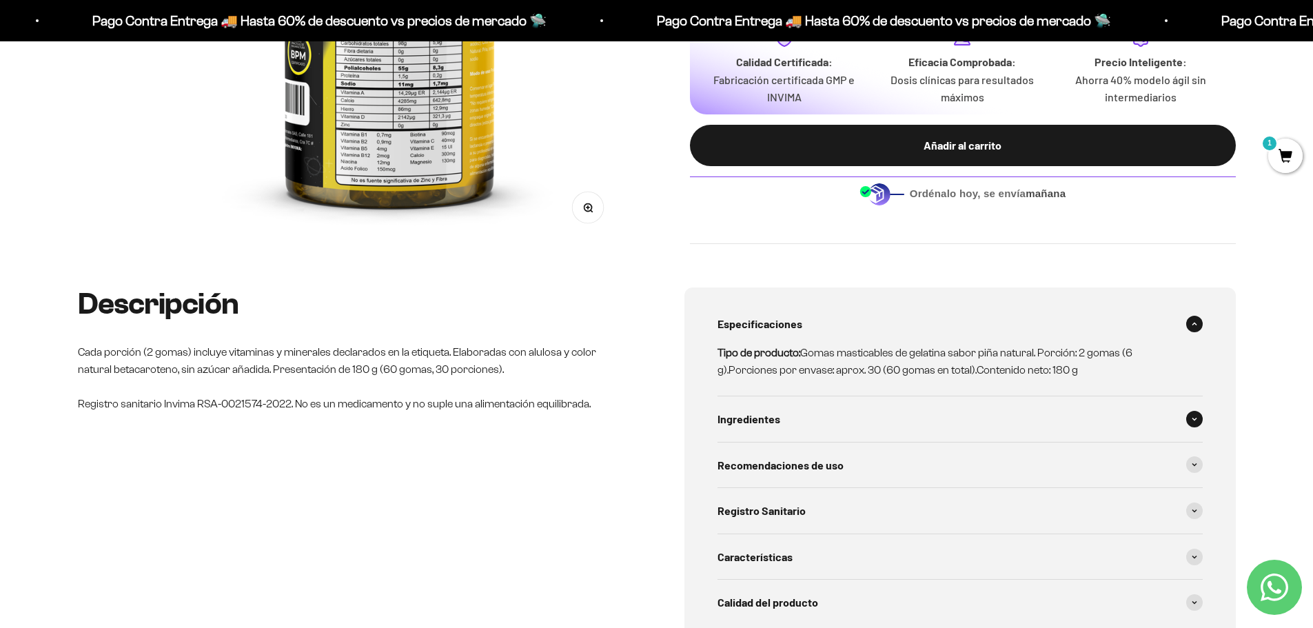
click at [864, 420] on div "Ingredientes" at bounding box center [960, 419] width 485 height 46
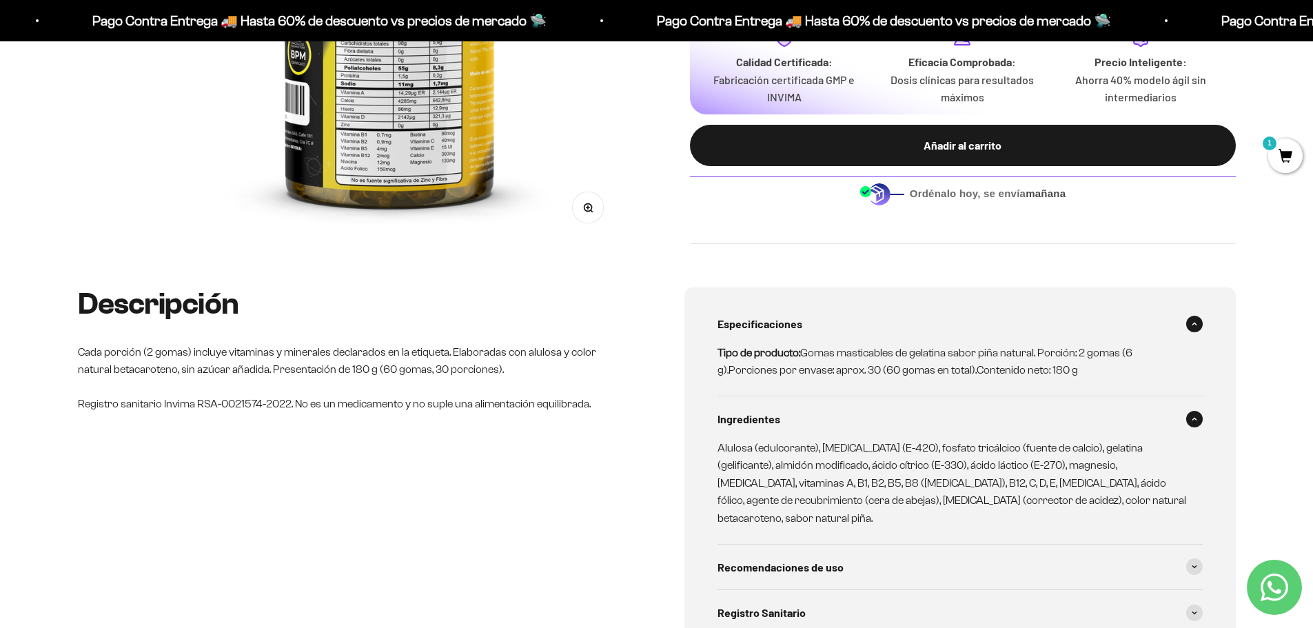
click at [864, 420] on div "Ingredientes" at bounding box center [960, 419] width 485 height 46
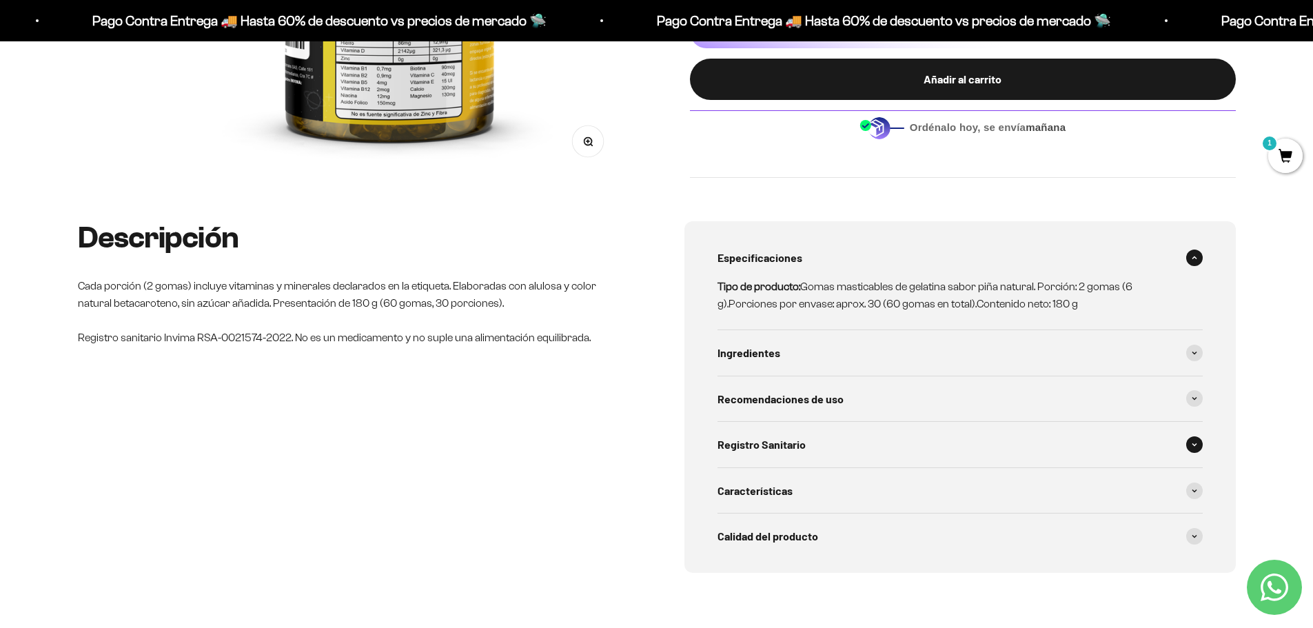
scroll to position [552, 0]
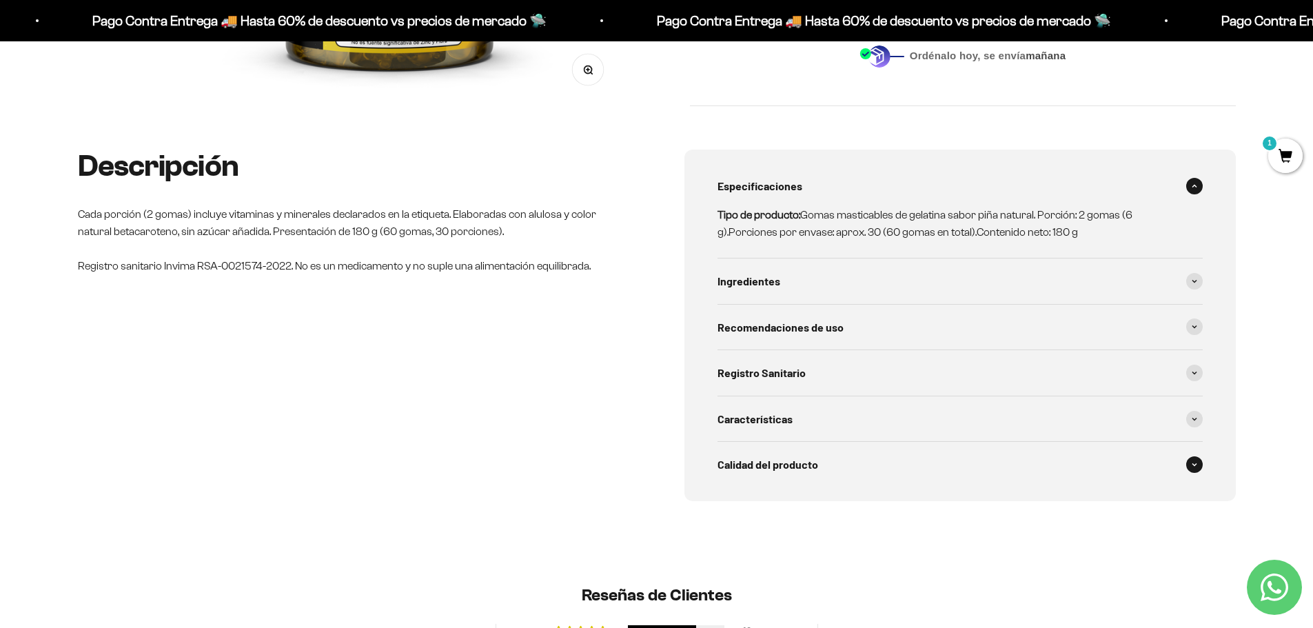
click at [830, 445] on div "Calidad del producto" at bounding box center [960, 465] width 485 height 46
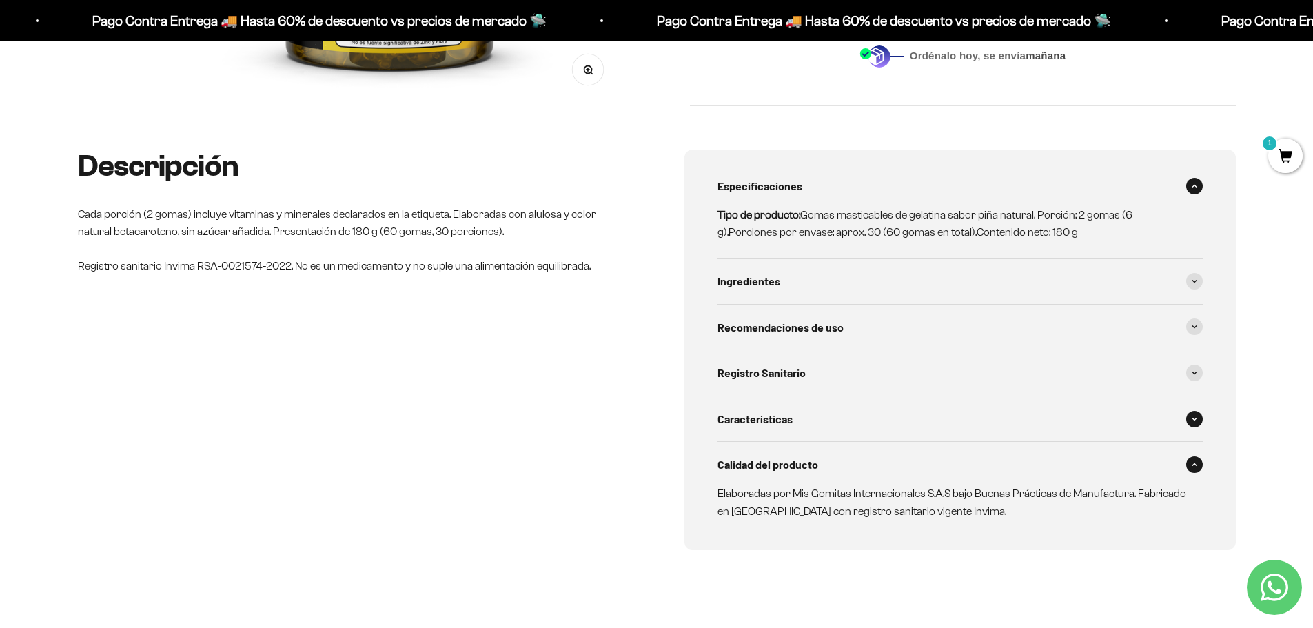
click at [835, 430] on div "Características" at bounding box center [960, 419] width 485 height 46
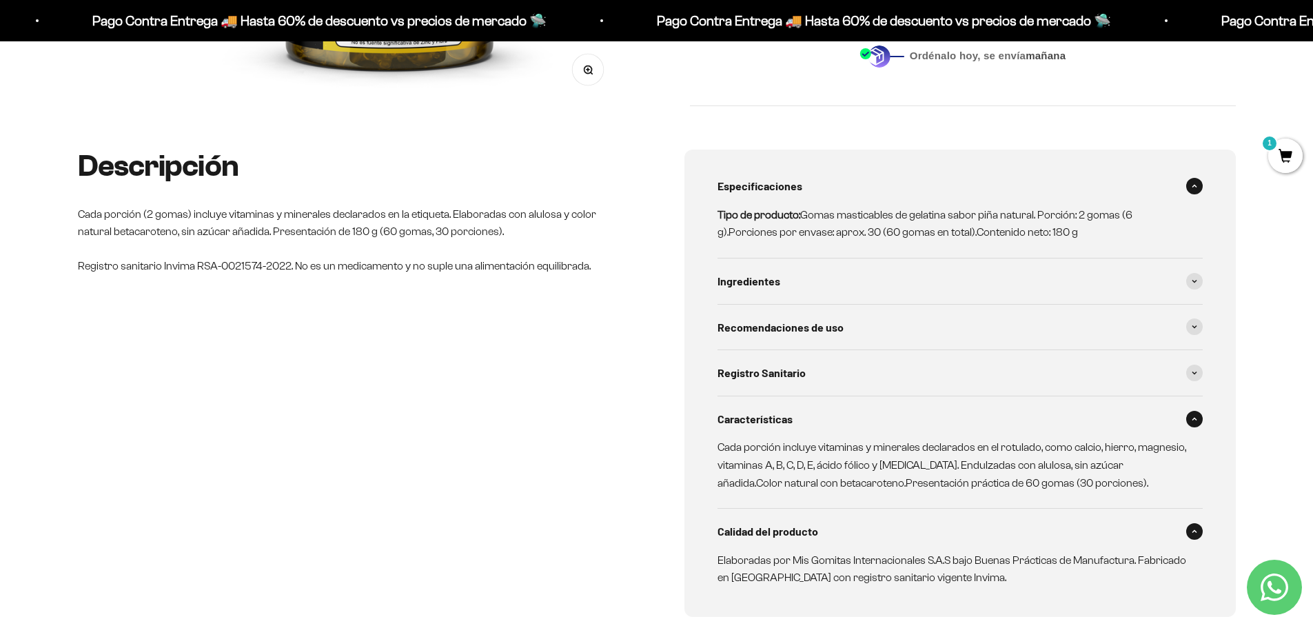
click at [835, 430] on div "Características" at bounding box center [960, 419] width 485 height 46
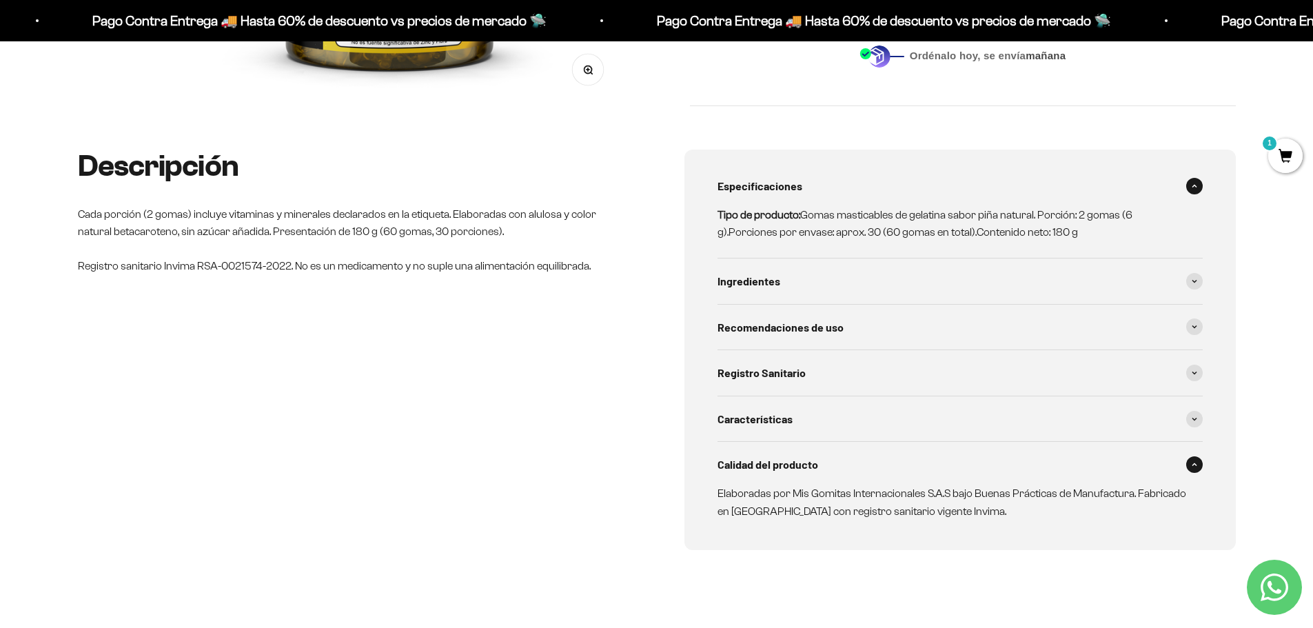
scroll to position [827, 0]
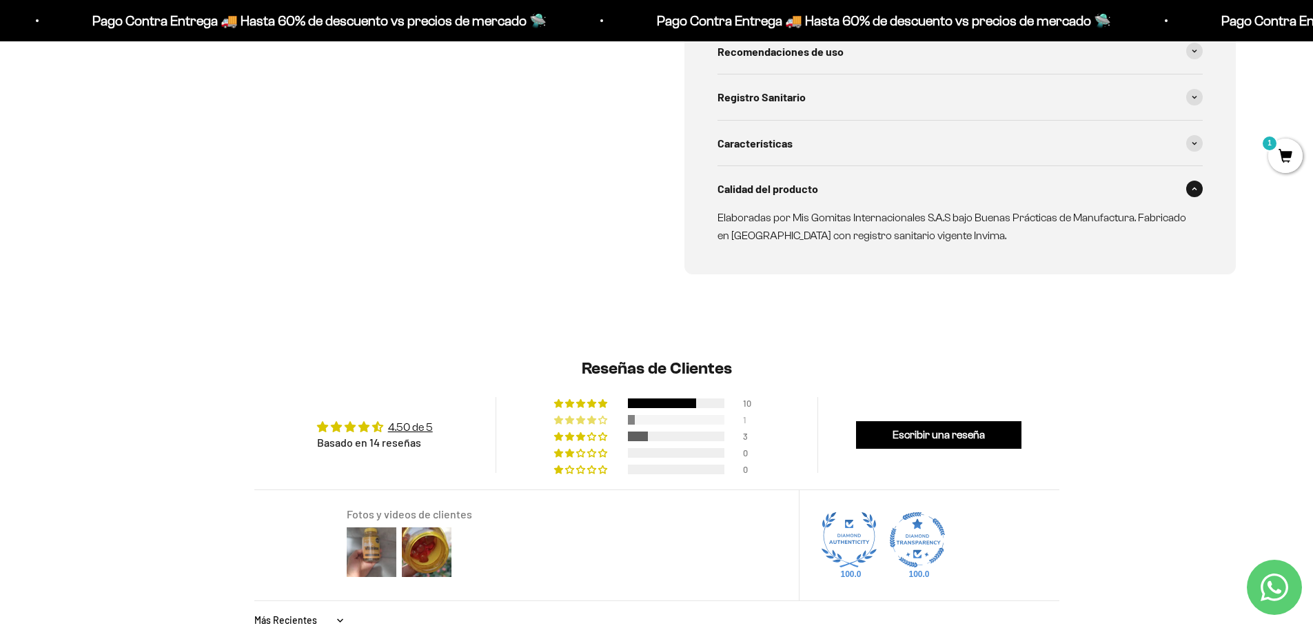
click at [626, 418] on div "1" at bounding box center [656, 419] width 205 height 10
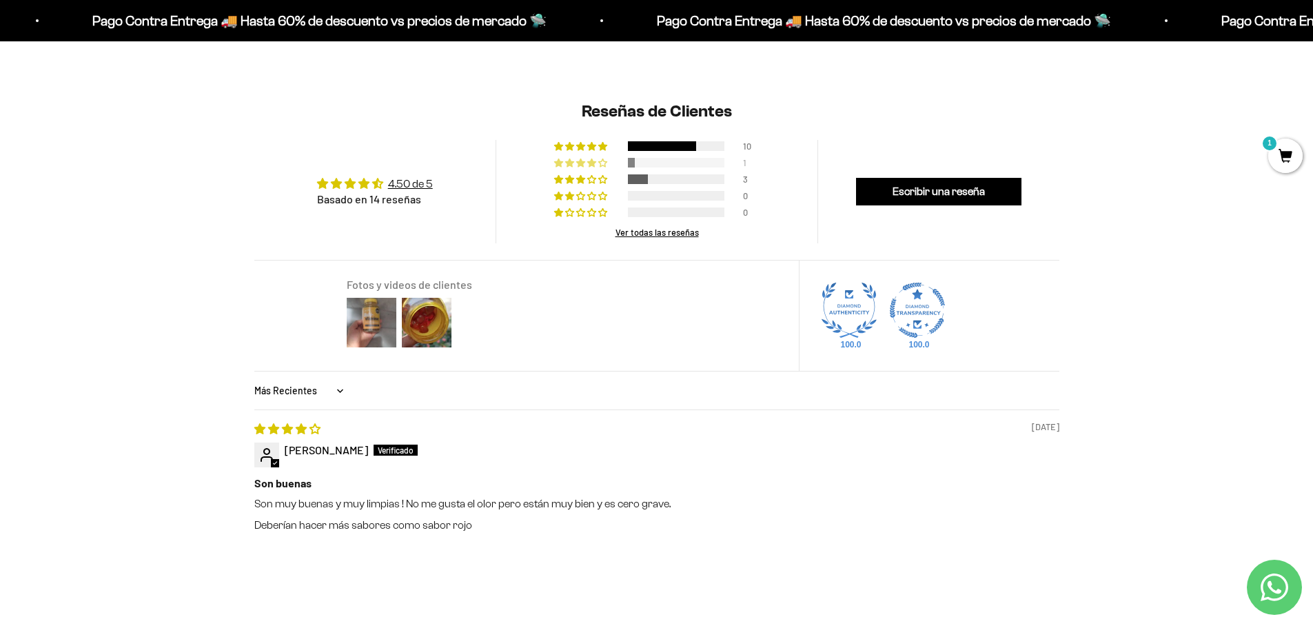
scroll to position [1080, 0]
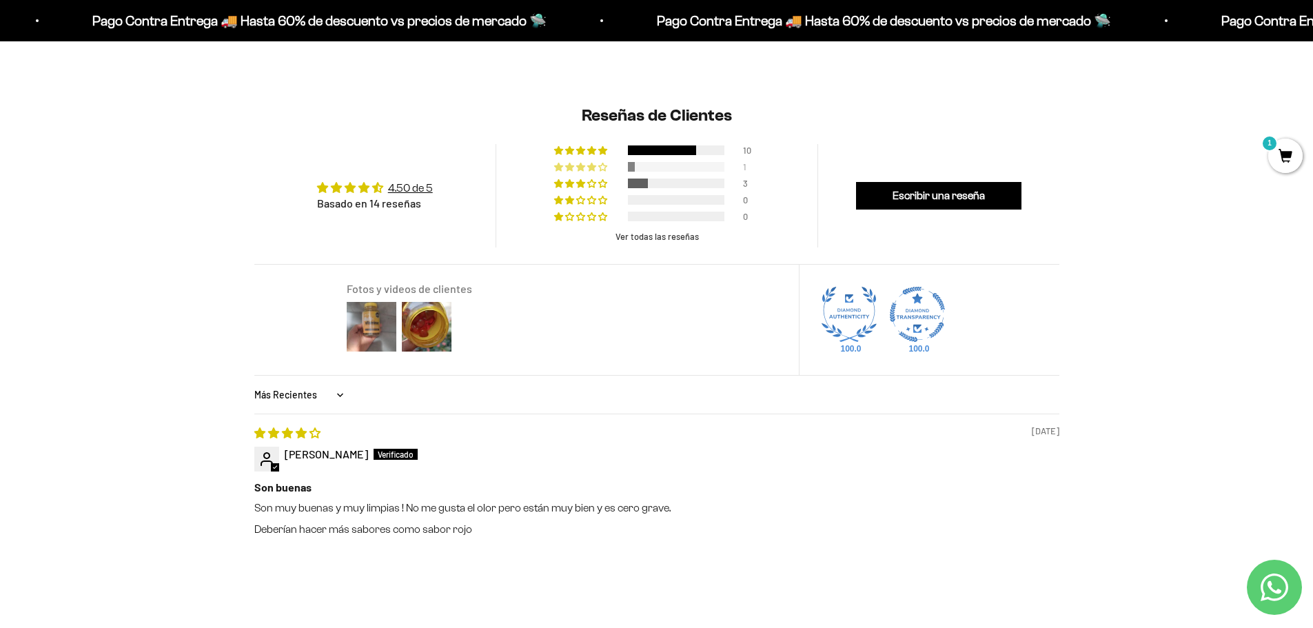
click at [652, 238] on div "Ver todas las reseñas" at bounding box center [657, 236] width 83 height 10
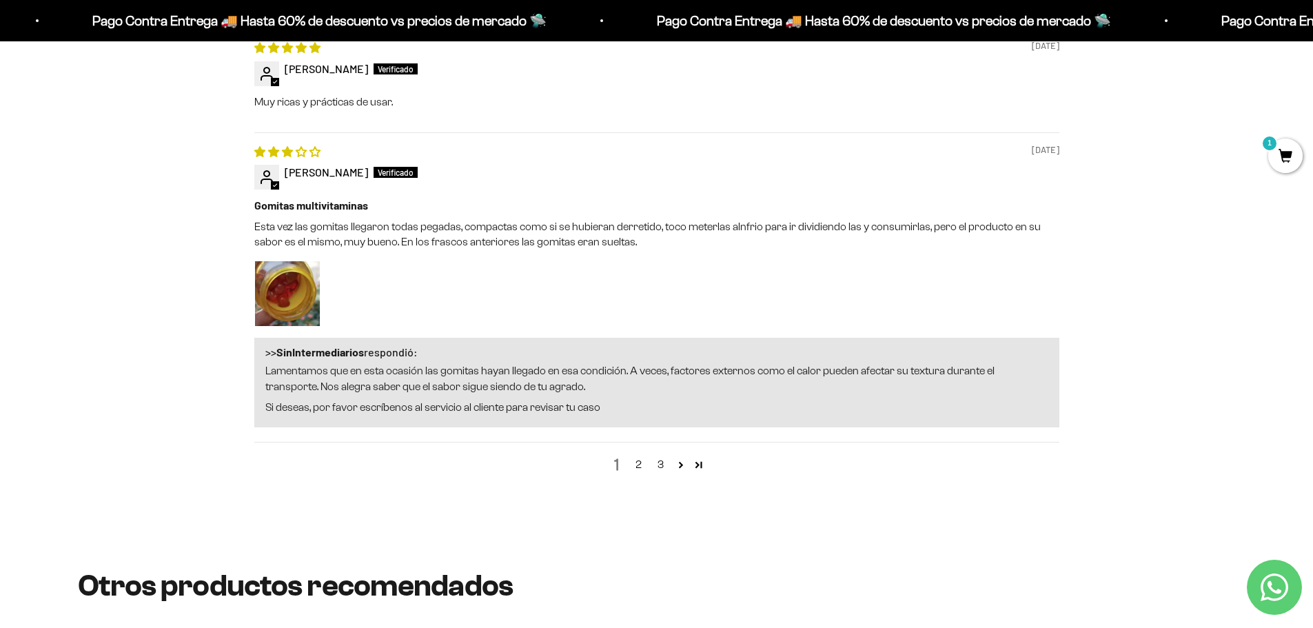
scroll to position [2087, 0]
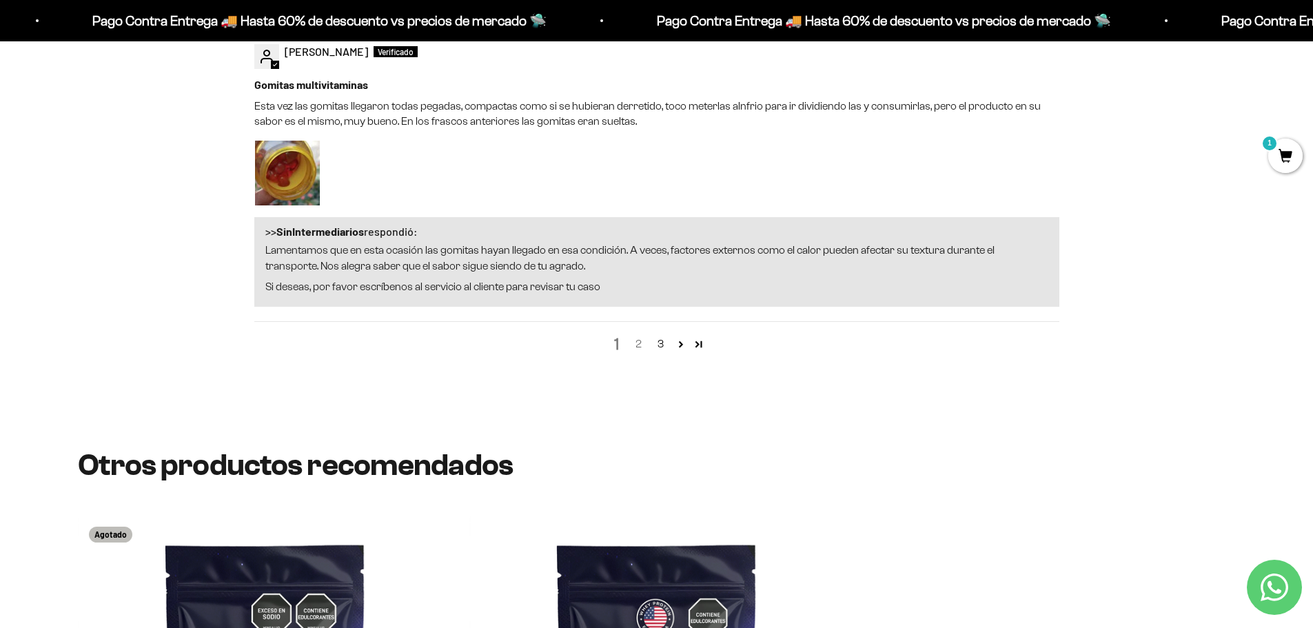
click at [631, 338] on link "2" at bounding box center [639, 344] width 22 height 17
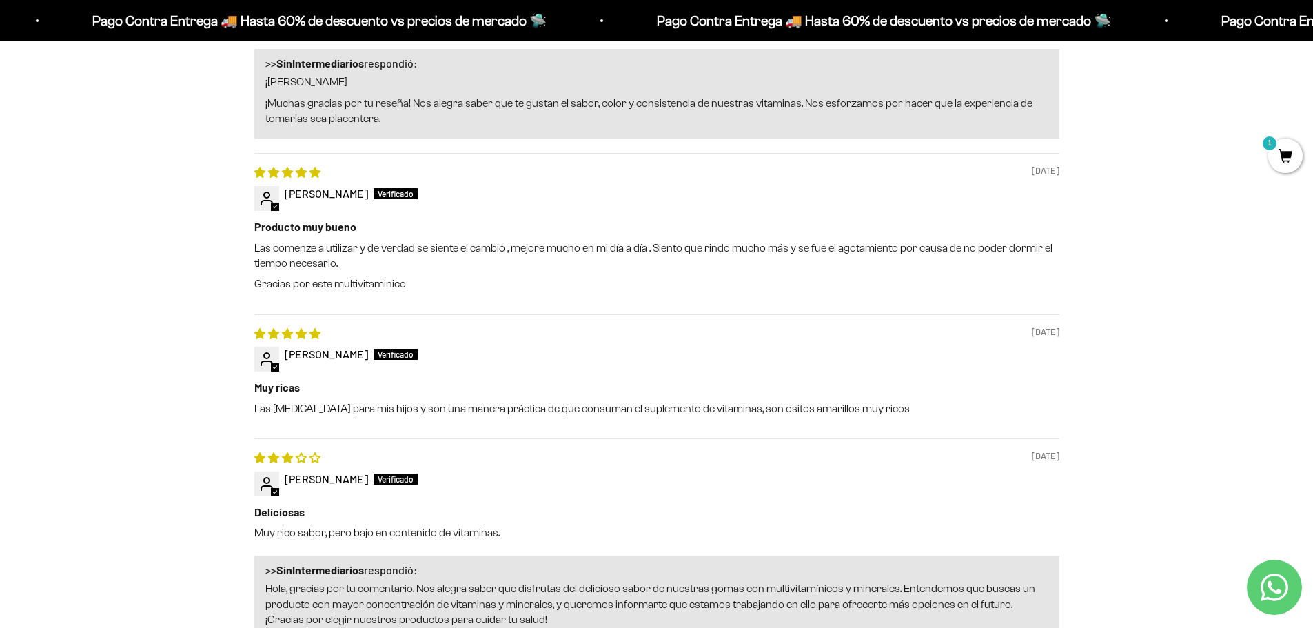
scroll to position [2018, 0]
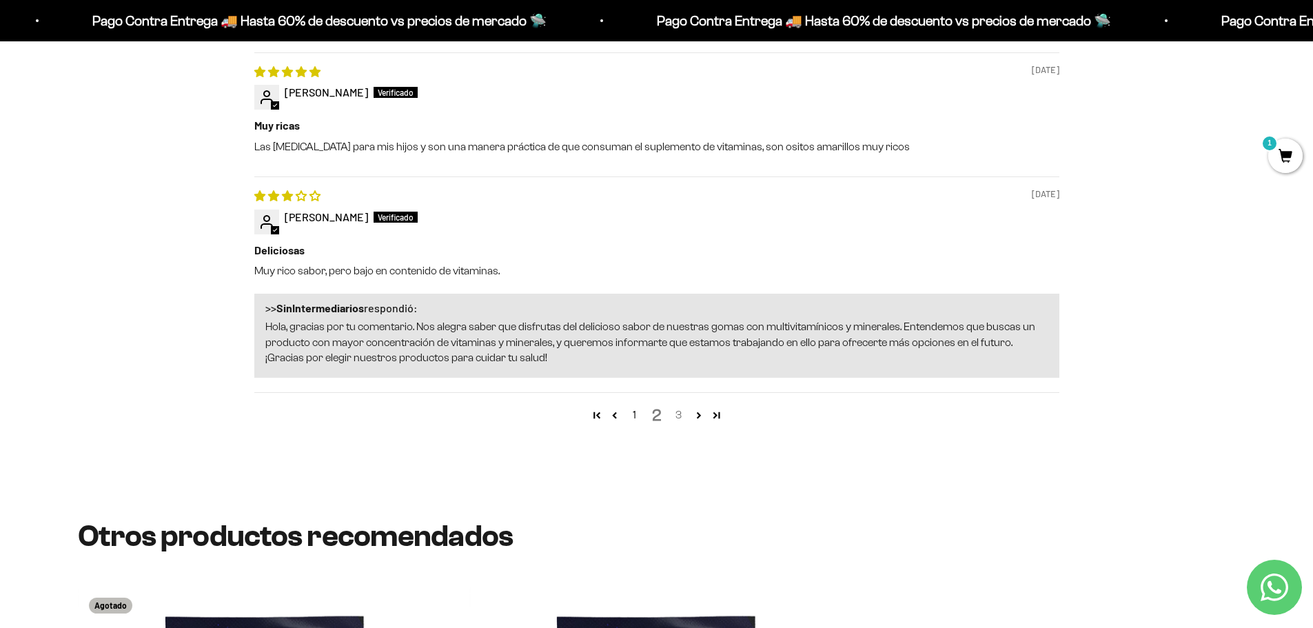
click at [676, 420] on link "3" at bounding box center [679, 415] width 22 height 17
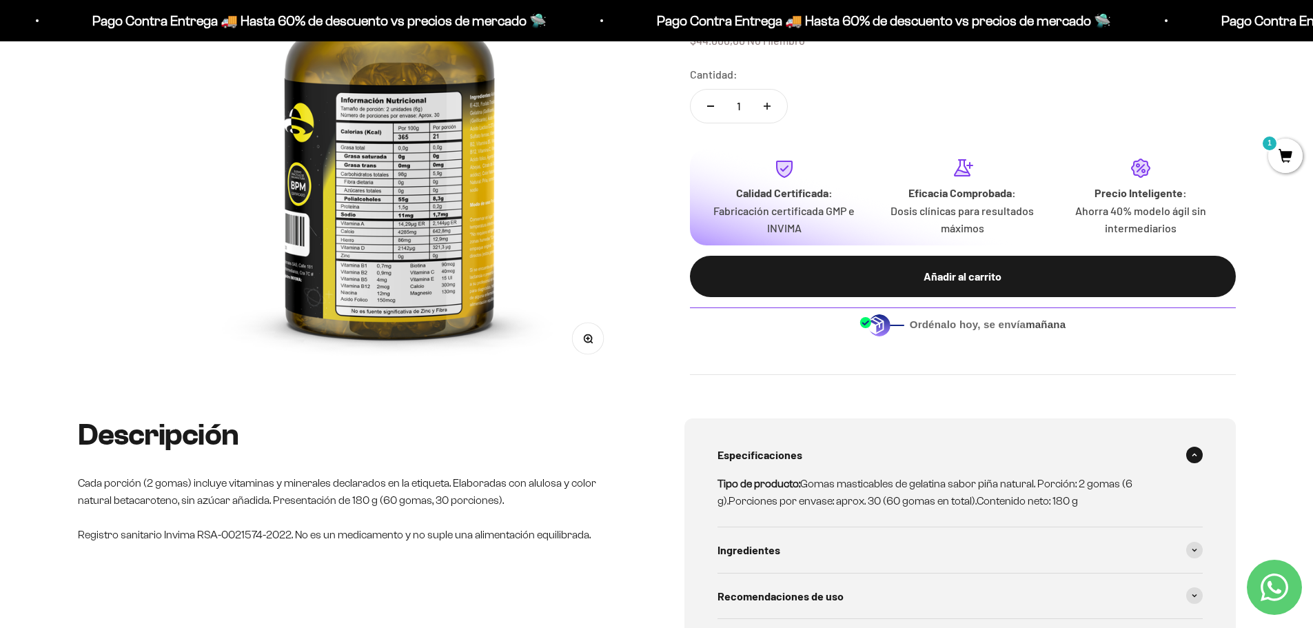
scroll to position [157, 0]
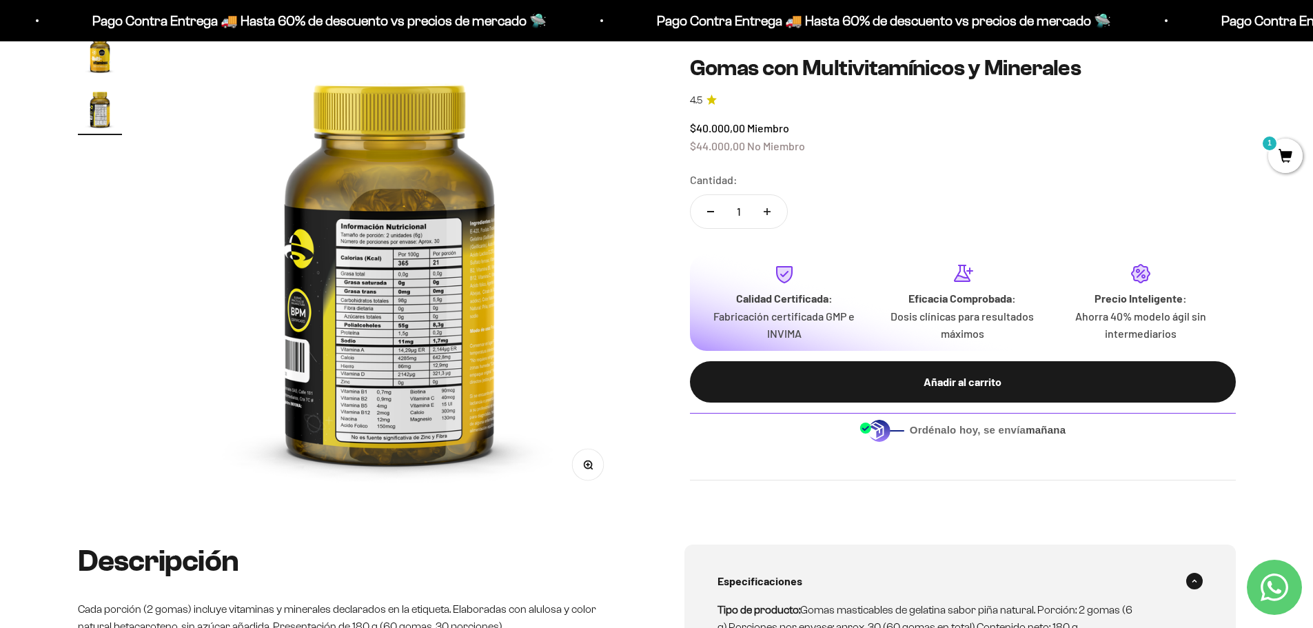
click at [394, 368] on img at bounding box center [389, 266] width 469 height 469
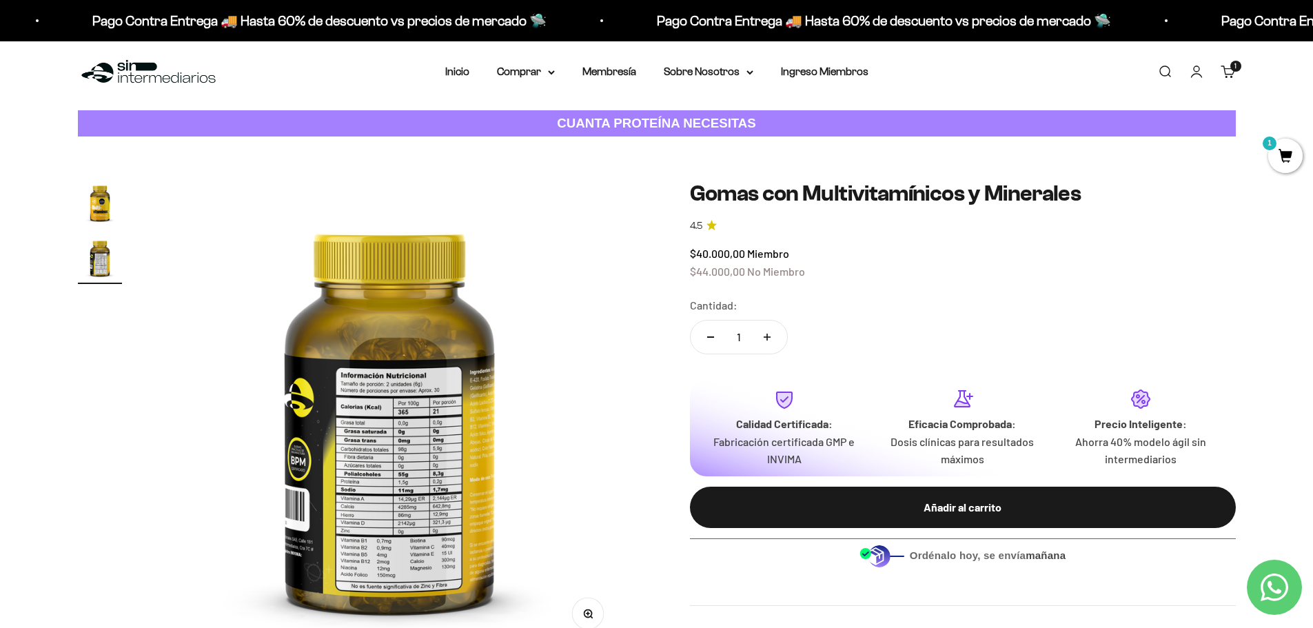
scroll to position [0, 0]
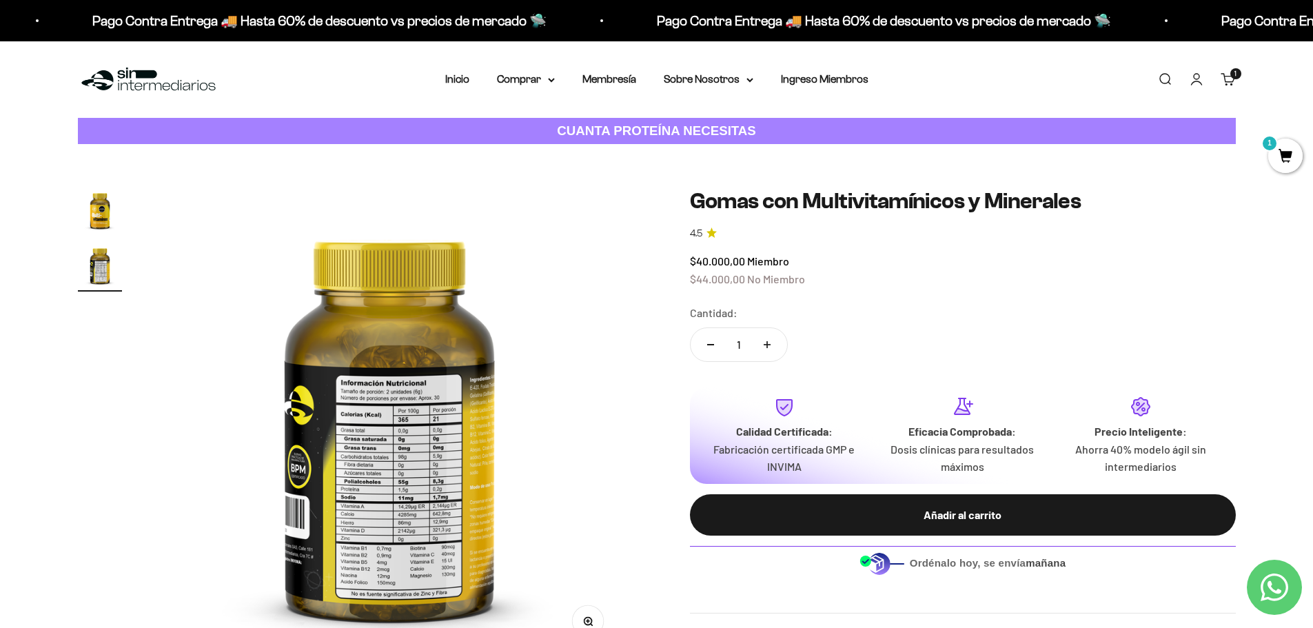
click at [120, 221] on img "Ir al artículo 1" at bounding box center [100, 210] width 44 height 44
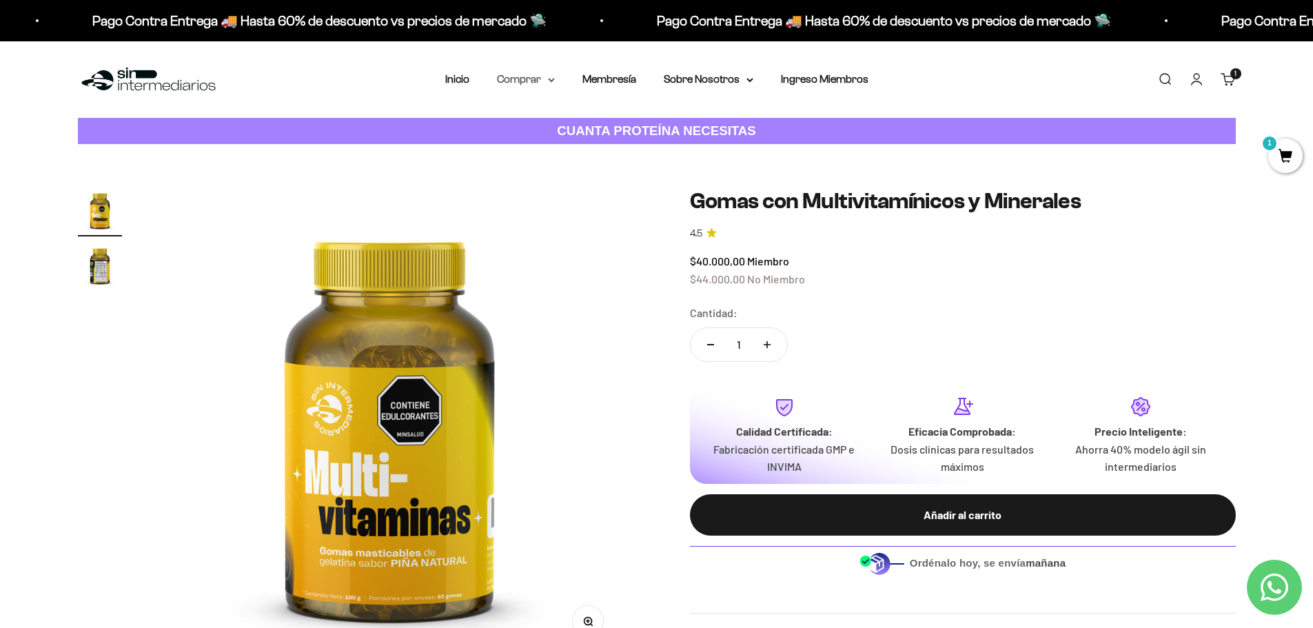
click at [538, 81] on summary "Comprar" at bounding box center [526, 79] width 58 height 18
click at [592, 174] on summary "Gomas sin azúcar" at bounding box center [562, 175] width 114 height 18
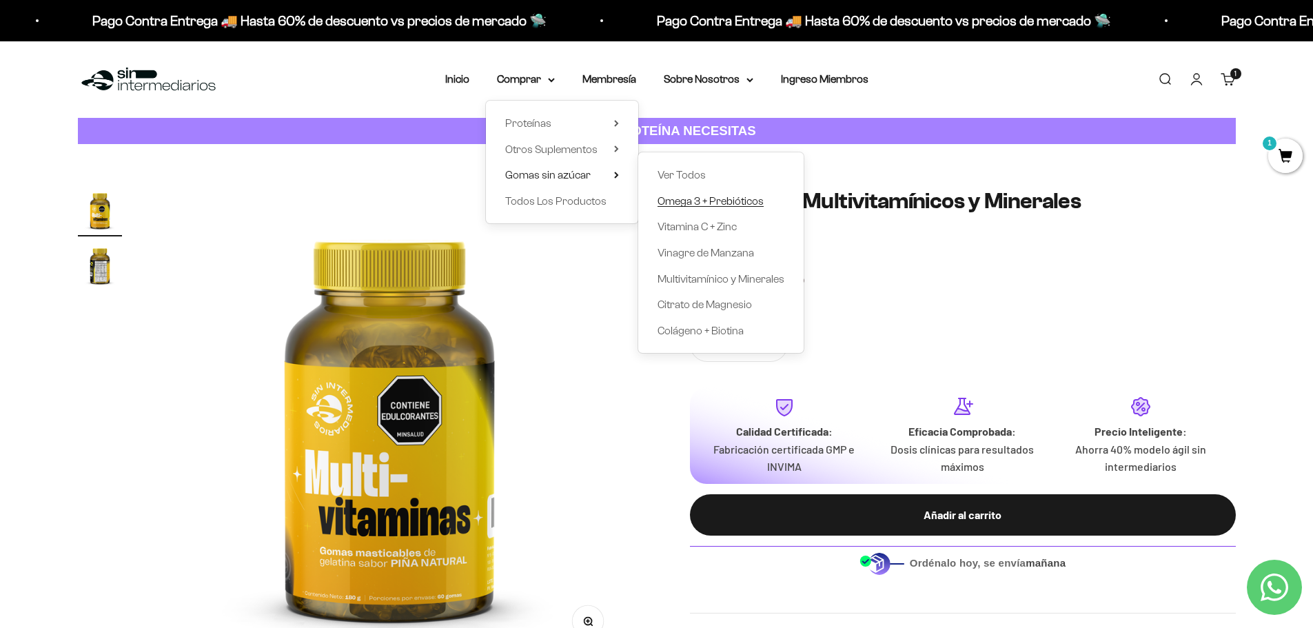
click at [706, 203] on span "Omega 3 + Prebióticos" at bounding box center [711, 201] width 106 height 12
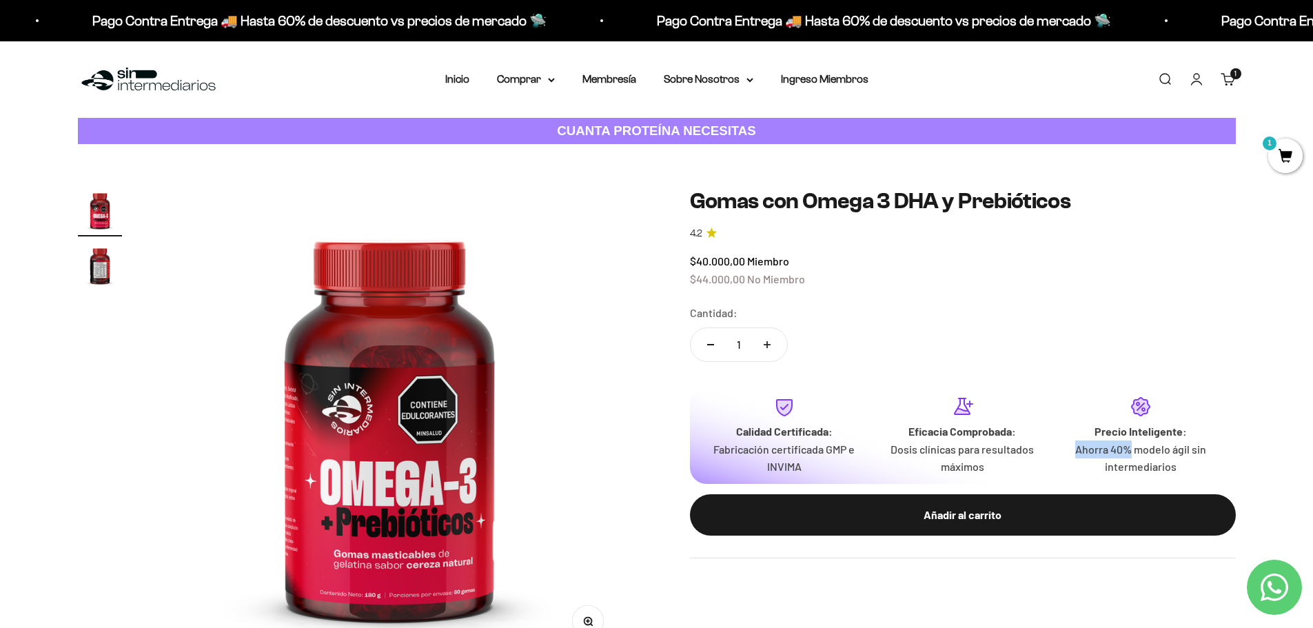
drag, startPoint x: 1078, startPoint y: 454, endPoint x: 1134, endPoint y: 456, distance: 55.9
click at [1134, 456] on p "Ahorra 40% modelo ágil sin intermediarios" at bounding box center [1141, 458] width 157 height 35
click at [1034, 445] on p "Dosis clínicas para resultados máximos" at bounding box center [963, 458] width 157 height 35
drag, startPoint x: 1077, startPoint y: 447, endPoint x: 1169, endPoint y: 457, distance: 93.0
click at [1169, 457] on p "Ahorra 40% modelo ágil sin intermediarios" at bounding box center [1141, 458] width 157 height 35
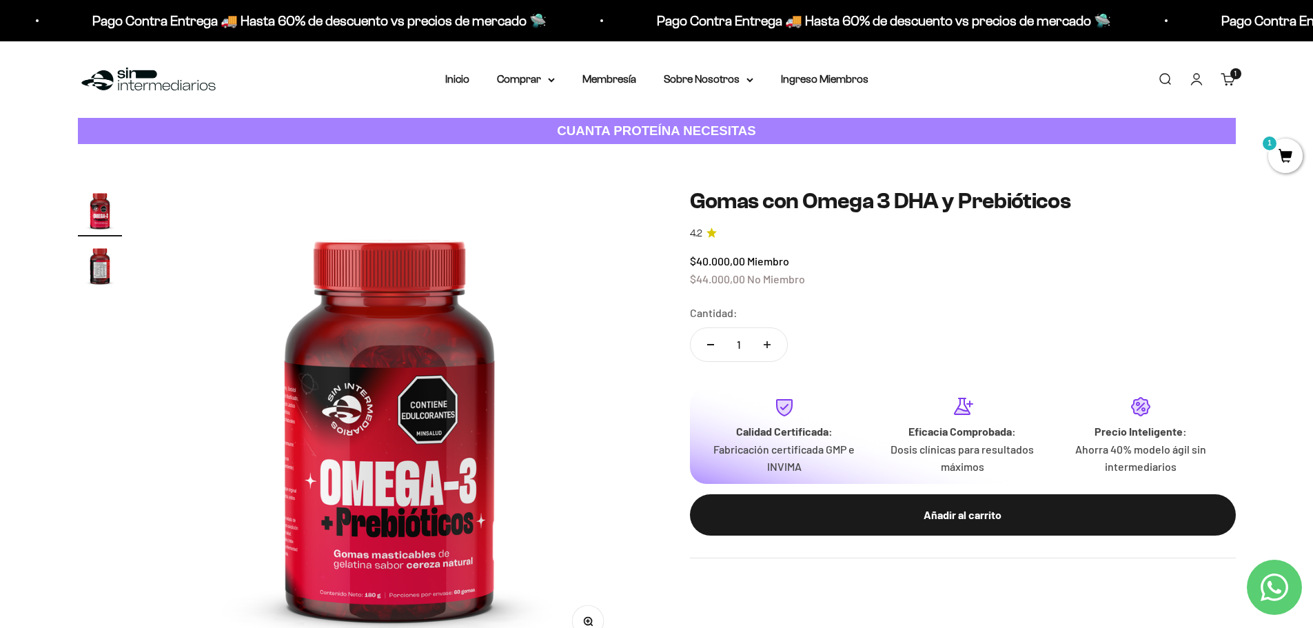
click at [1028, 444] on p "Dosis clínicas para resultados máximos" at bounding box center [963, 458] width 157 height 35
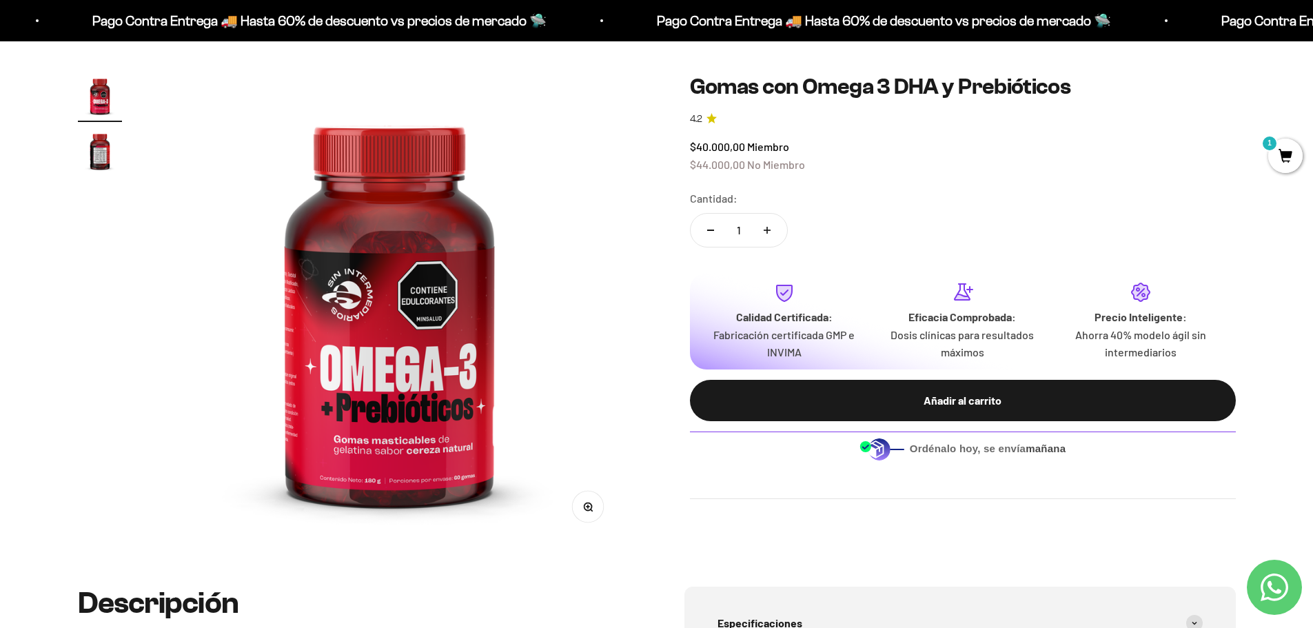
scroll to position [207, 0]
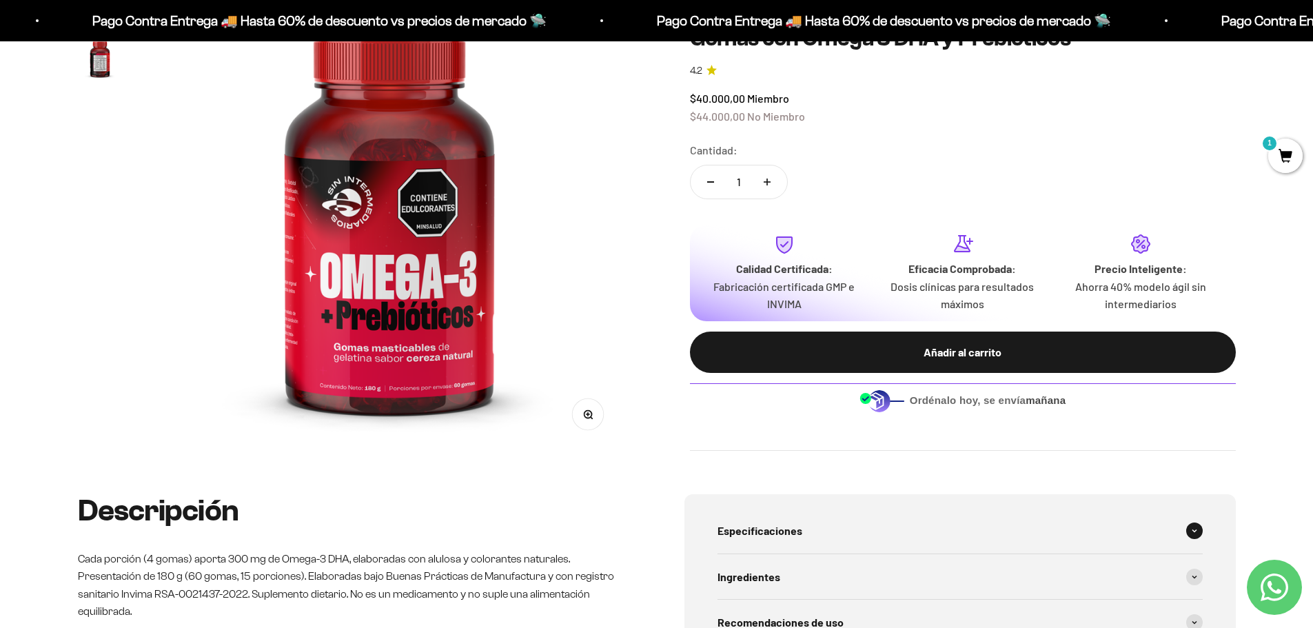
click at [786, 543] on div "Especificaciones" at bounding box center [960, 531] width 485 height 46
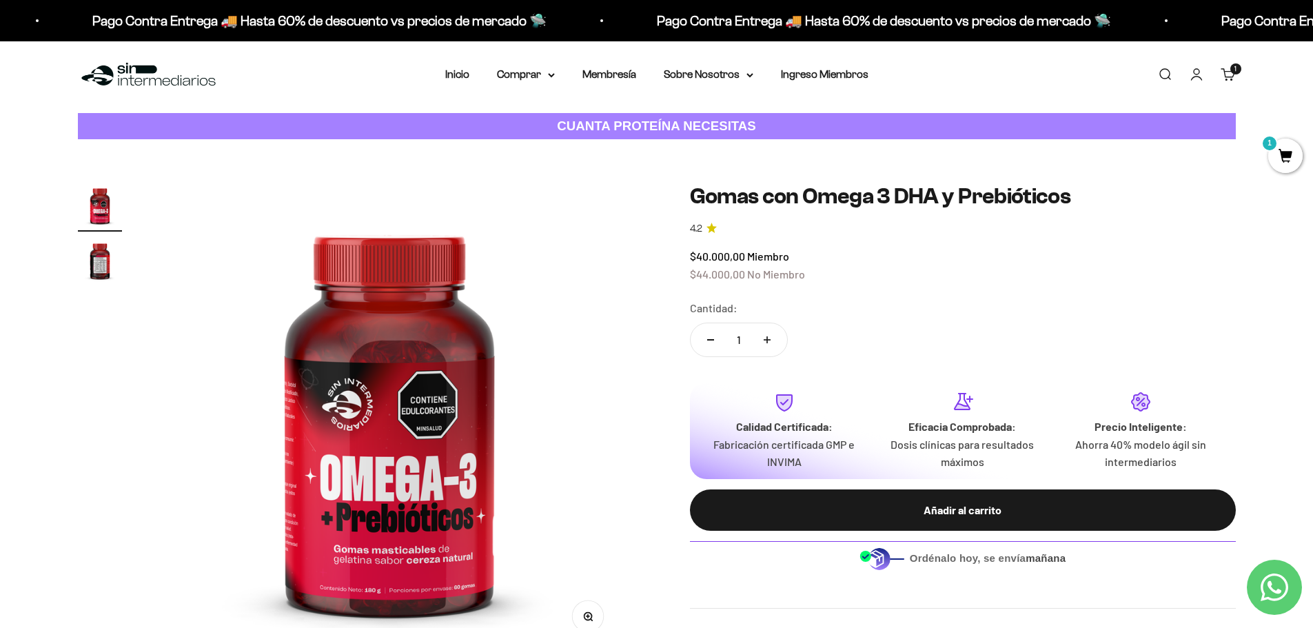
scroll to position [0, 0]
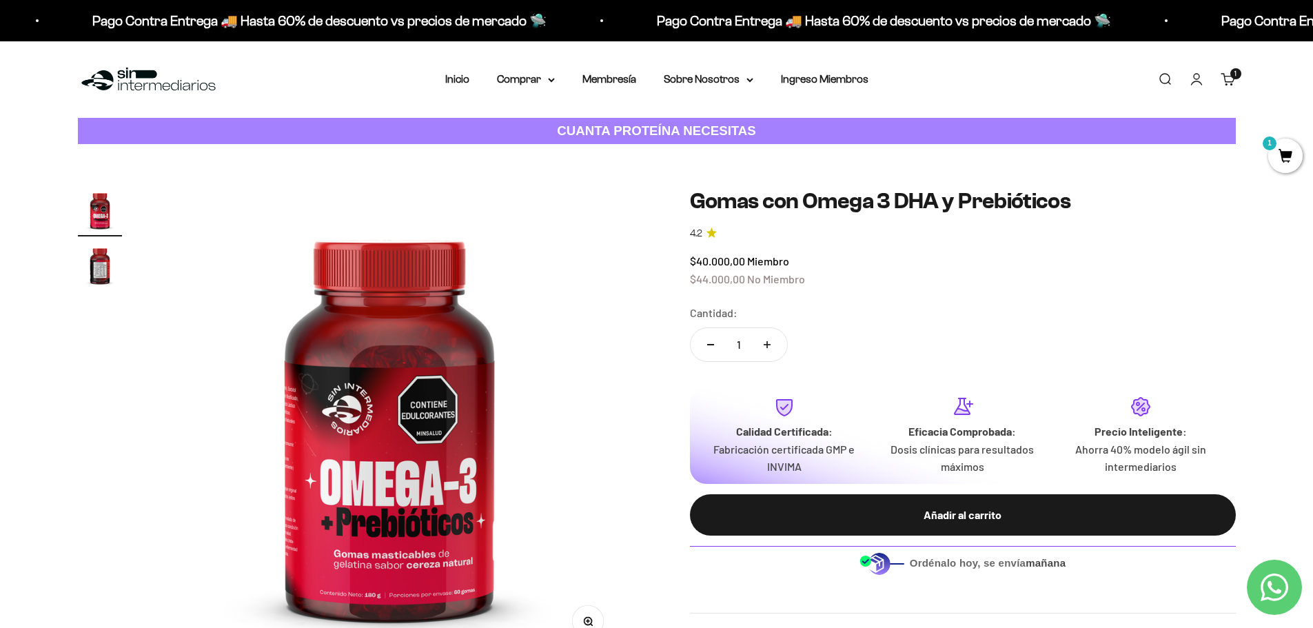
click at [707, 235] on icon "4.2 de 5.0 estrellas" at bounding box center [712, 233] width 10 height 10
click at [703, 231] on link "4.2" at bounding box center [963, 233] width 546 height 15
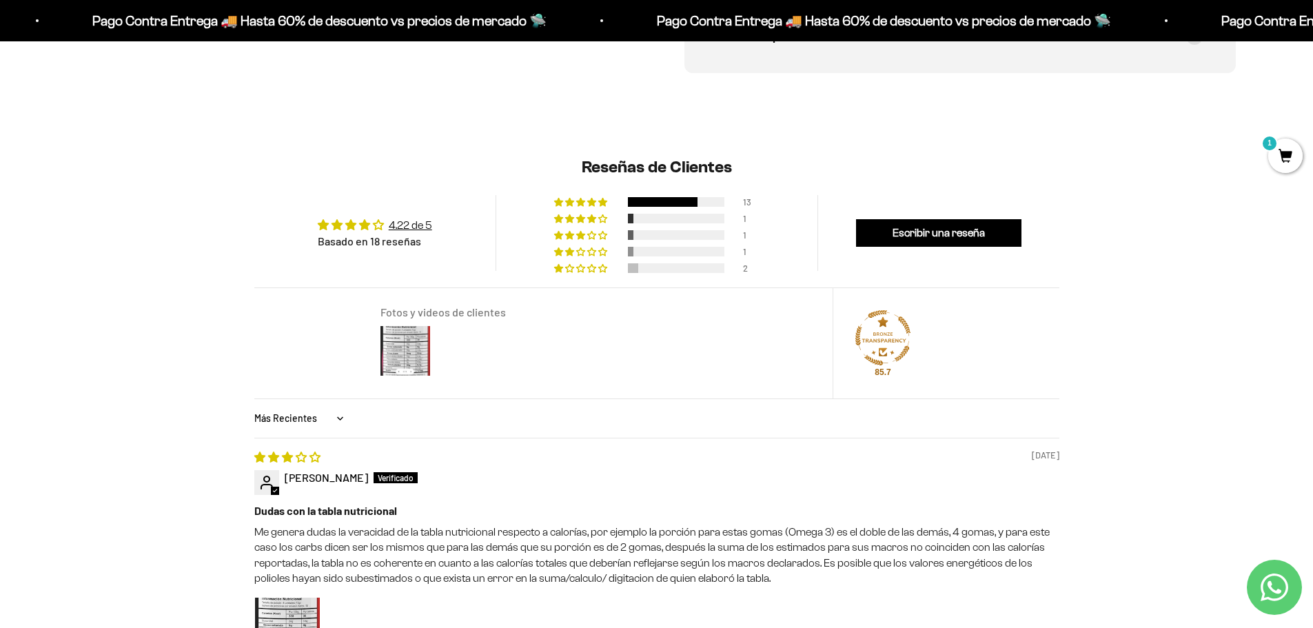
scroll to position [1034, 0]
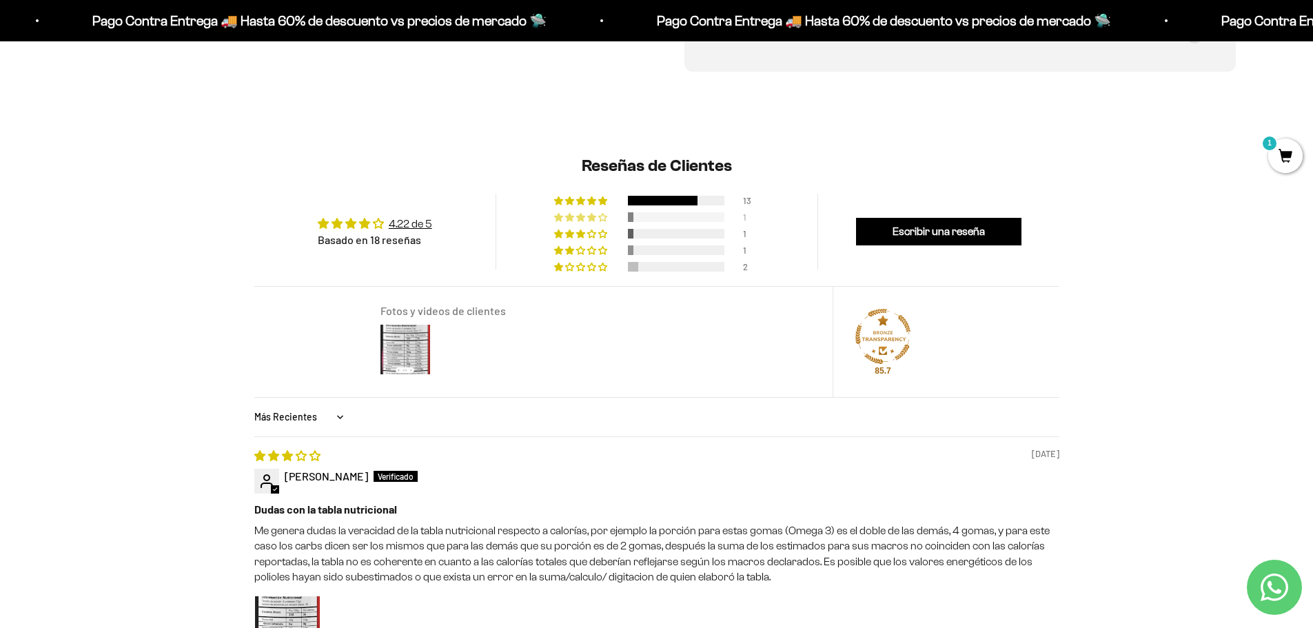
click at [647, 220] on div at bounding box center [676, 217] width 97 height 10
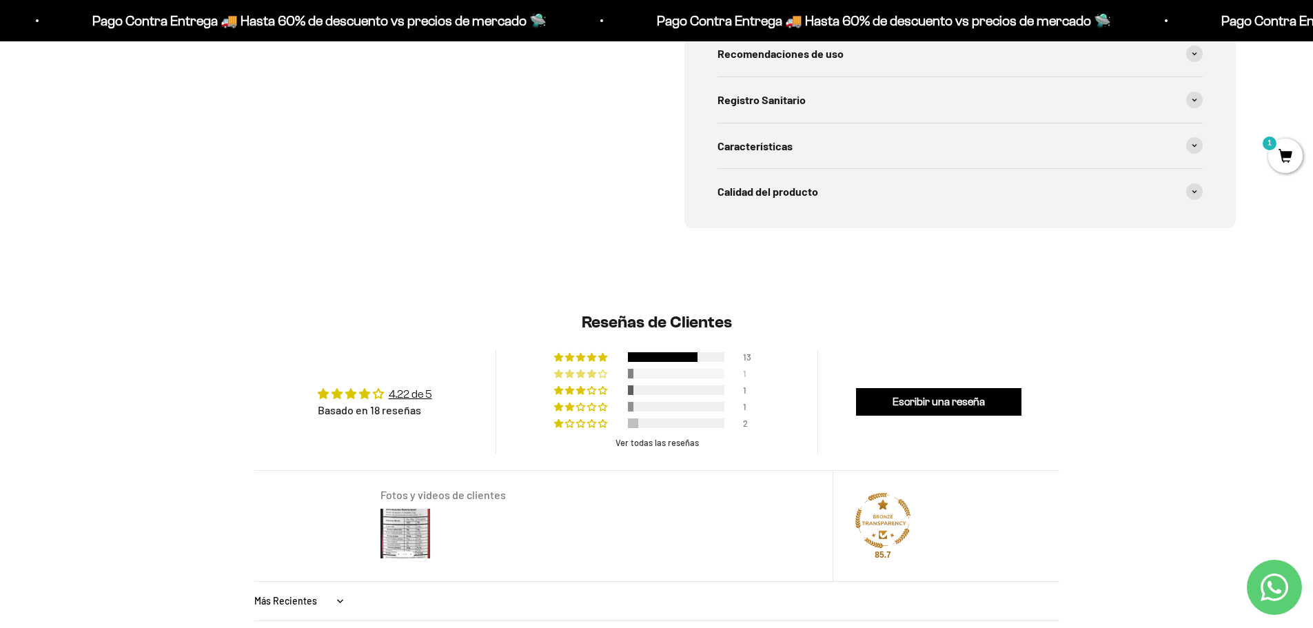
click at [643, 445] on div "Ver todas las reseñas" at bounding box center [657, 442] width 83 height 10
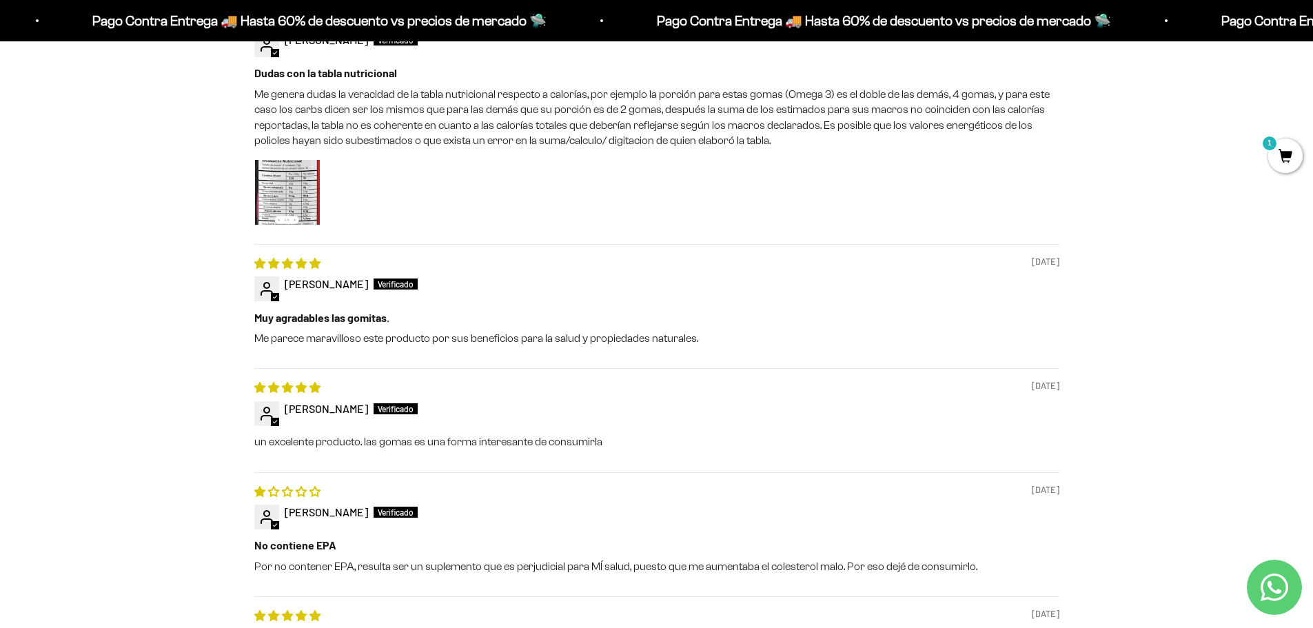
scroll to position [1264, 0]
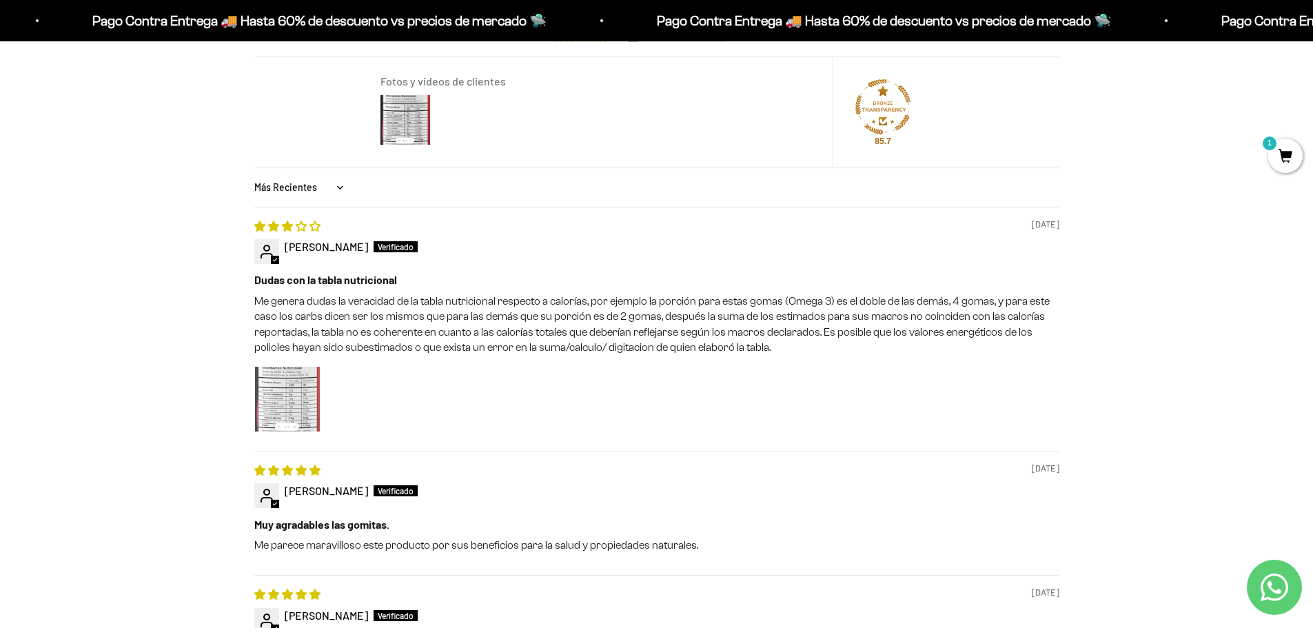
click at [282, 390] on img "Link to user picture 1" at bounding box center [287, 399] width 65 height 65
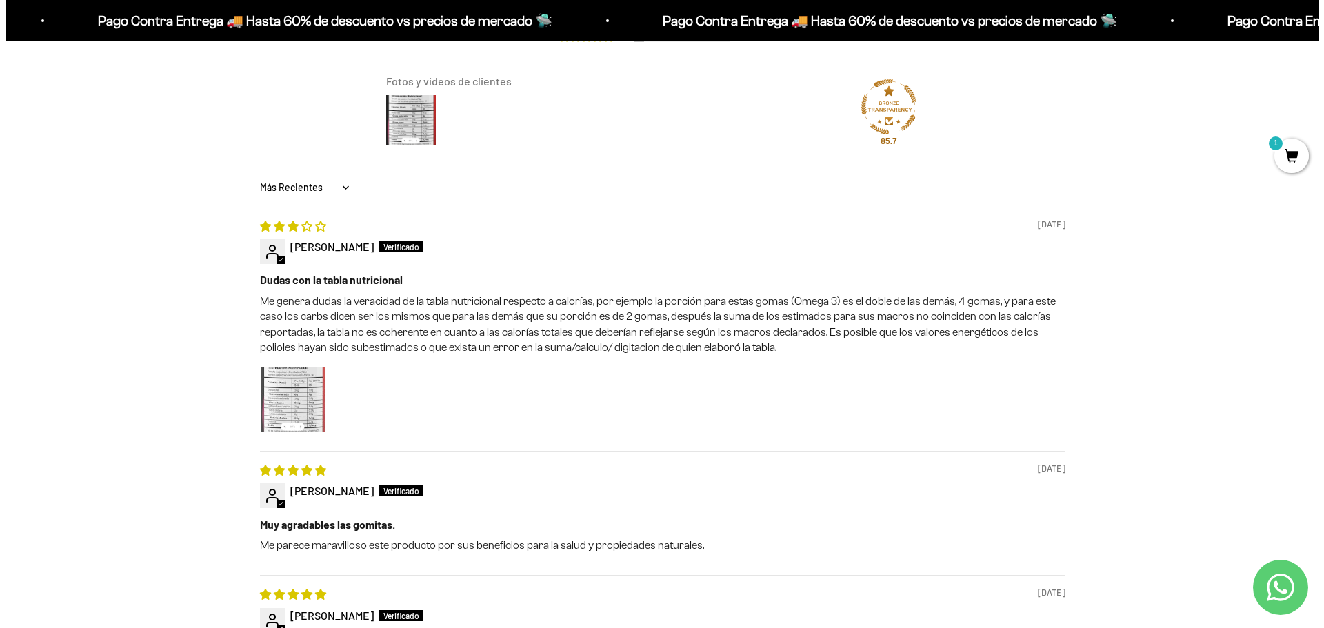
scroll to position [0, 0]
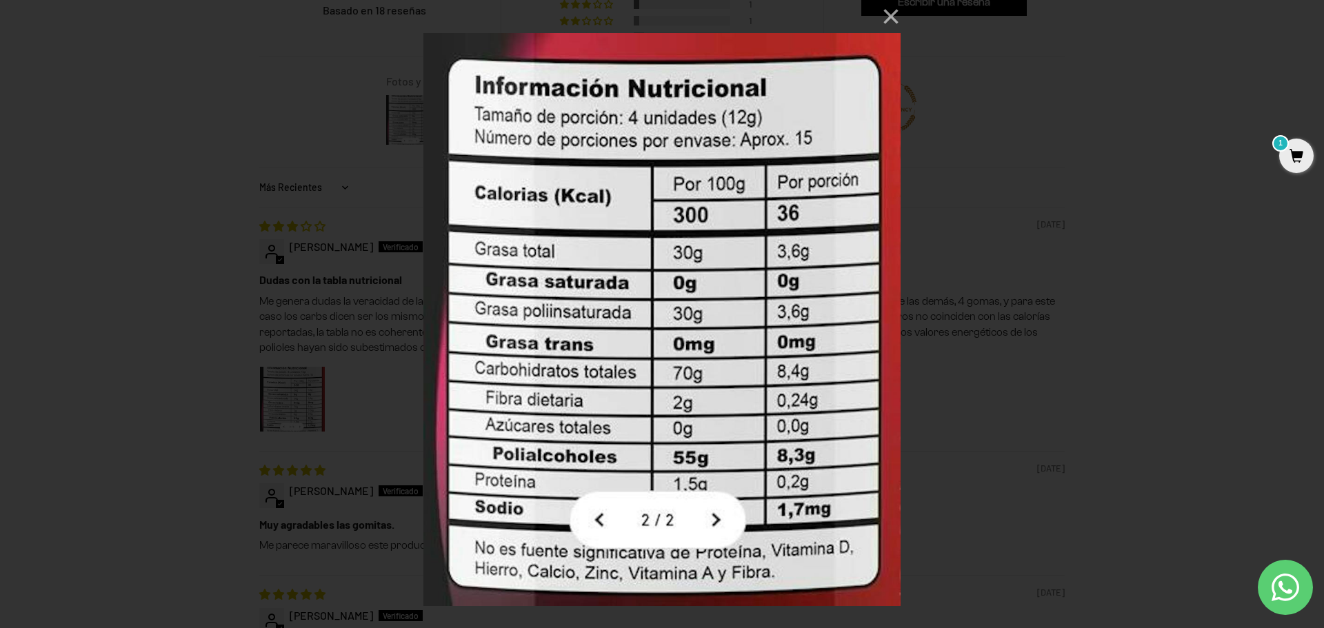
click at [958, 209] on div "× Loading..." at bounding box center [662, 314] width 1324 height 628
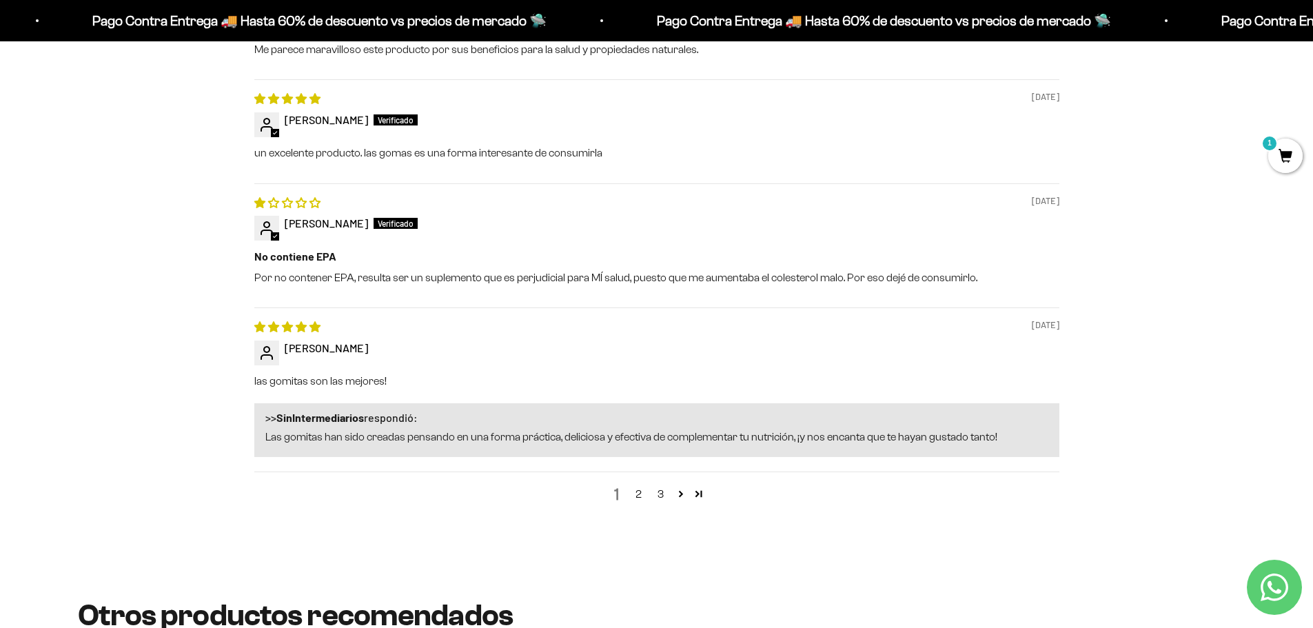
scroll to position [1953, 0]
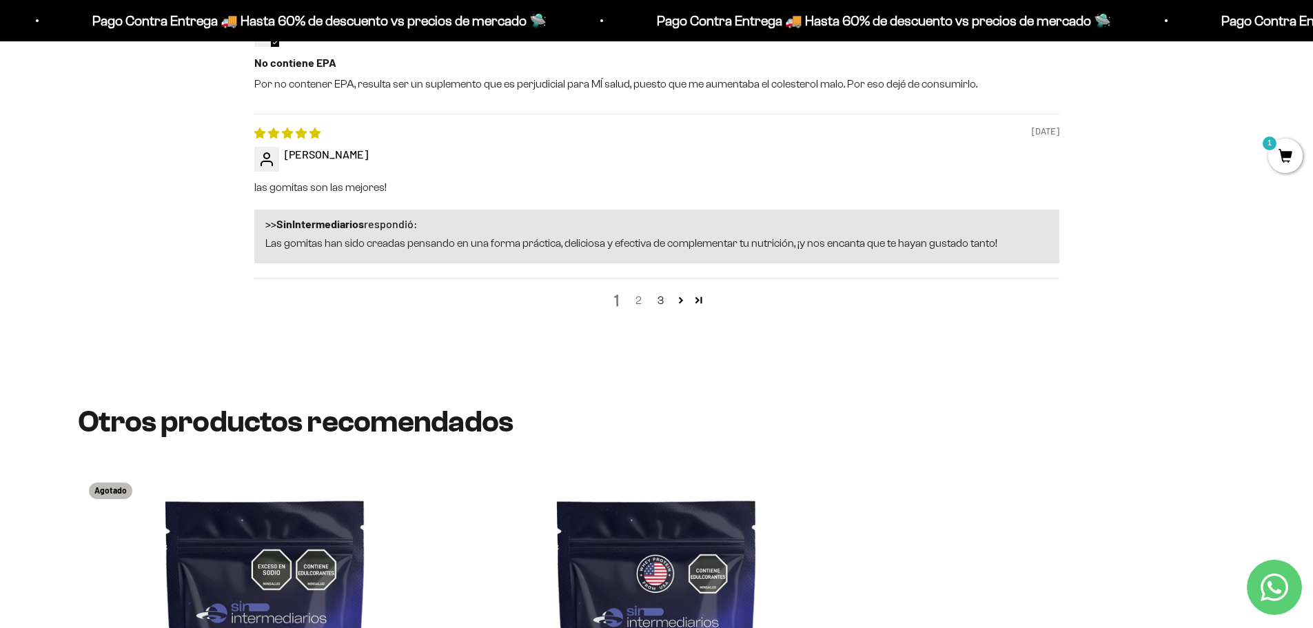
click at [632, 305] on link "2" at bounding box center [639, 300] width 22 height 17
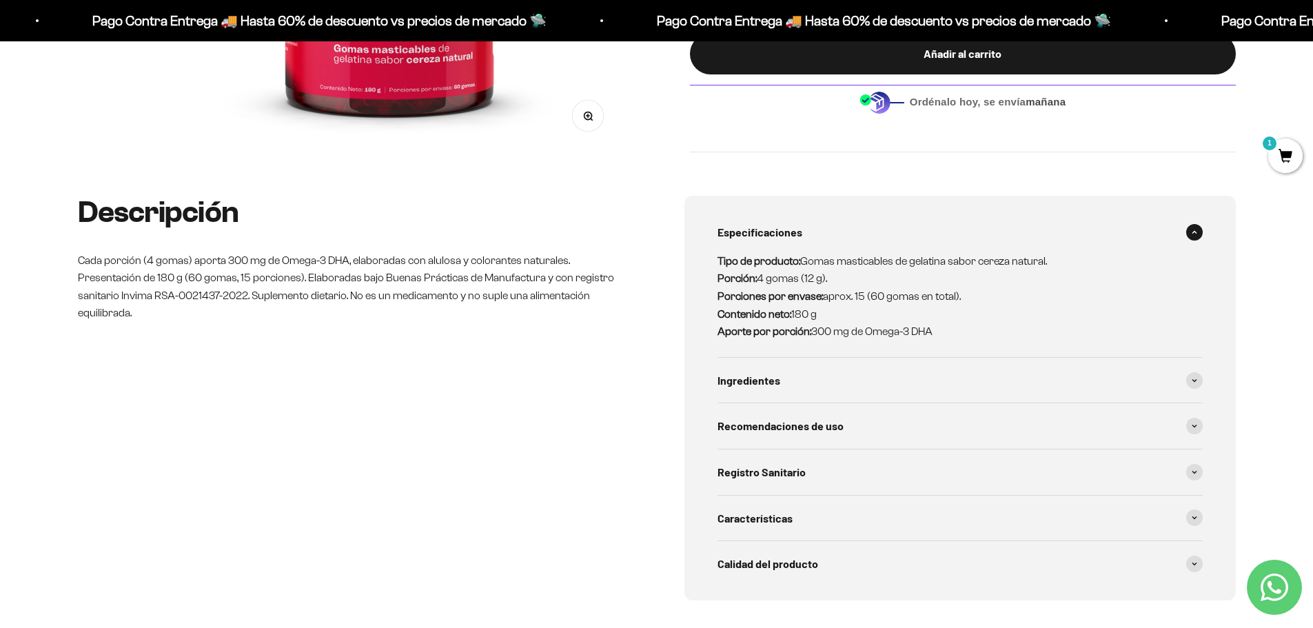
scroll to position [92, 0]
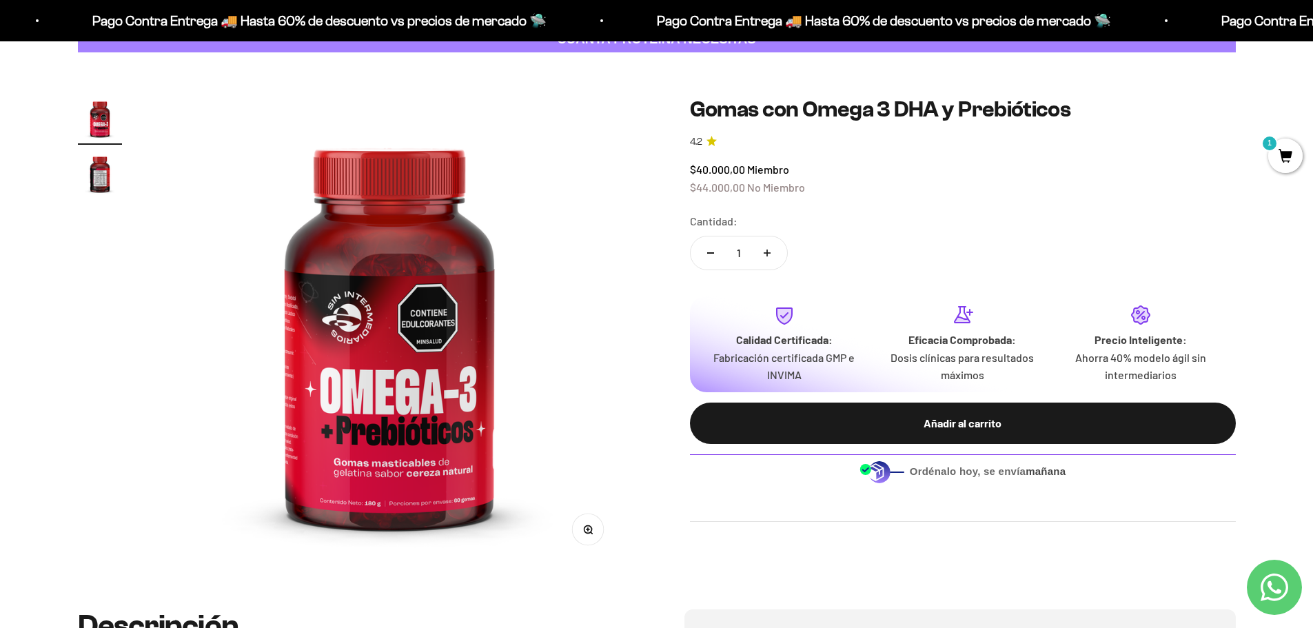
click at [359, 403] on img at bounding box center [389, 331] width 469 height 469
click at [86, 174] on img "Ir al artículo 2" at bounding box center [100, 174] width 44 height 44
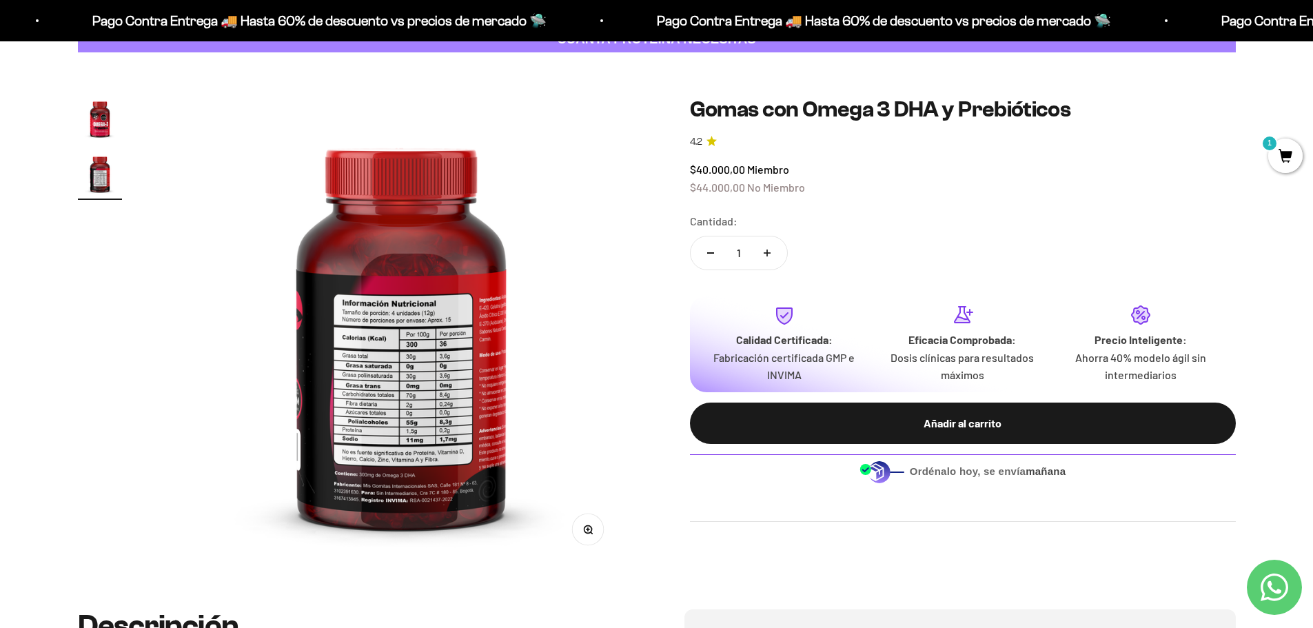
scroll to position [0, 485]
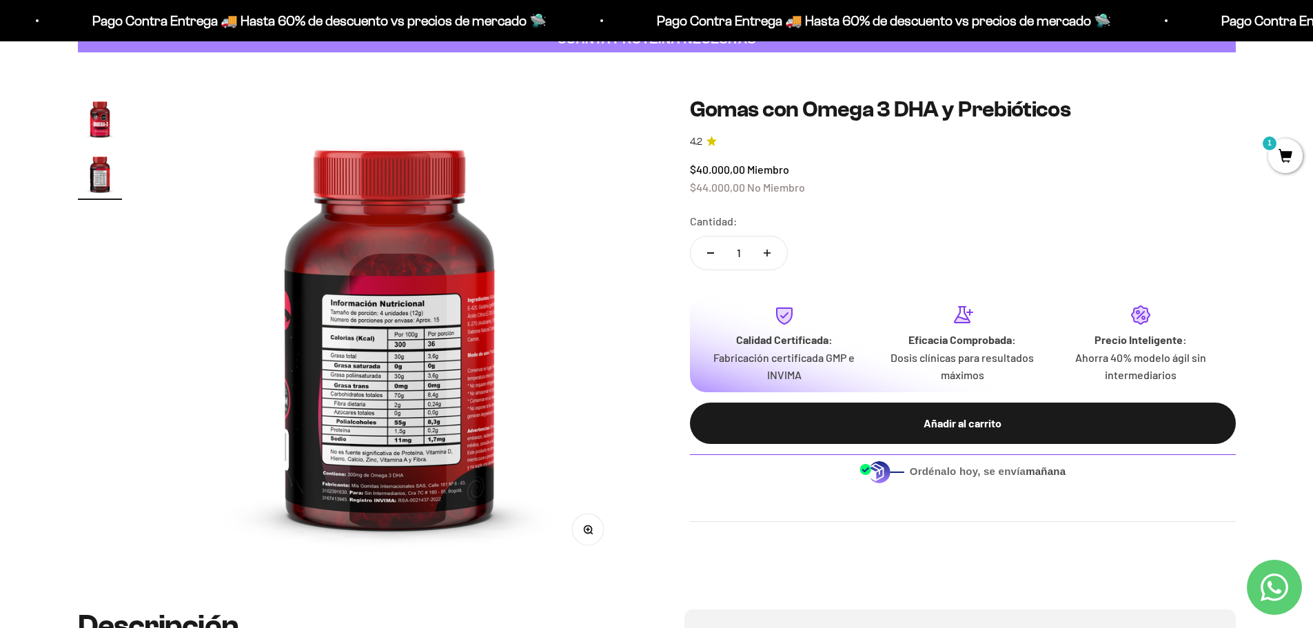
click at [418, 386] on img at bounding box center [389, 331] width 469 height 469
click at [461, 365] on img at bounding box center [389, 331] width 469 height 469
click at [82, 130] on img "Ir al artículo 1" at bounding box center [100, 119] width 44 height 44
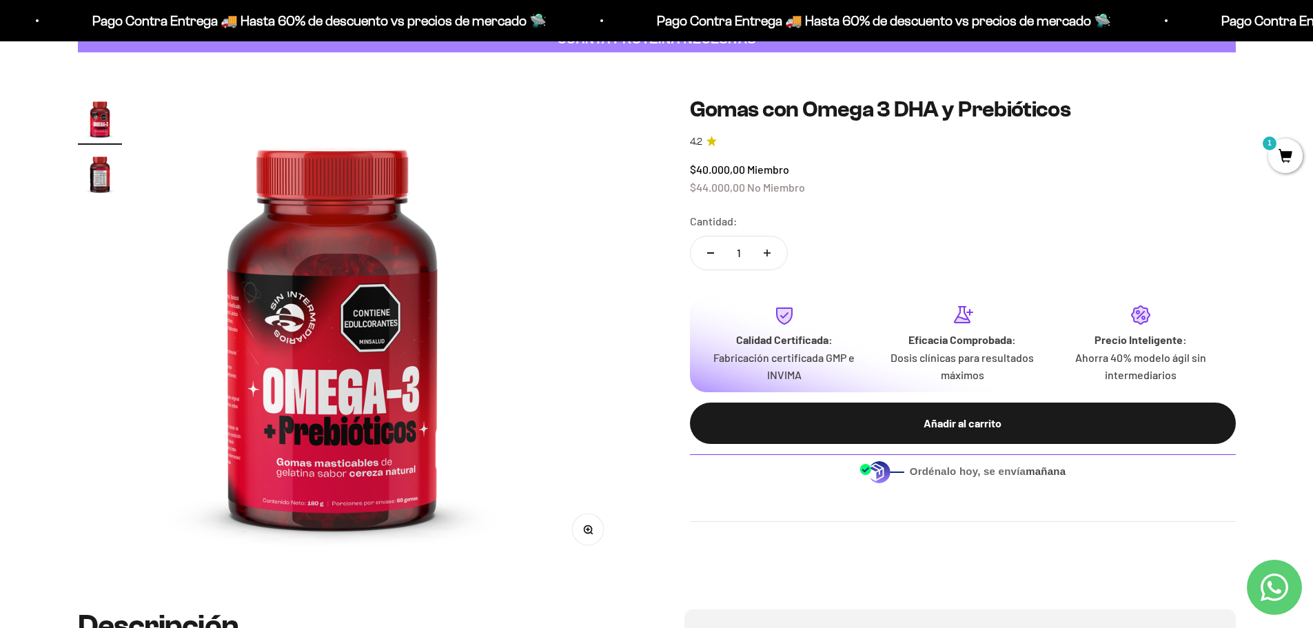
scroll to position [0, 0]
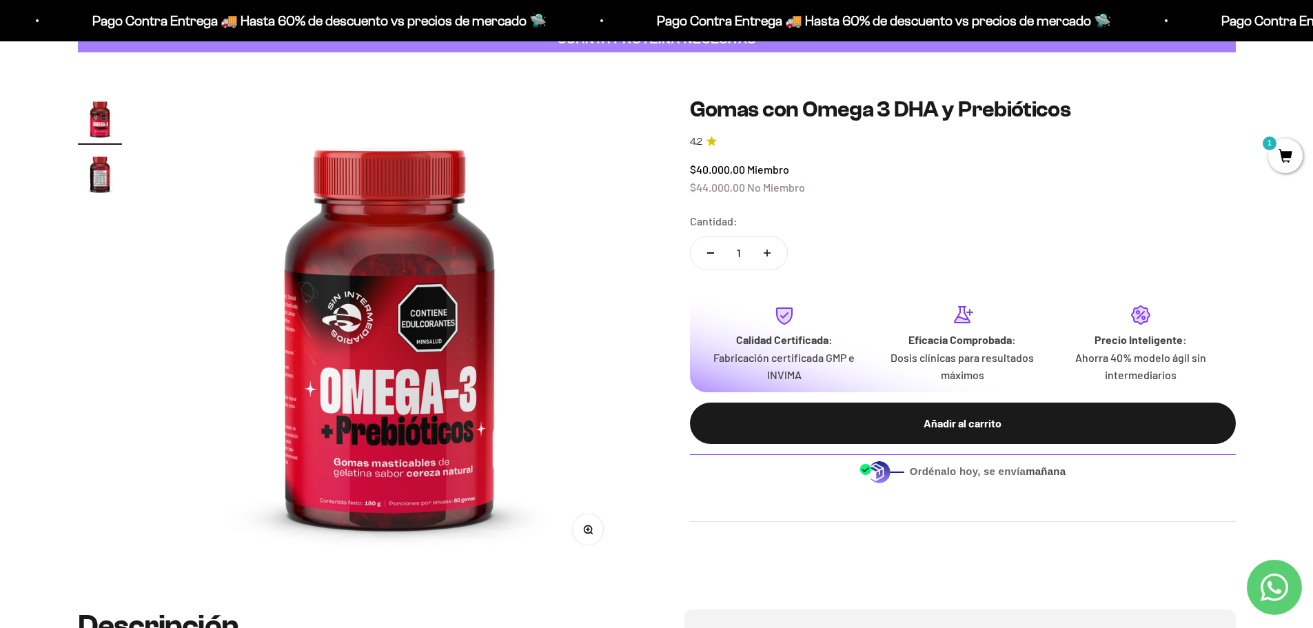
click at [114, 185] on img "Ir al artículo 2" at bounding box center [100, 174] width 44 height 44
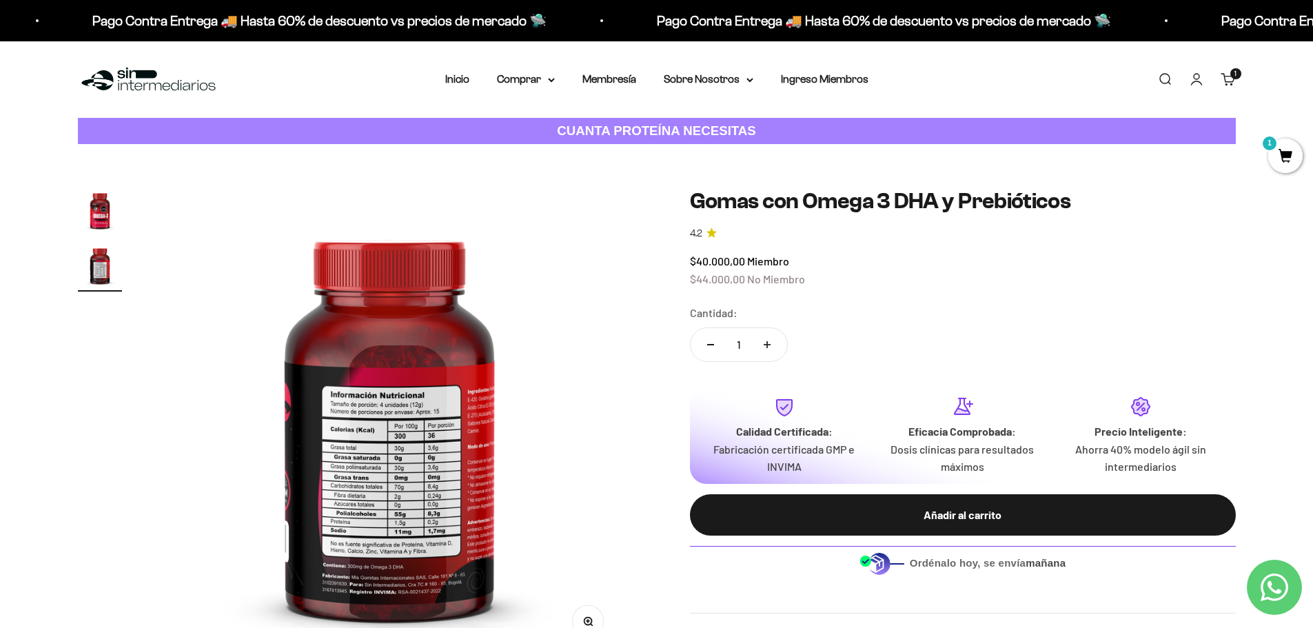
click at [510, 68] on div "Menú Buscar Inicio Comprar Proteínas Ver Todos Whey Iso Vegan Pancakes Pre-Entr…" at bounding box center [656, 79] width 1313 height 77
click at [554, 90] on div "Menú Buscar Inicio Comprar Proteínas Ver Todos Whey Iso Vegan Pancakes Pre-Entr…" at bounding box center [656, 79] width 1313 height 77
click at [537, 83] on summary "Comprar" at bounding box center [526, 79] width 58 height 18
click at [532, 119] on span "Proteínas" at bounding box center [528, 123] width 46 height 12
click at [601, 153] on summary "Otros Suplementos" at bounding box center [562, 150] width 114 height 18
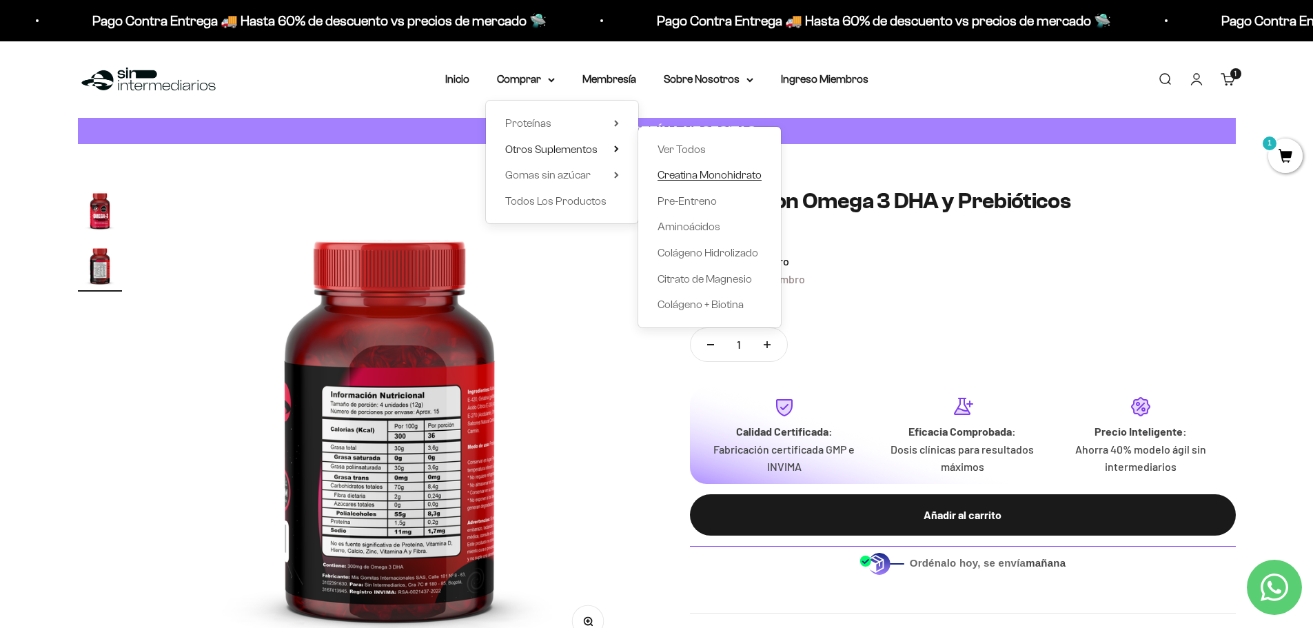
click at [696, 179] on span "Creatina Monohidrato" at bounding box center [710, 175] width 104 height 12
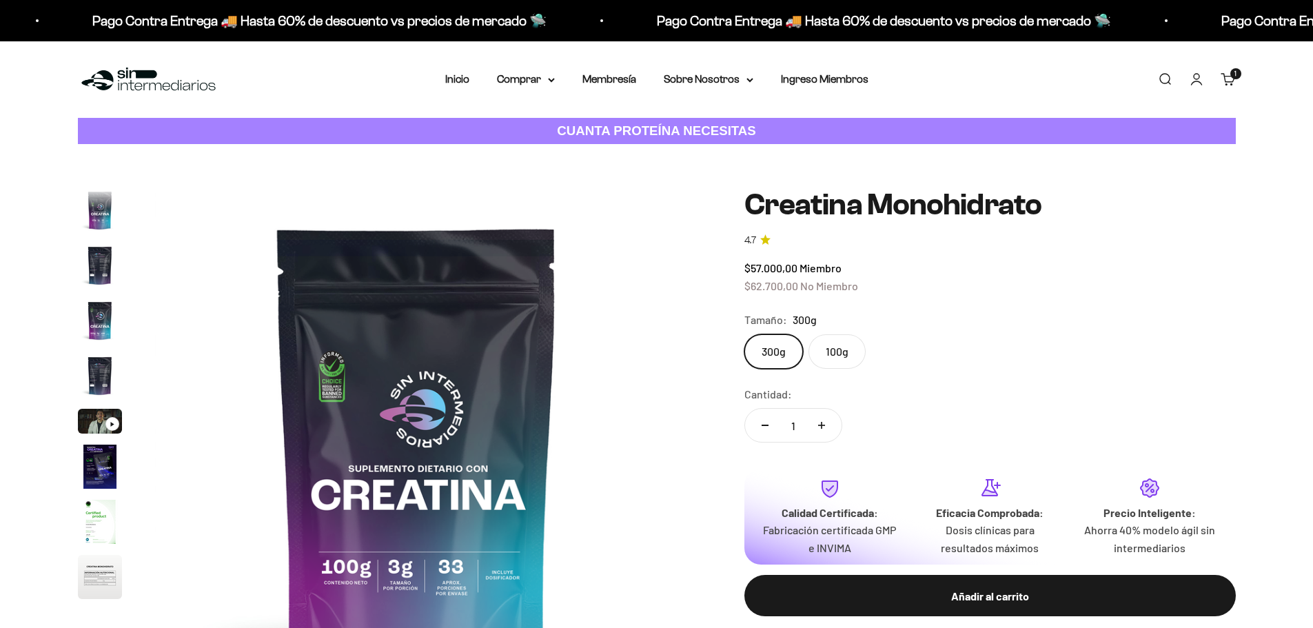
scroll to position [57, 0]
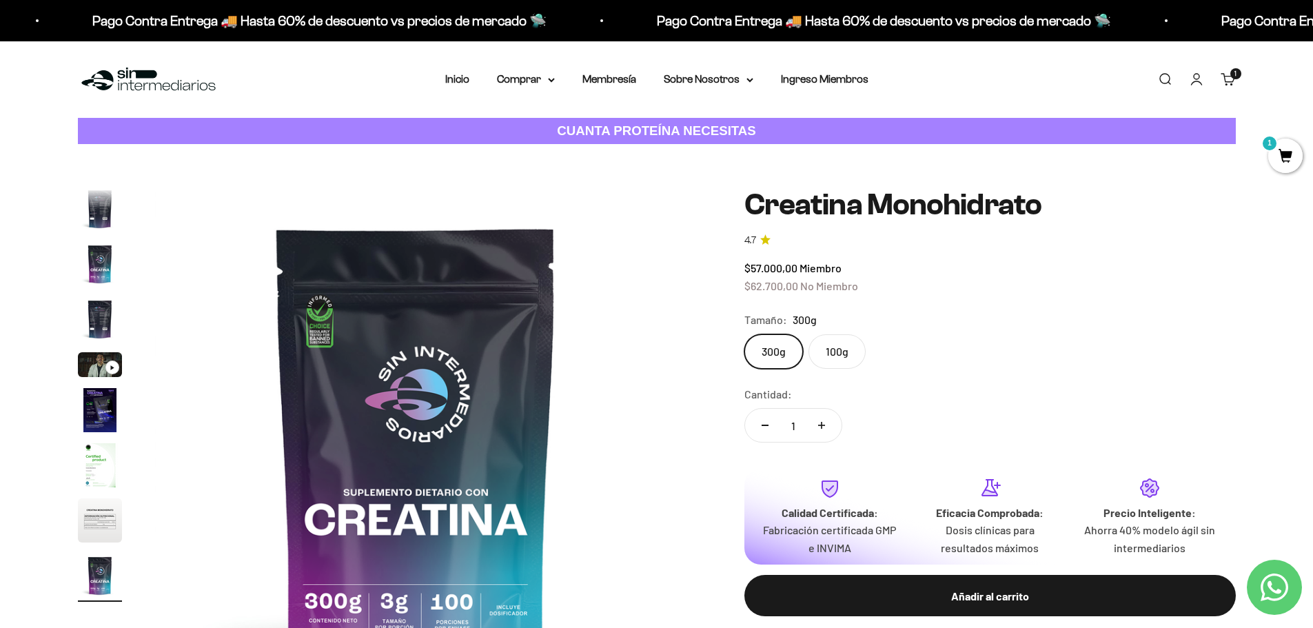
click at [778, 241] on link "4.7" at bounding box center [991, 240] width 492 height 15
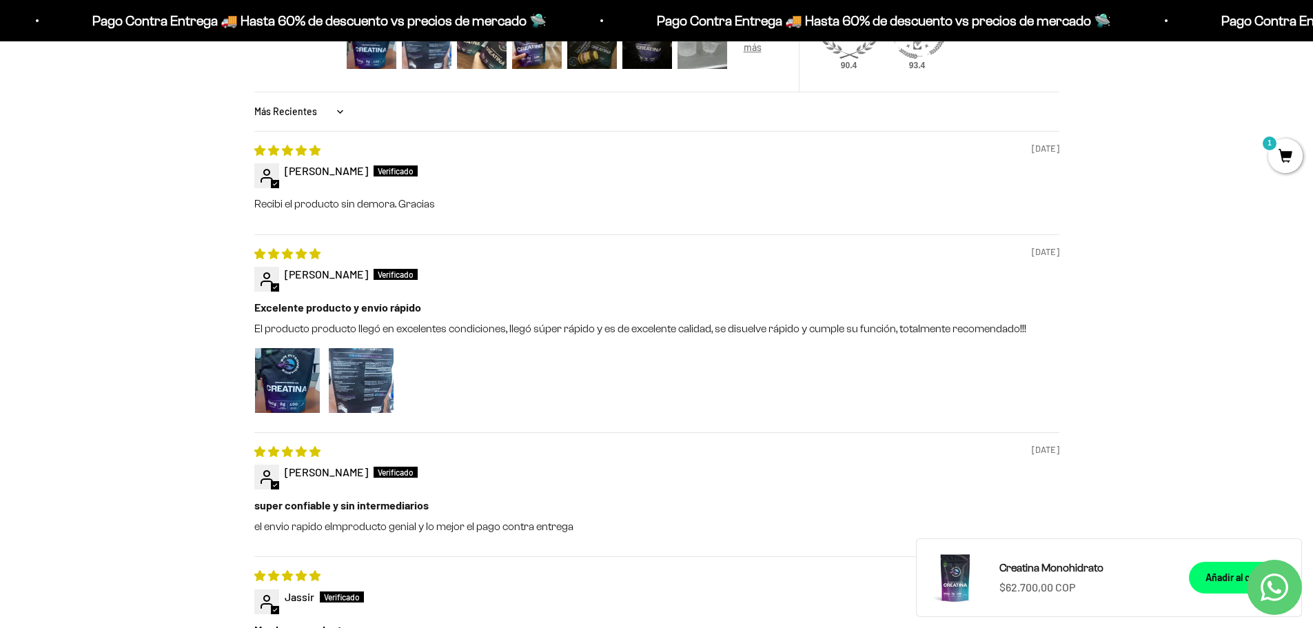
scroll to position [1586, 0]
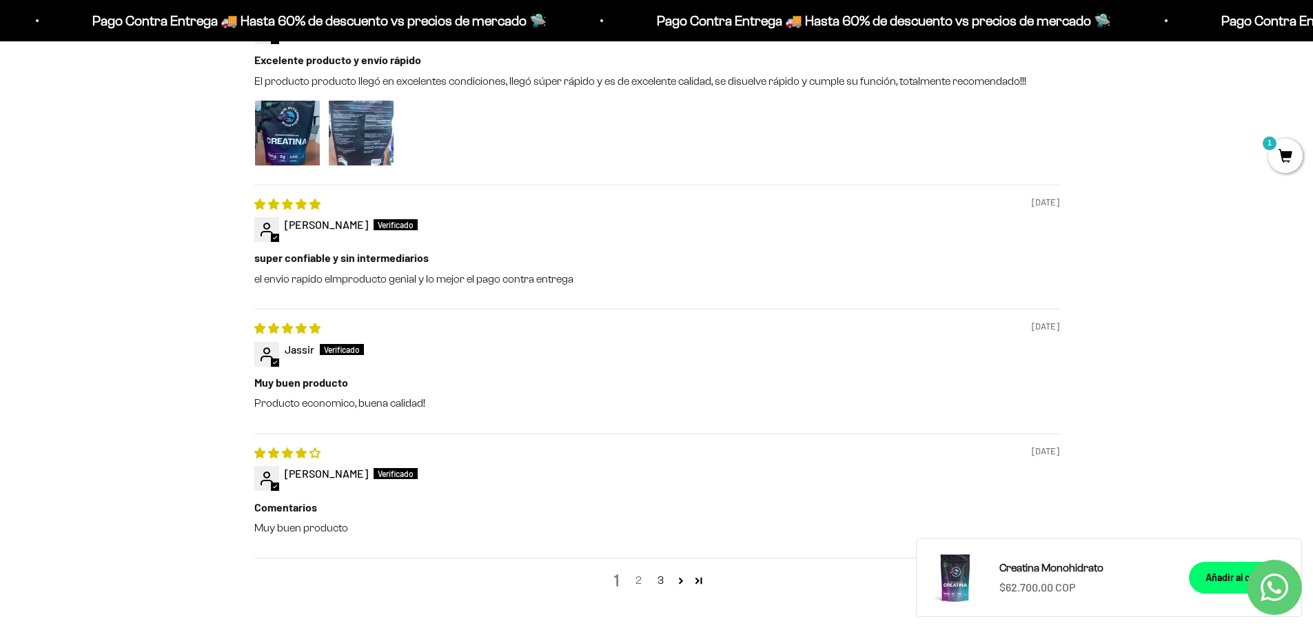
click at [640, 576] on link "2" at bounding box center [639, 580] width 22 height 17
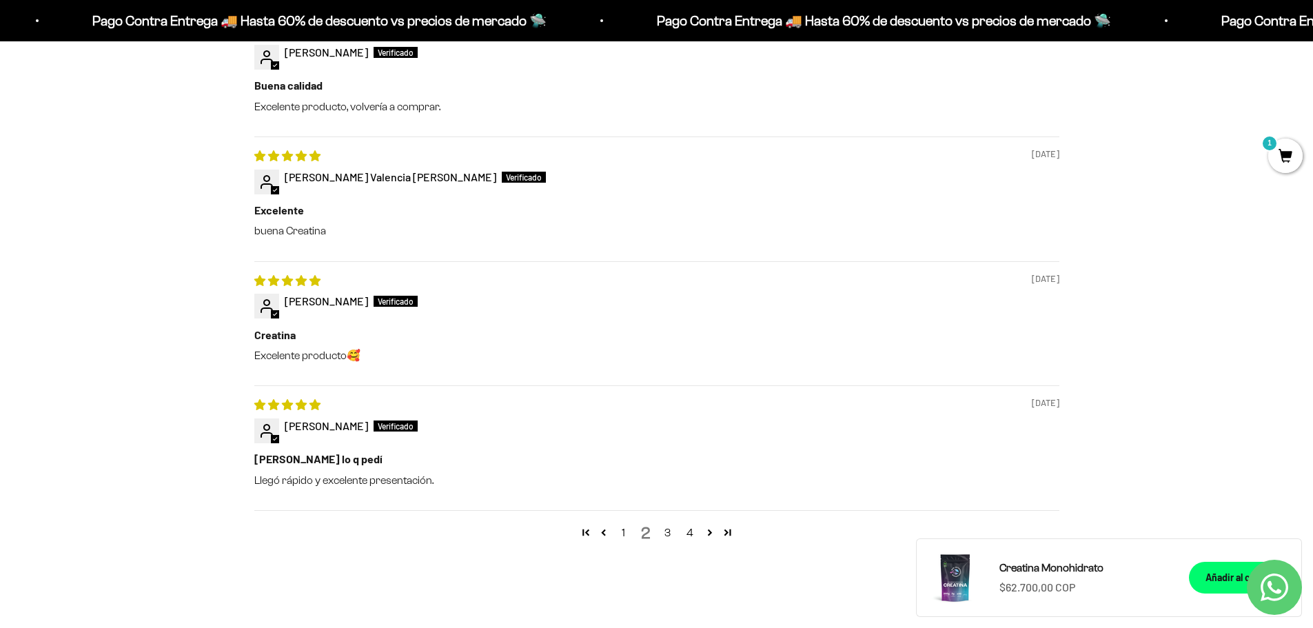
scroll to position [1607, 0]
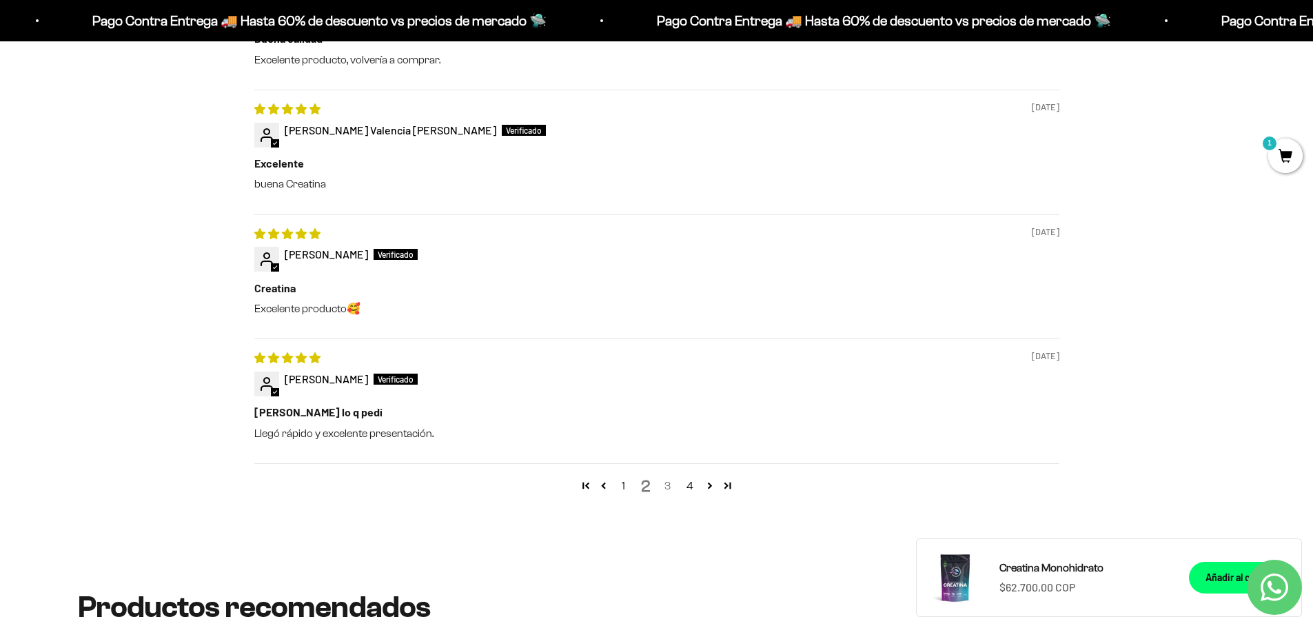
click at [671, 490] on link "3" at bounding box center [668, 486] width 22 height 17
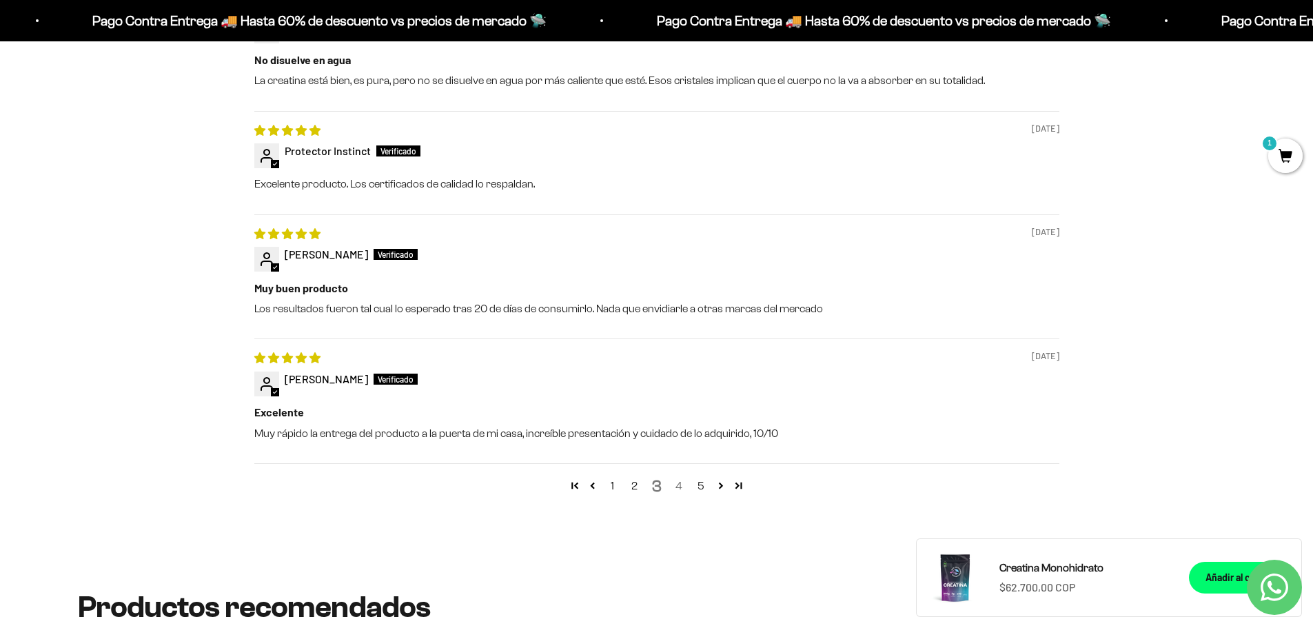
click at [677, 481] on link "4" at bounding box center [679, 486] width 22 height 17
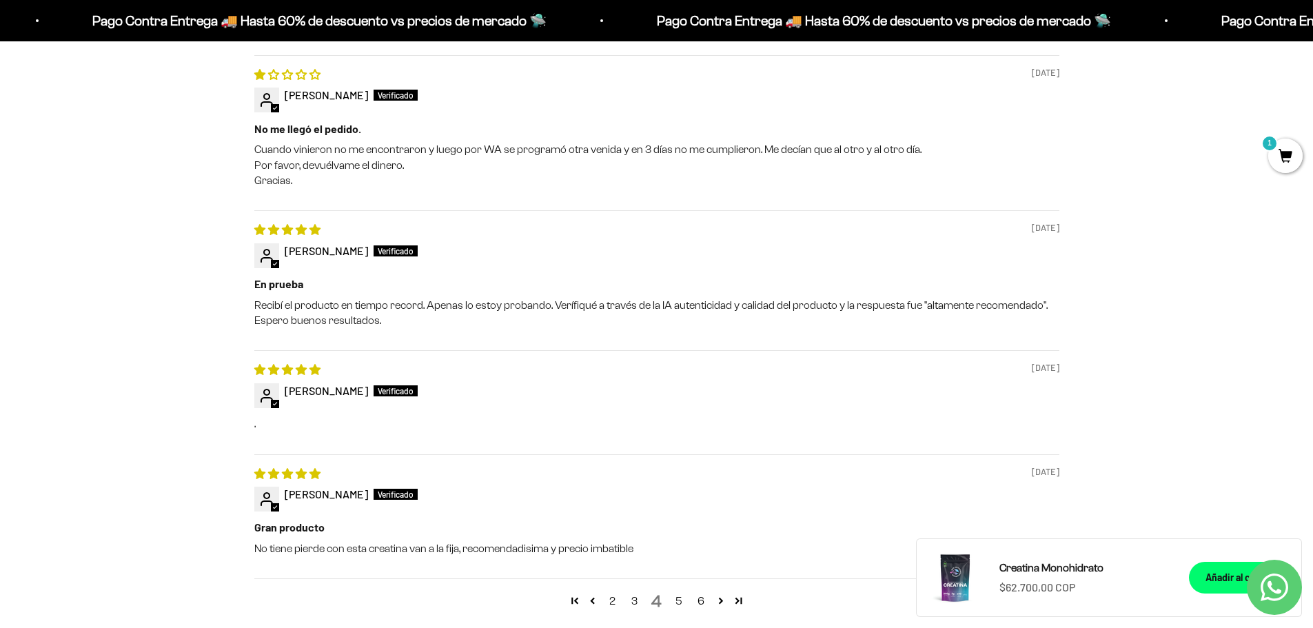
scroll to position [1676, 0]
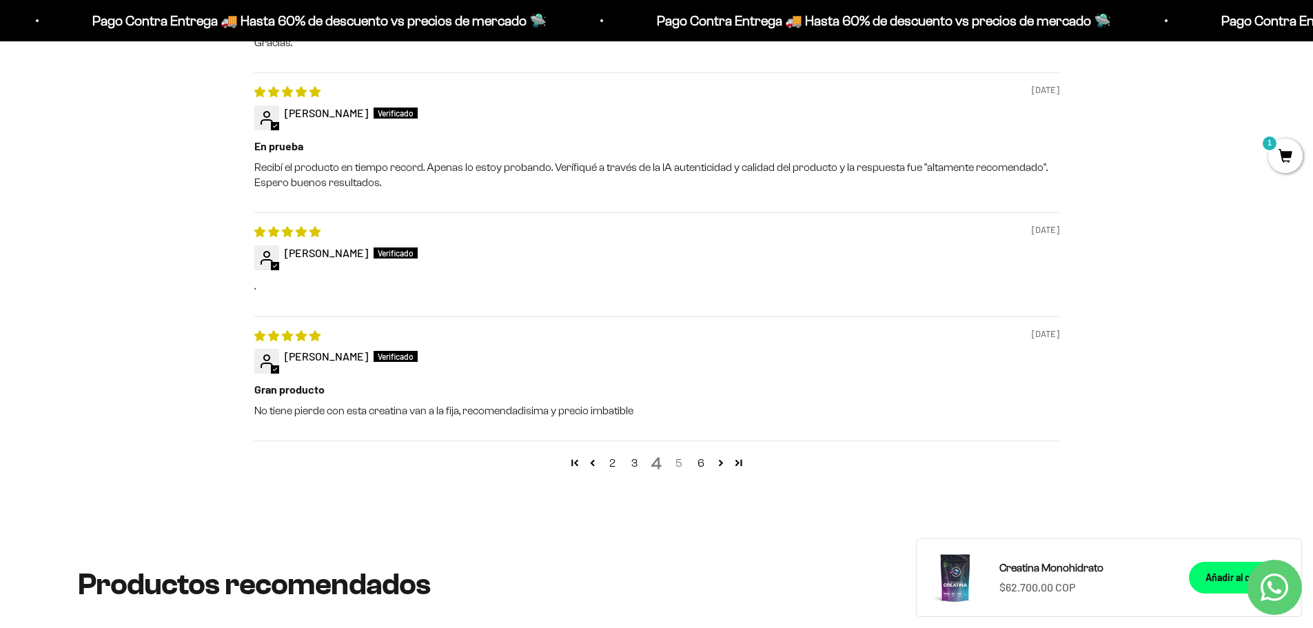
click at [683, 463] on link "5" at bounding box center [679, 463] width 22 height 17
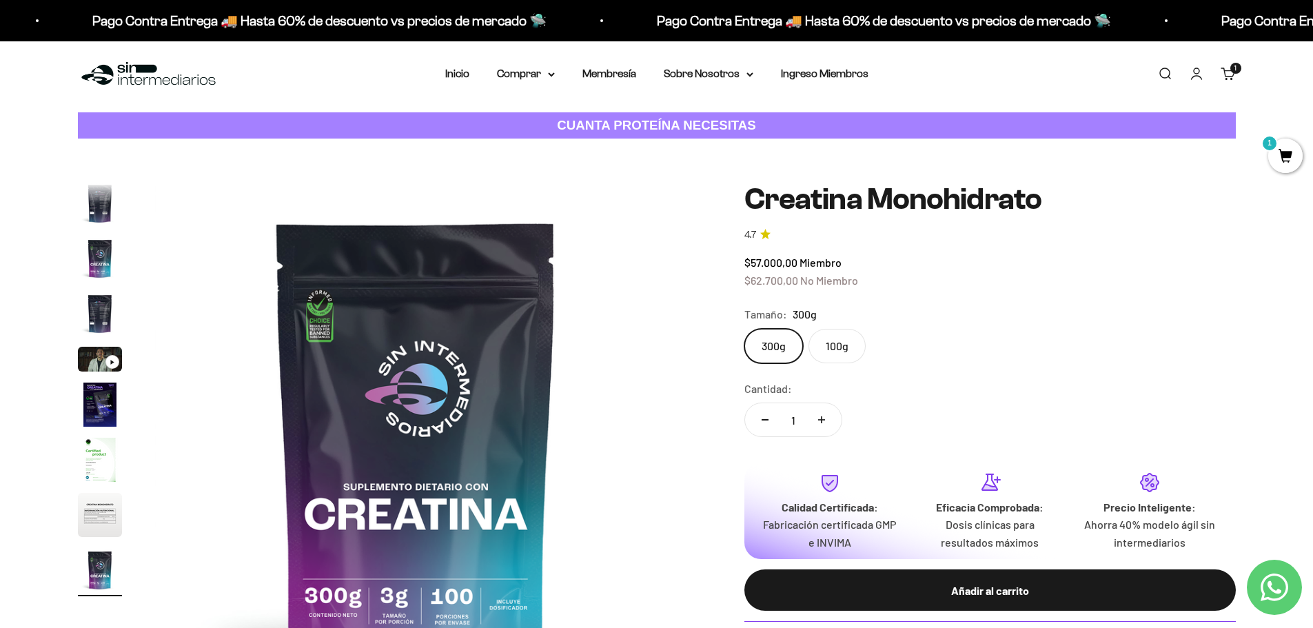
scroll to position [0, 0]
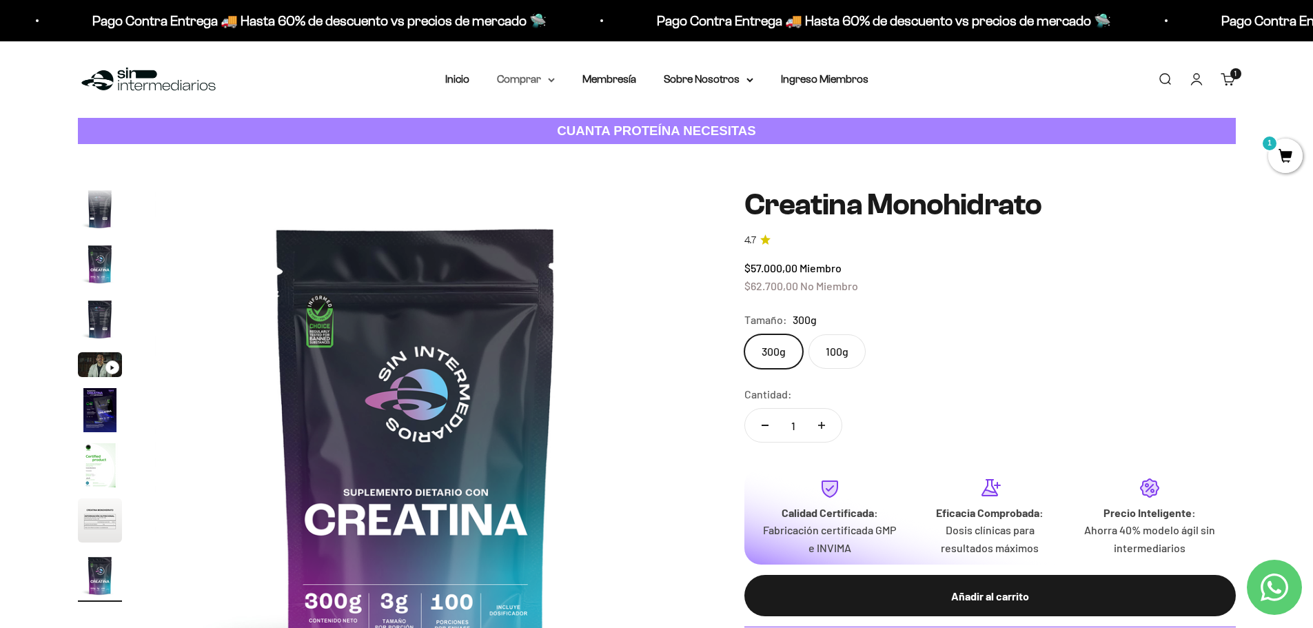
click at [512, 81] on summary "Comprar" at bounding box center [526, 79] width 58 height 18
click at [520, 114] on div "Proteínas Ver Todos Whey Iso Vegan" at bounding box center [562, 162] width 152 height 123
click at [531, 119] on span "Proteínas" at bounding box center [528, 123] width 46 height 12
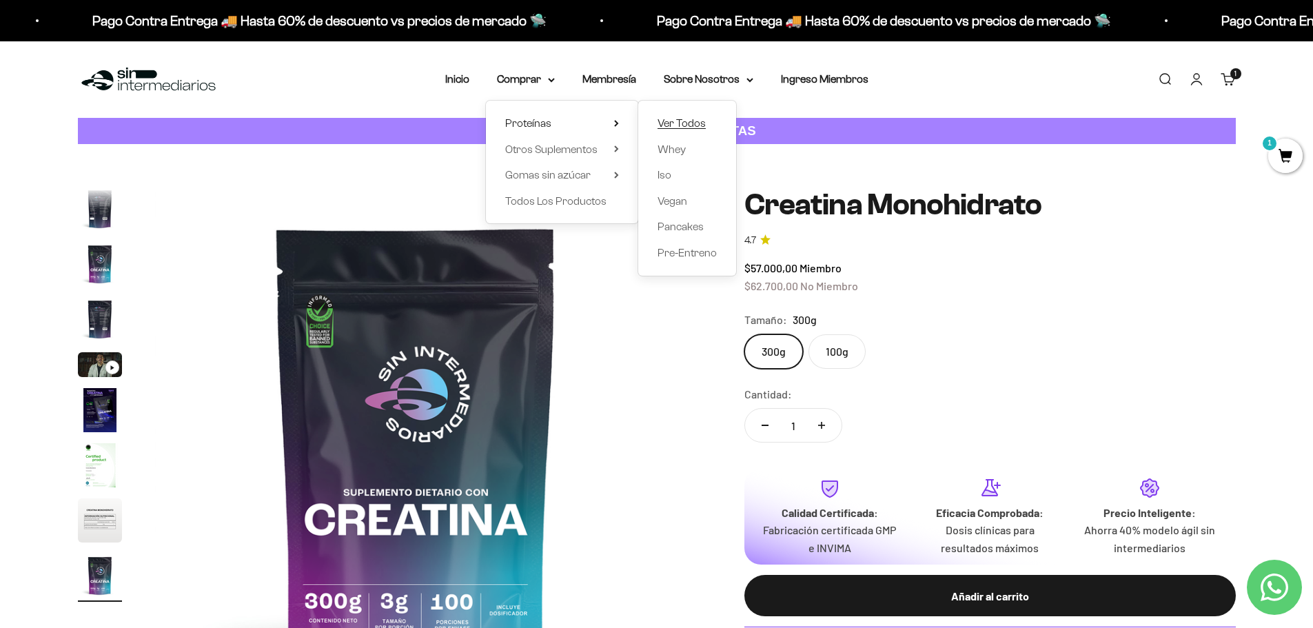
click at [676, 128] on span "Ver Todos" at bounding box center [682, 123] width 48 height 12
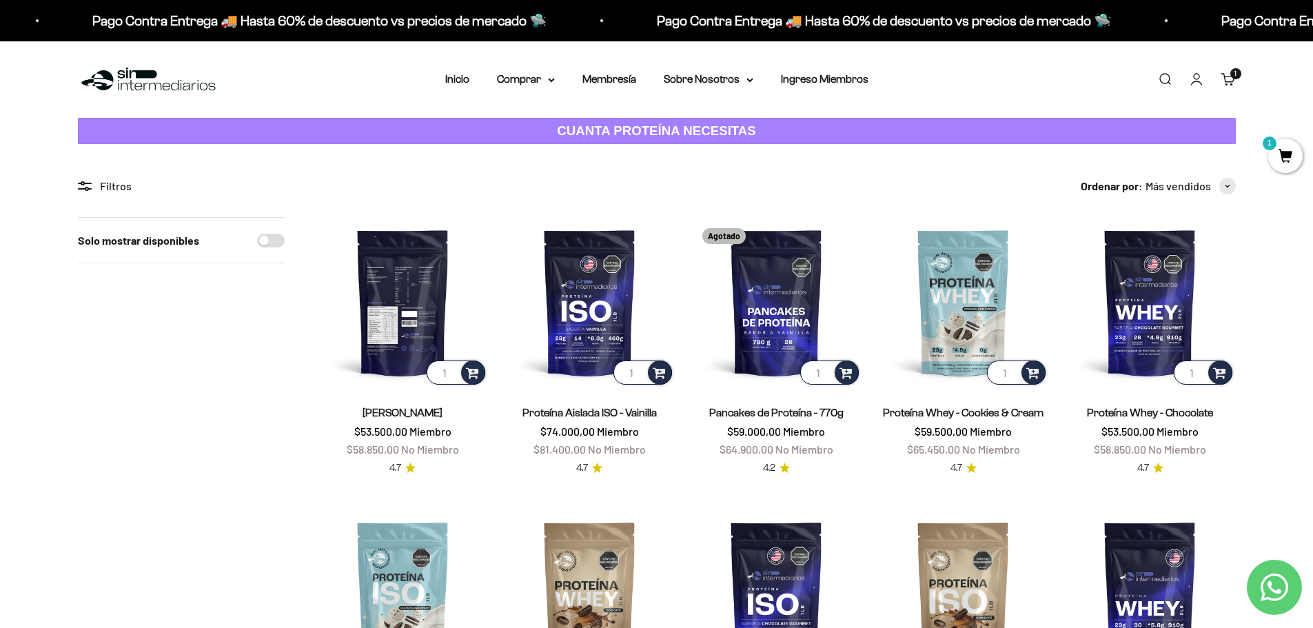
click at [425, 289] on img at bounding box center [403, 302] width 170 height 170
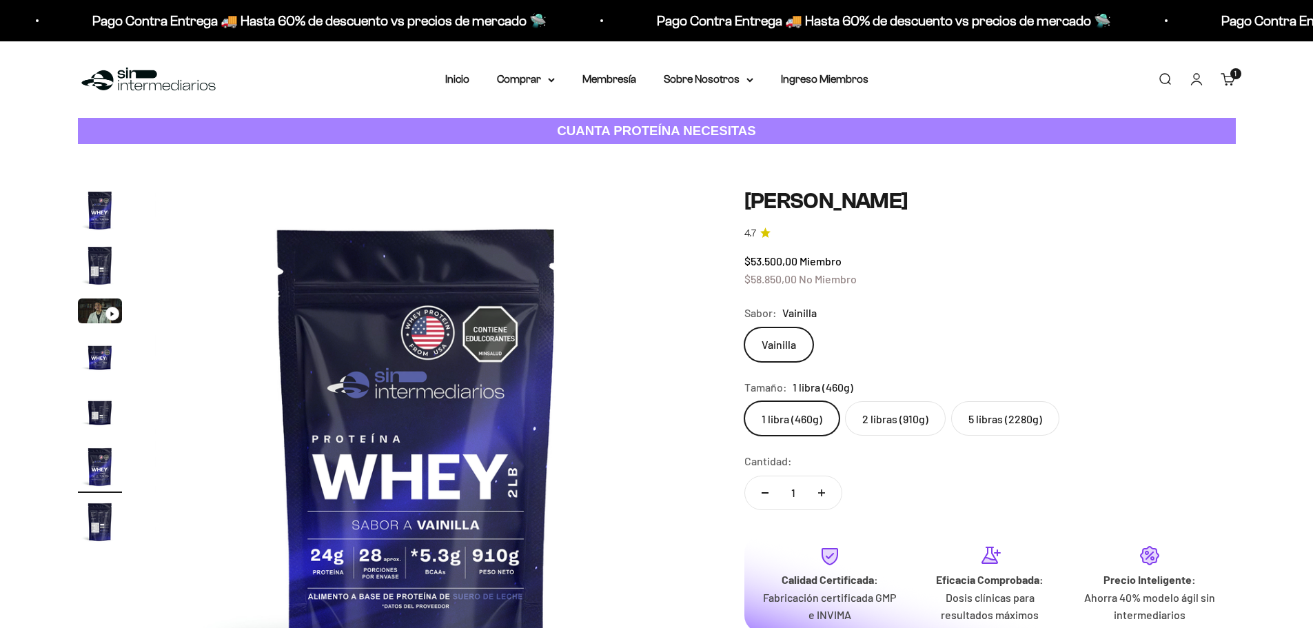
scroll to position [0, 2700]
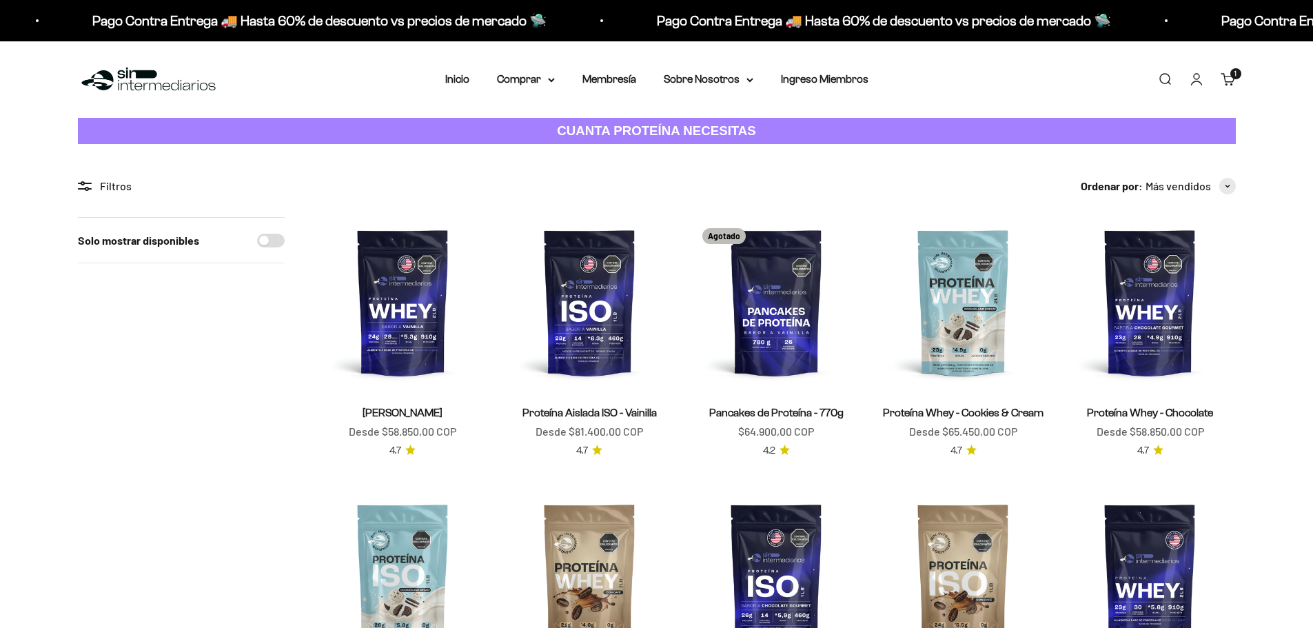
click at [1125, 314] on img at bounding box center [1150, 302] width 170 height 170
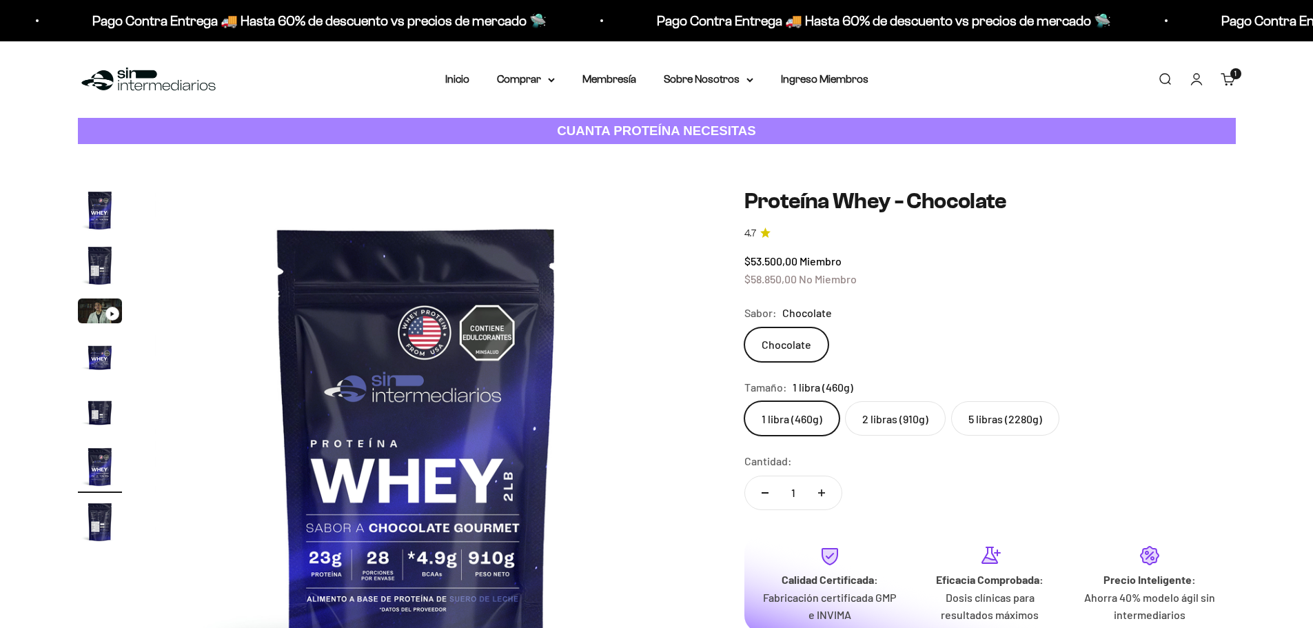
scroll to position [0, 2700]
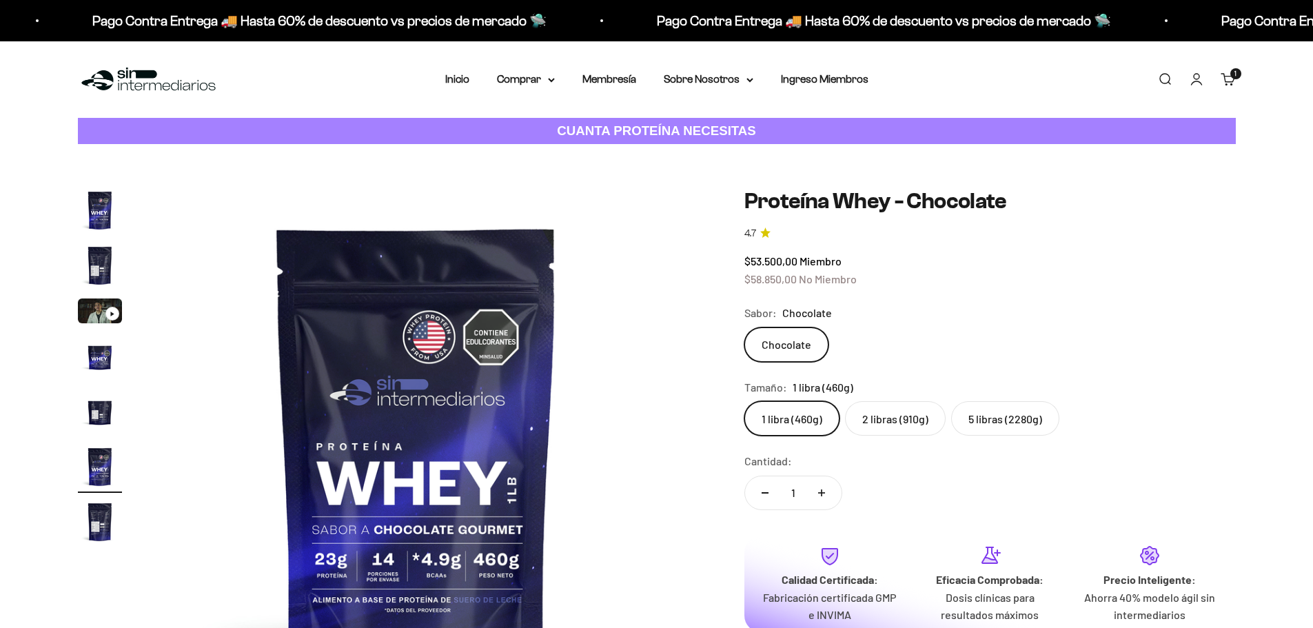
click at [915, 416] on label "2 libras (910g)" at bounding box center [895, 418] width 101 height 34
click at [745, 401] on input "2 libras (910g)" at bounding box center [744, 401] width 1 height 1
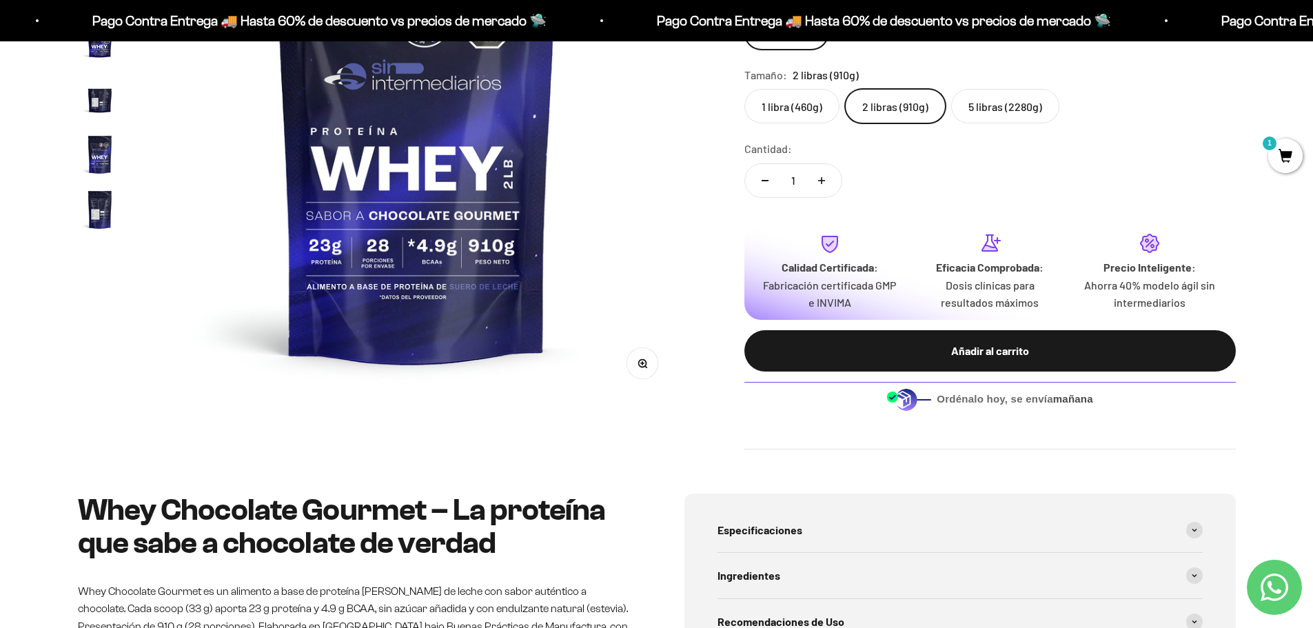
scroll to position [69, 0]
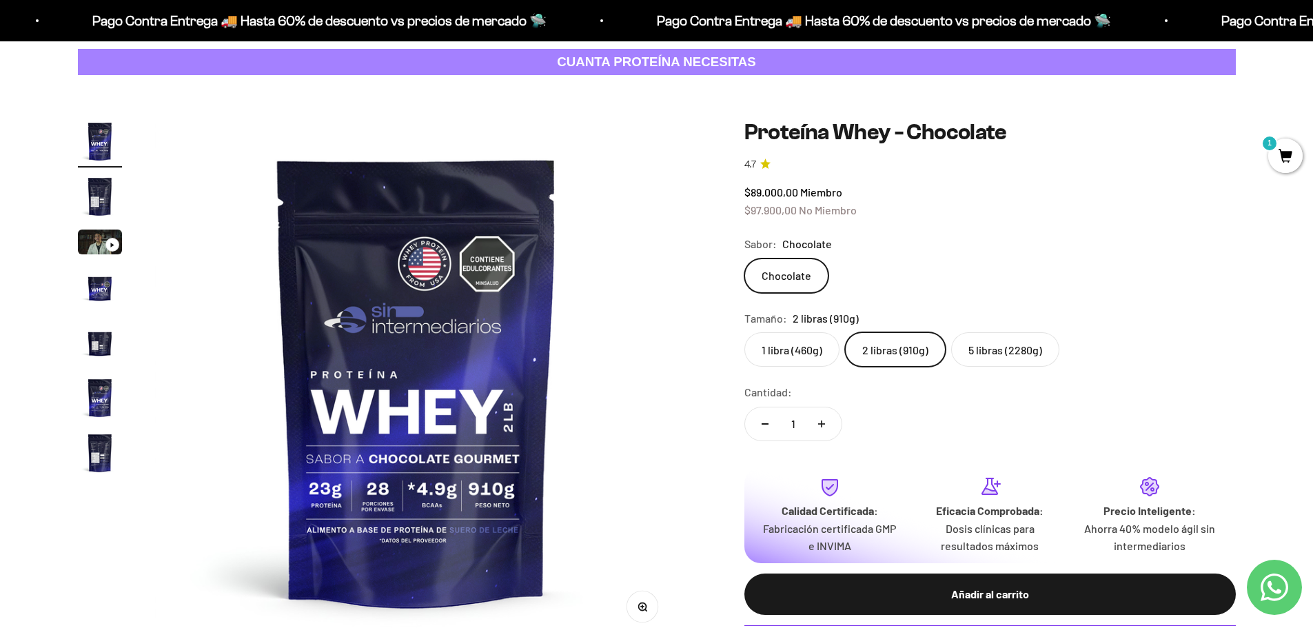
click at [1009, 359] on label "5 libras (2280g)" at bounding box center [1006, 349] width 108 height 34
click at [745, 332] on input "5 libras (2280g)" at bounding box center [744, 332] width 1 height 1
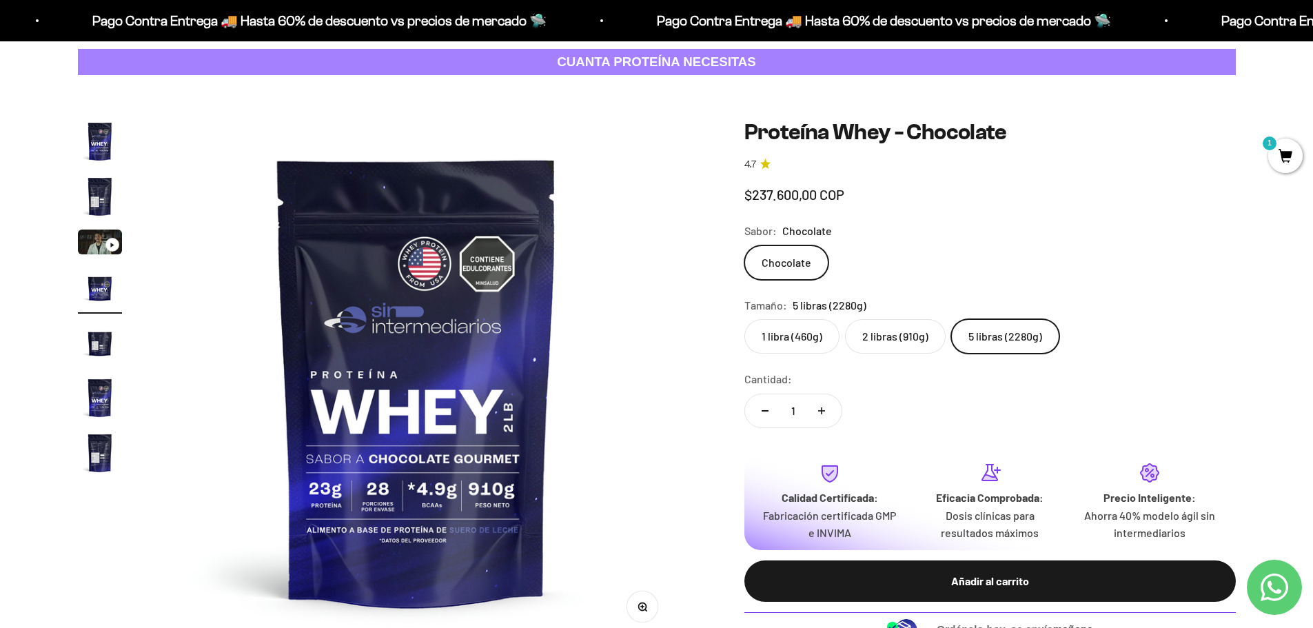
scroll to position [0, 1620]
